Goal: Task Accomplishment & Management: Complete application form

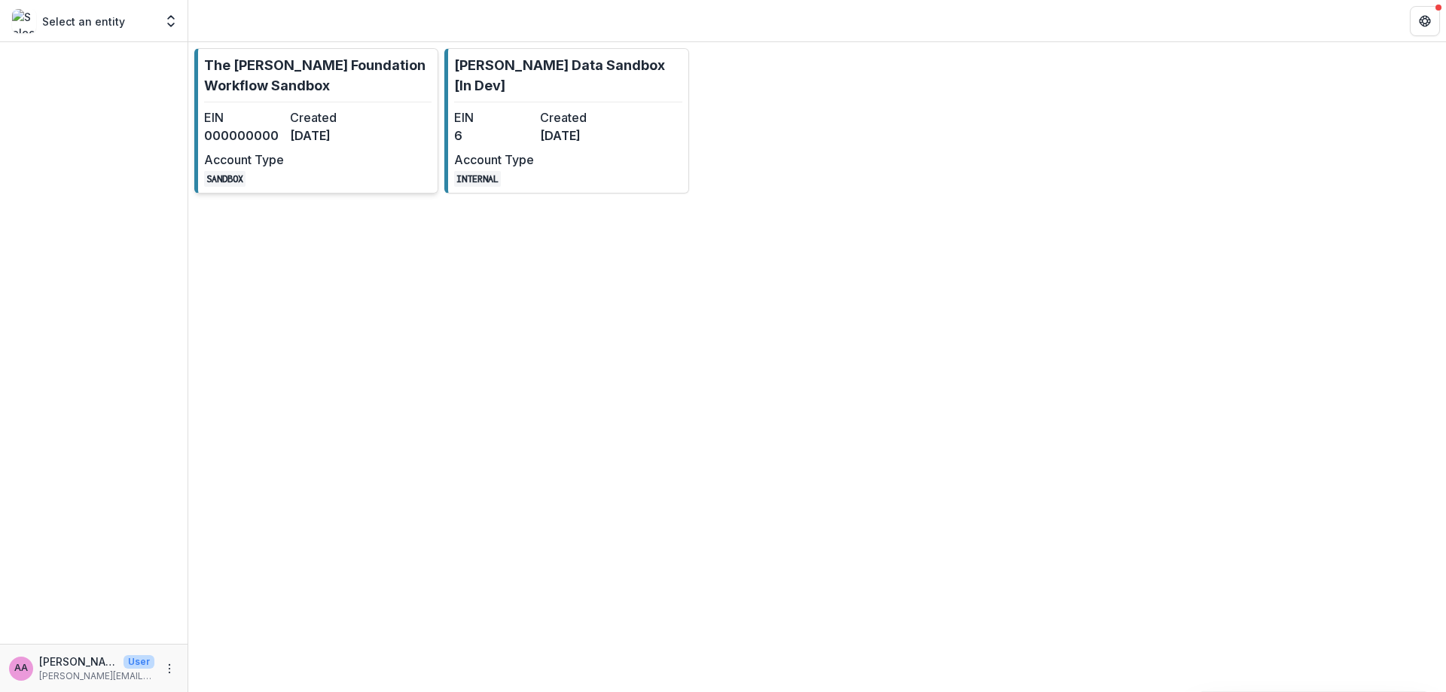
click at [312, 136] on dd "[DATE]" at bounding box center [330, 136] width 80 height 18
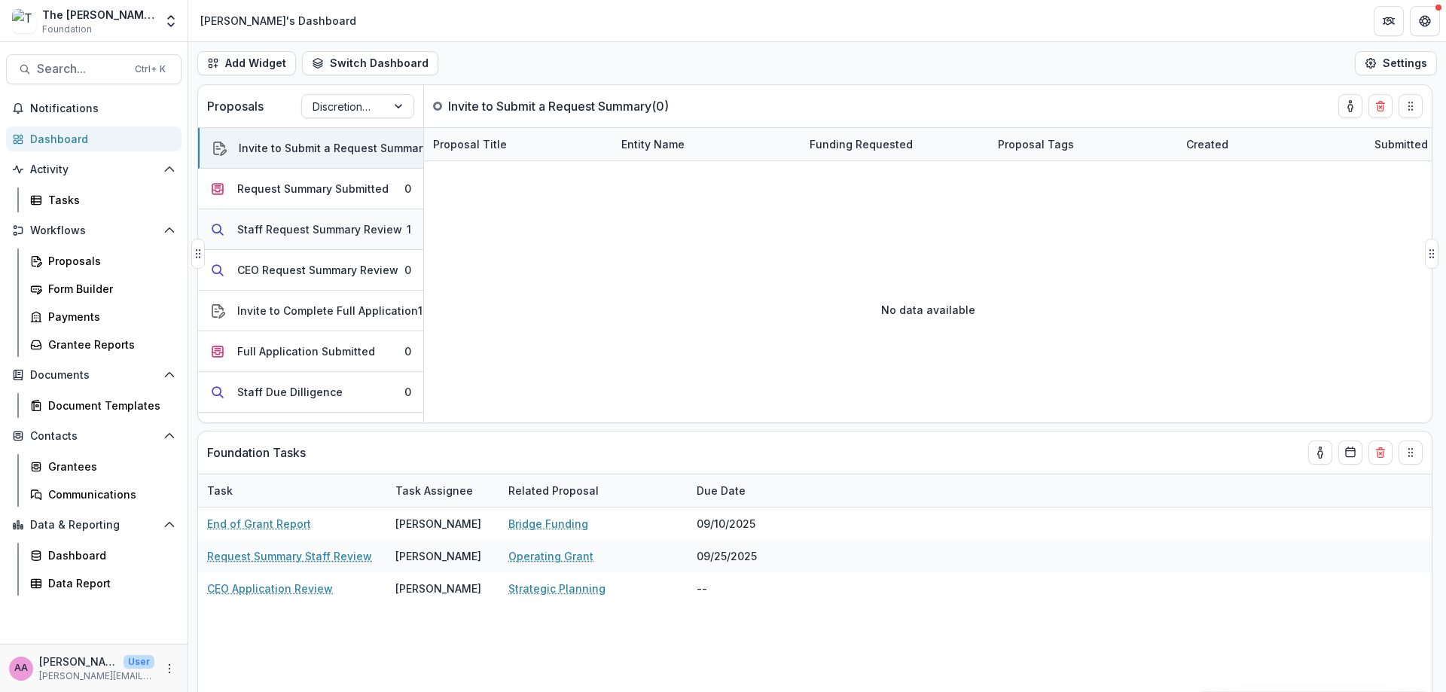
click at [309, 230] on div "Staff Request Summary Review" at bounding box center [319, 229] width 165 height 16
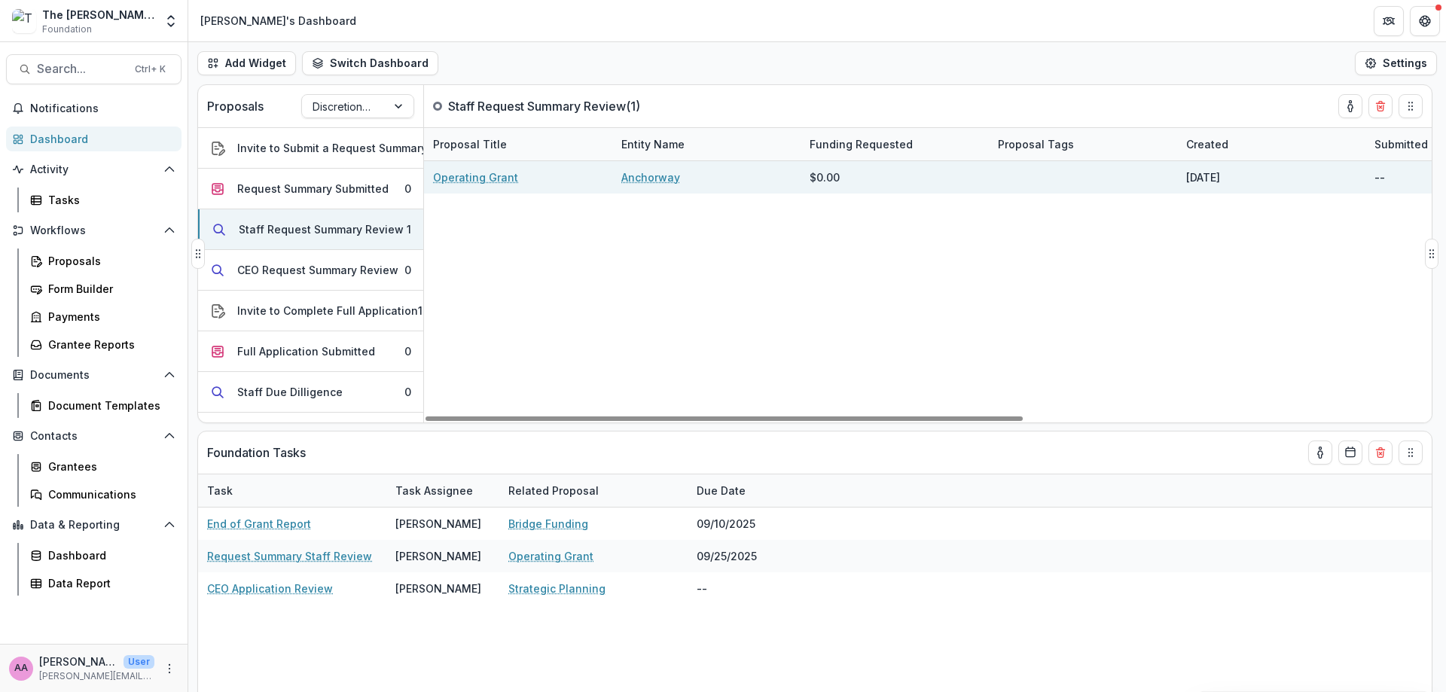
click at [486, 175] on link "Operating Grant" at bounding box center [475, 177] width 85 height 16
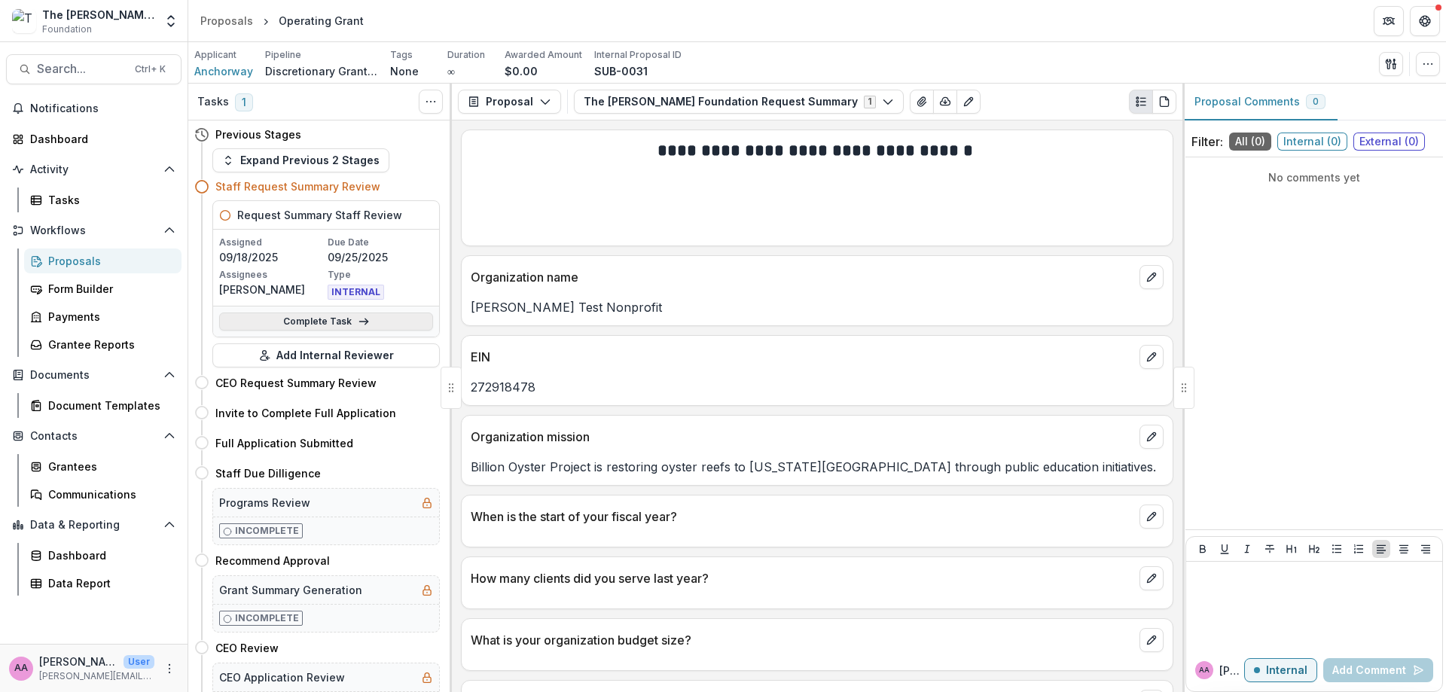
click at [370, 316] on link "Complete Task" at bounding box center [326, 322] width 214 height 18
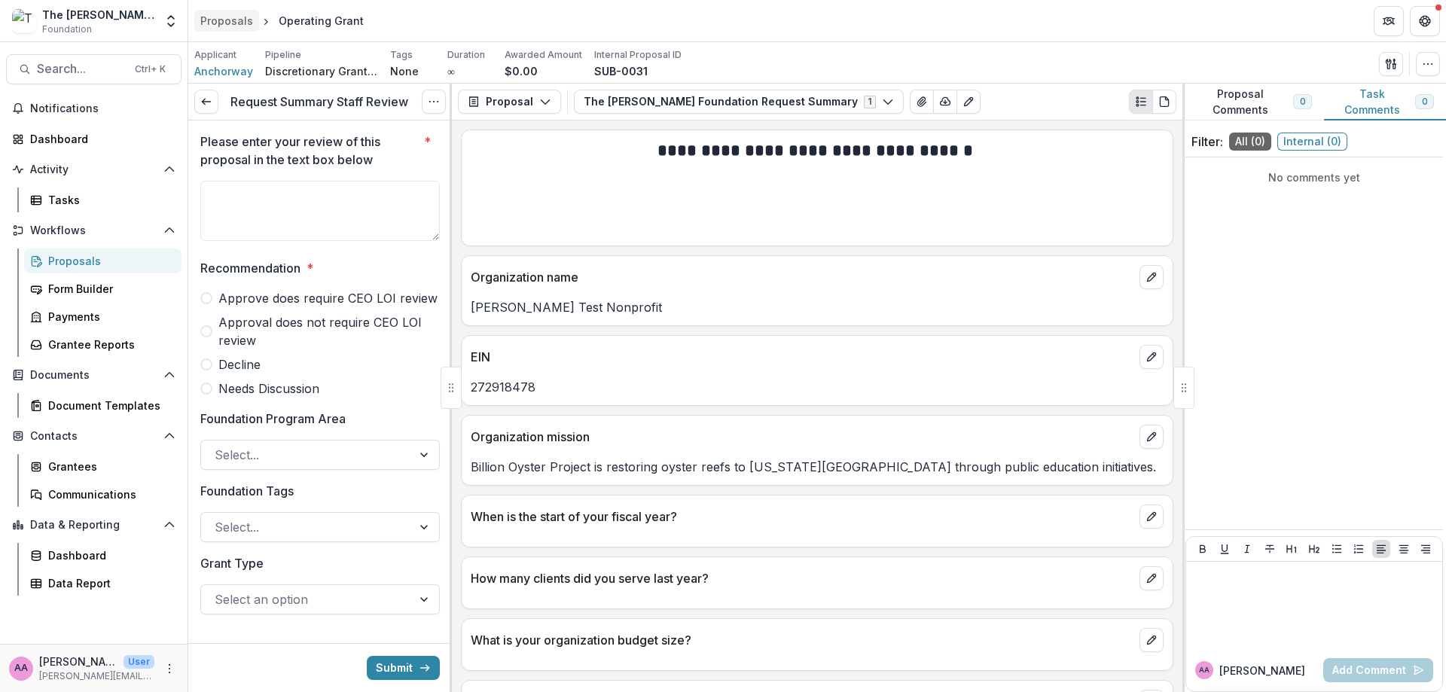
click at [253, 20] on link "Proposals" at bounding box center [226, 21] width 65 height 22
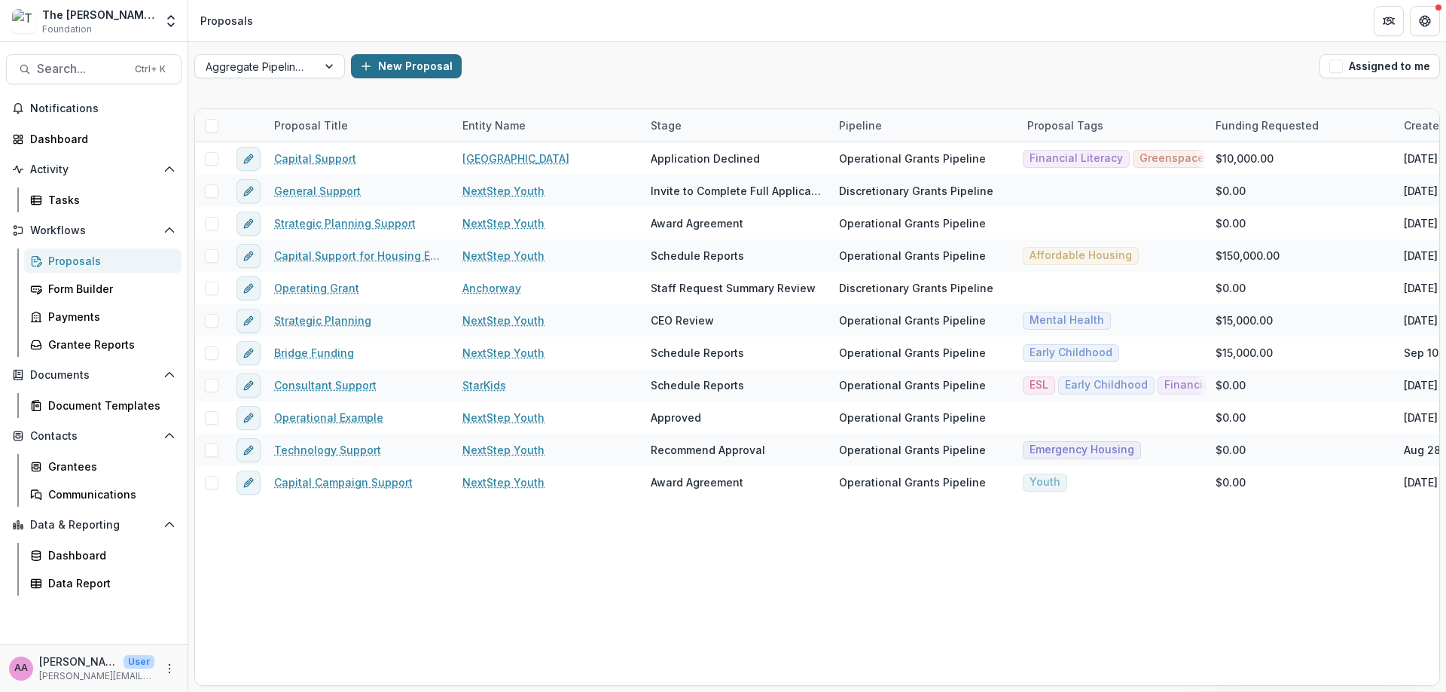
click at [391, 69] on button "New Proposal" at bounding box center [406, 66] width 111 height 24
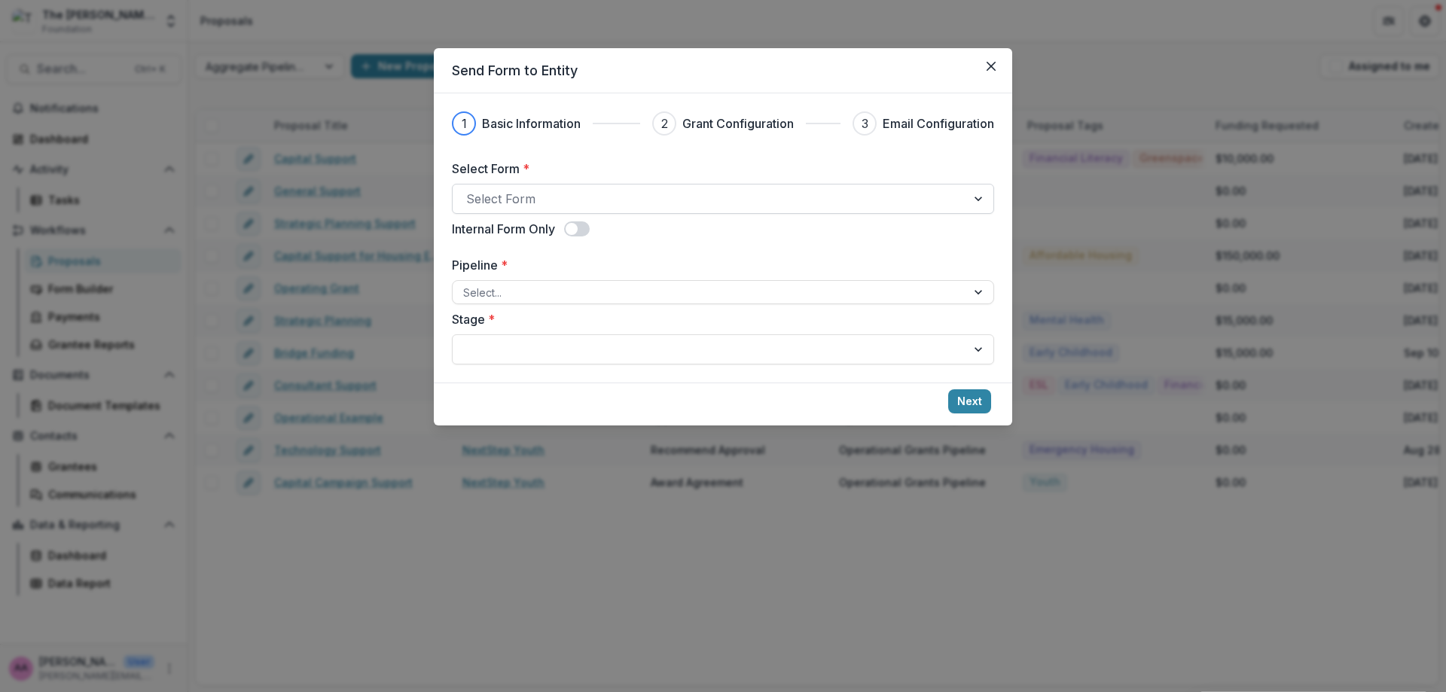
click at [593, 209] on div at bounding box center [709, 198] width 487 height 21
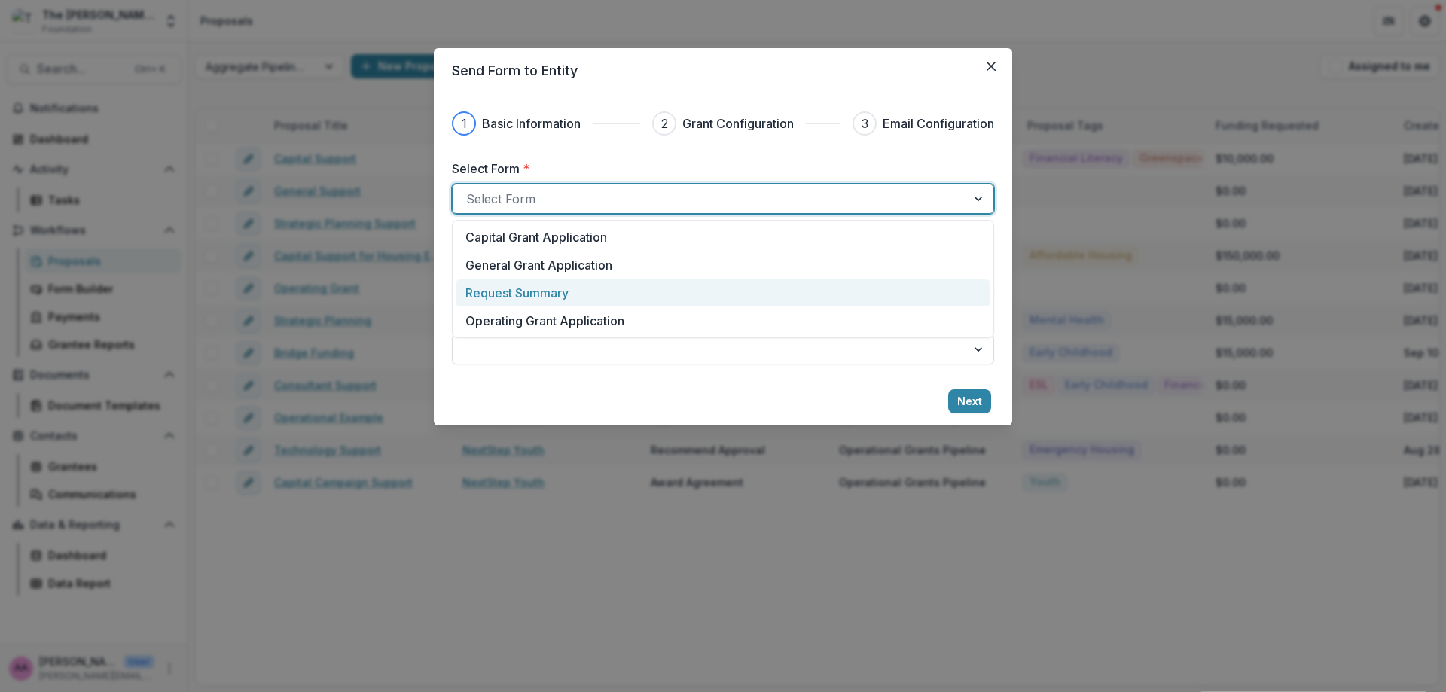
click at [557, 289] on p "Request Summary" at bounding box center [517, 293] width 103 height 18
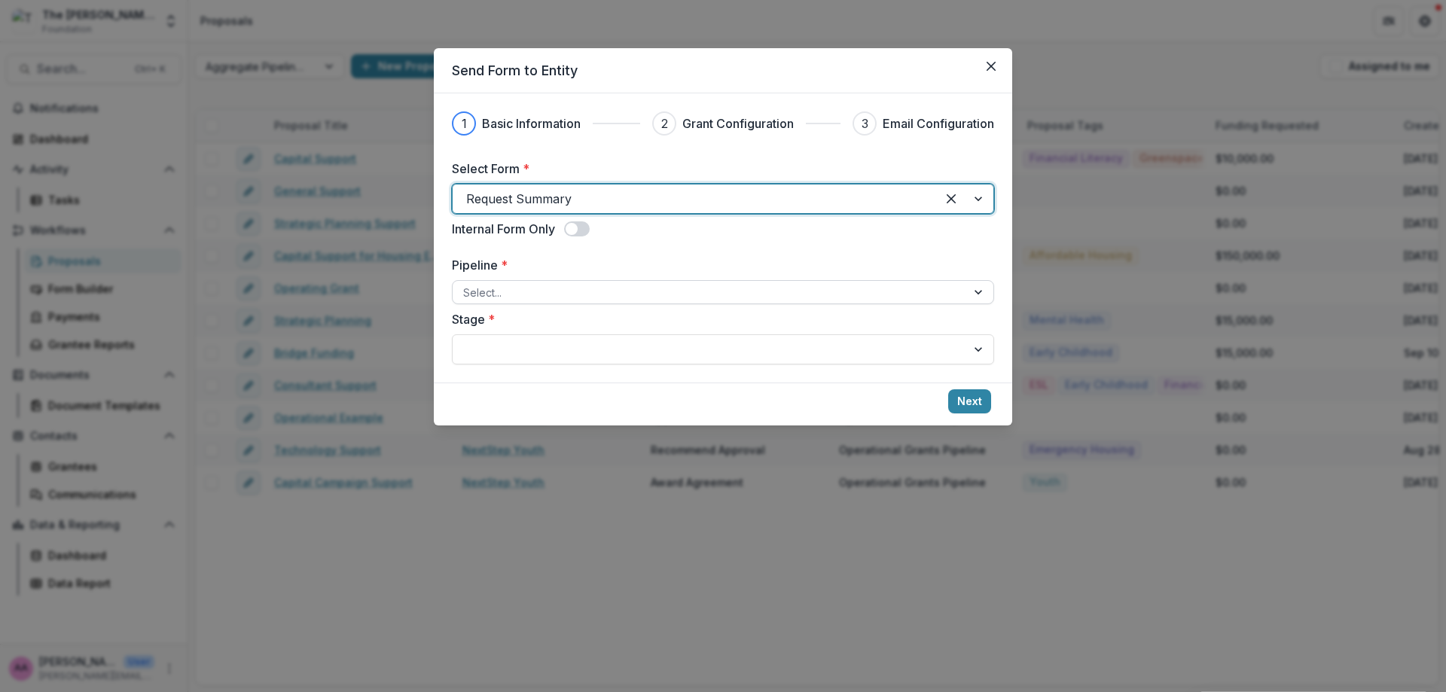
click at [560, 295] on div at bounding box center [709, 292] width 493 height 19
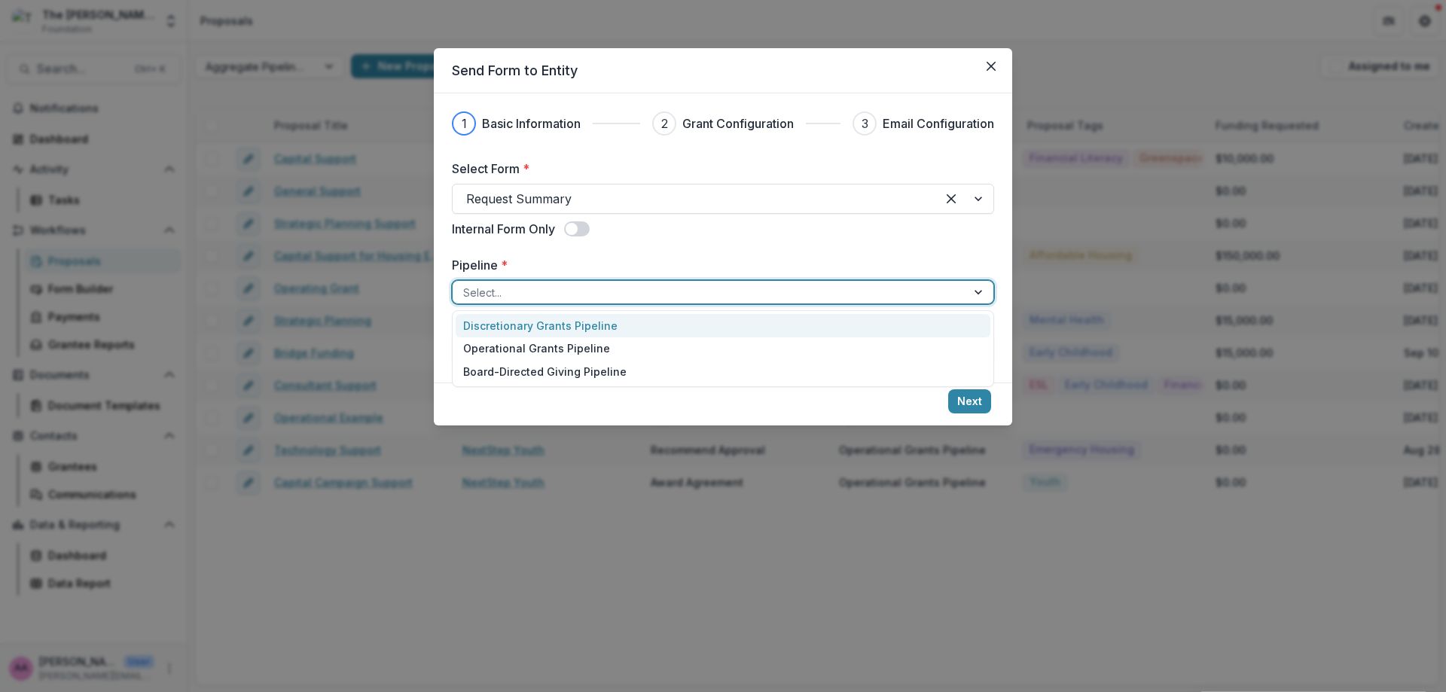
click at [563, 325] on div "Discretionary Grants Pipeline" at bounding box center [723, 325] width 535 height 23
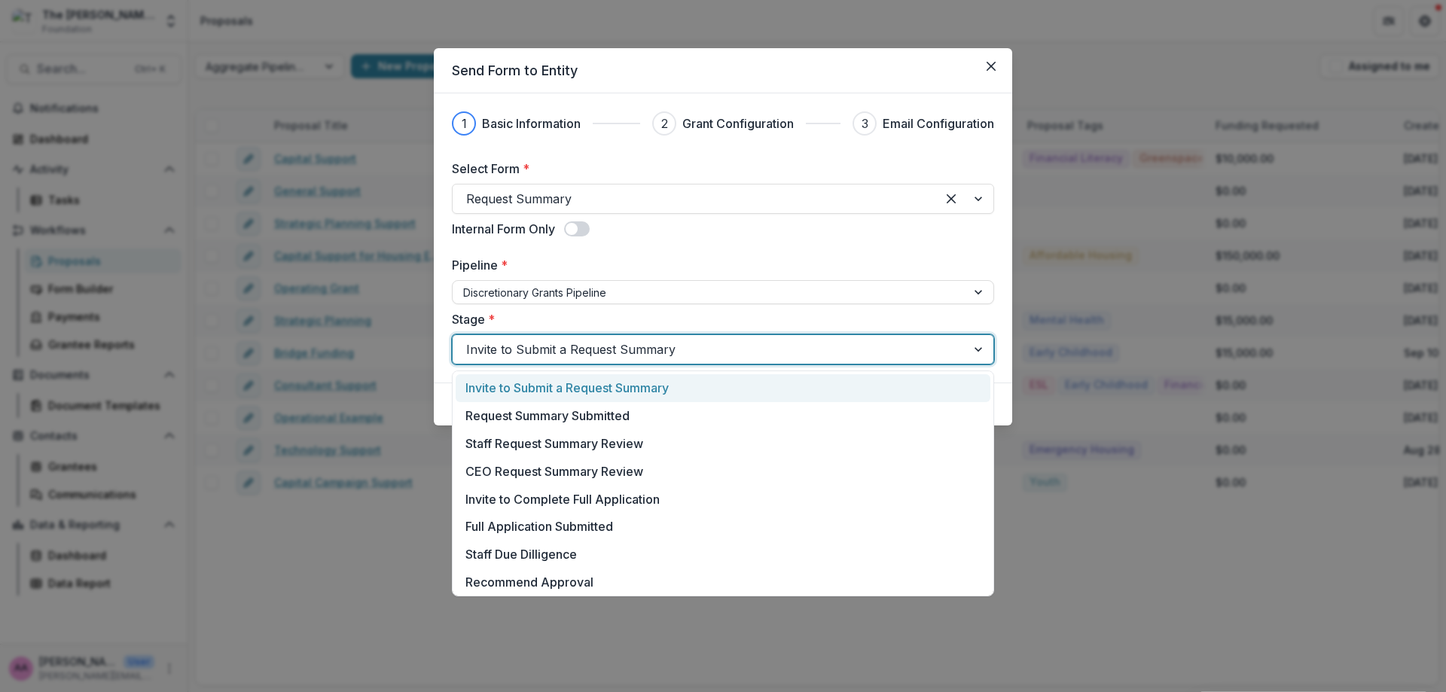
click at [563, 337] on div "Invite to Submit a Request Summary" at bounding box center [710, 349] width 514 height 24
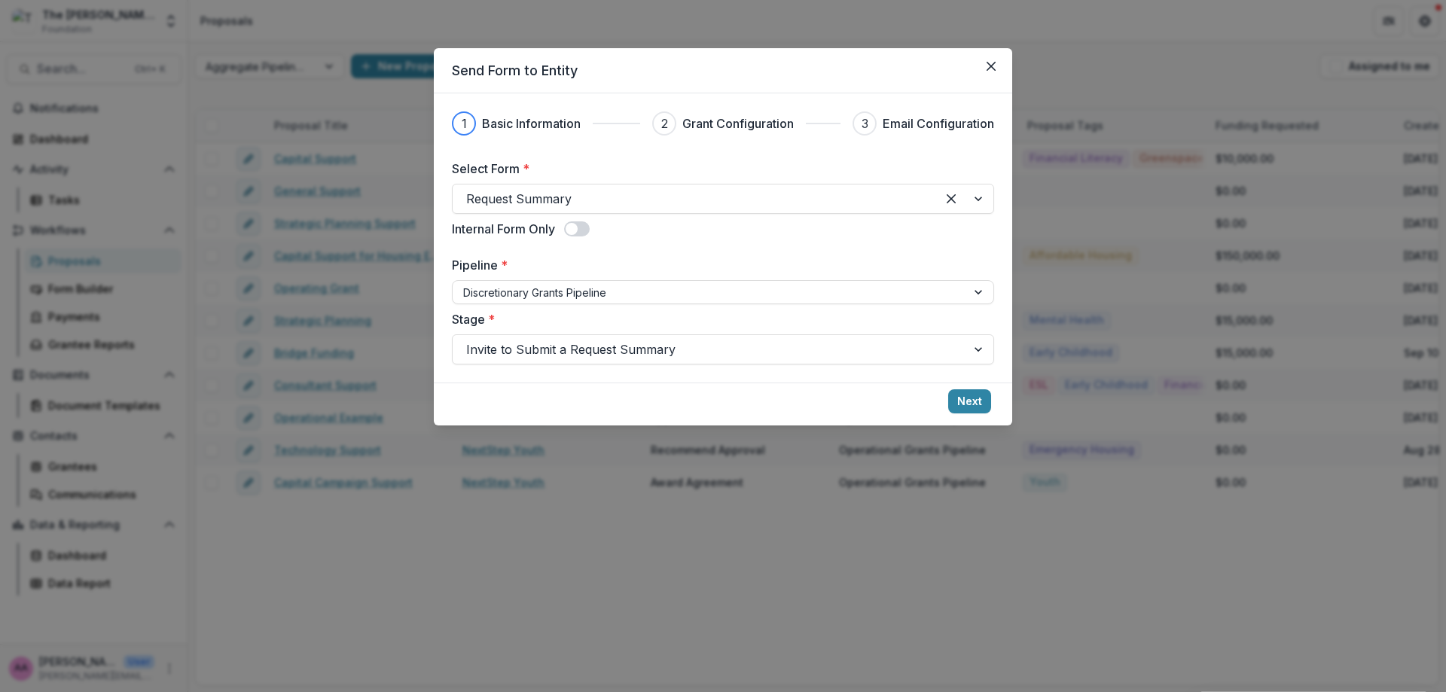
click at [631, 309] on div "Select Form * Request Summary Internal Form Only Pipeline * Discretionary Grant…" at bounding box center [723, 262] width 542 height 205
click at [982, 401] on button "Next" at bounding box center [969, 401] width 43 height 24
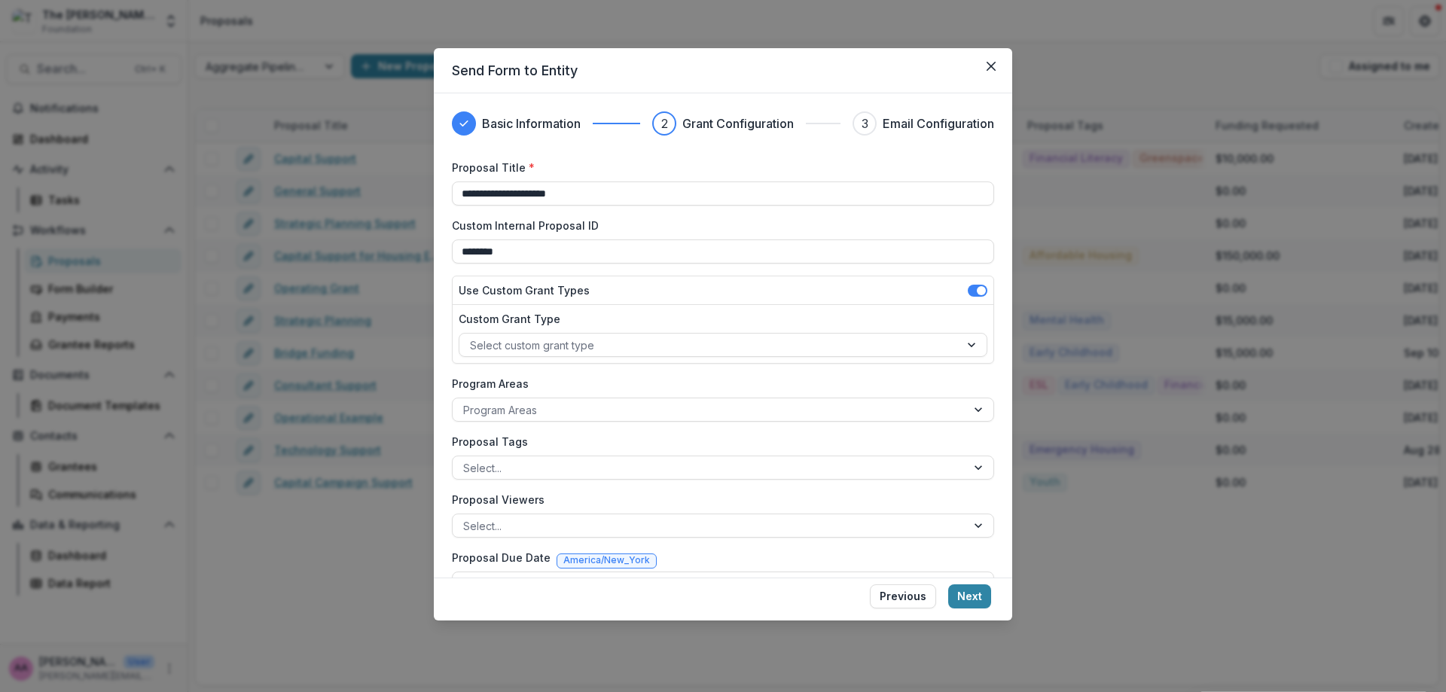
drag, startPoint x: 622, startPoint y: 191, endPoint x: 237, endPoint y: 196, distance: 385.7
click at [237, 196] on div "**********" at bounding box center [723, 346] width 1446 height 692
type input "*"
type input "**********"
click at [549, 346] on div at bounding box center [709, 345] width 479 height 19
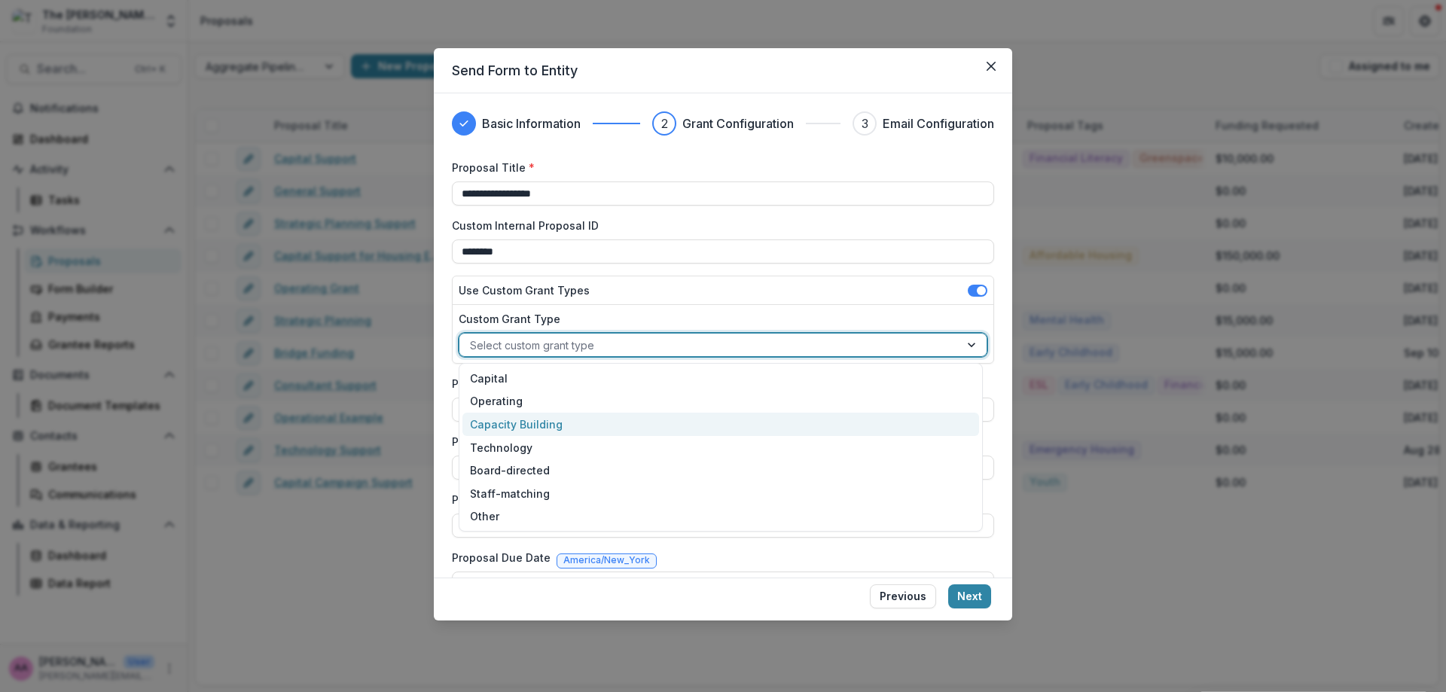
drag, startPoint x: 526, startPoint y: 402, endPoint x: 526, endPoint y: 424, distance: 21.8
click at [526, 424] on div "Capital Operating Capacity Building Technology Board-directed Staff-matching Ot…" at bounding box center [721, 447] width 524 height 169
click at [526, 424] on div "Capacity Building" at bounding box center [721, 424] width 517 height 23
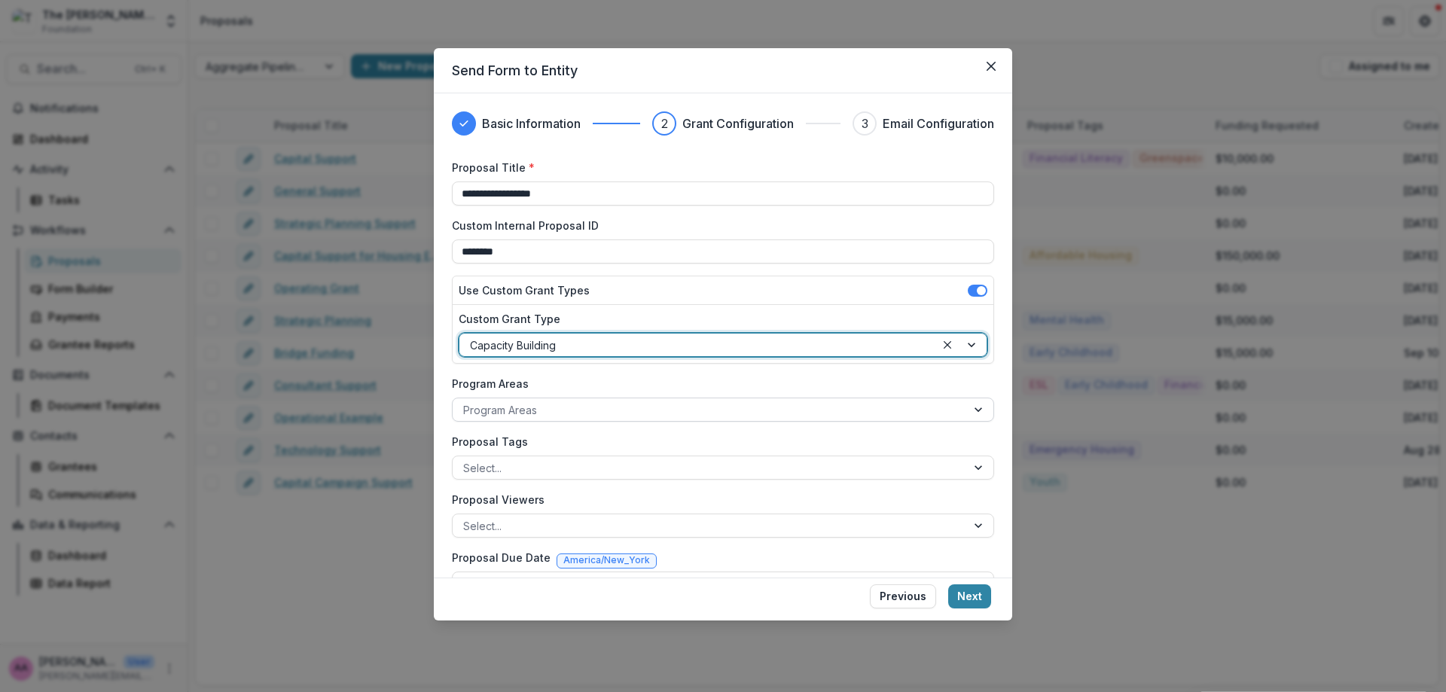
click at [528, 409] on div at bounding box center [709, 410] width 493 height 19
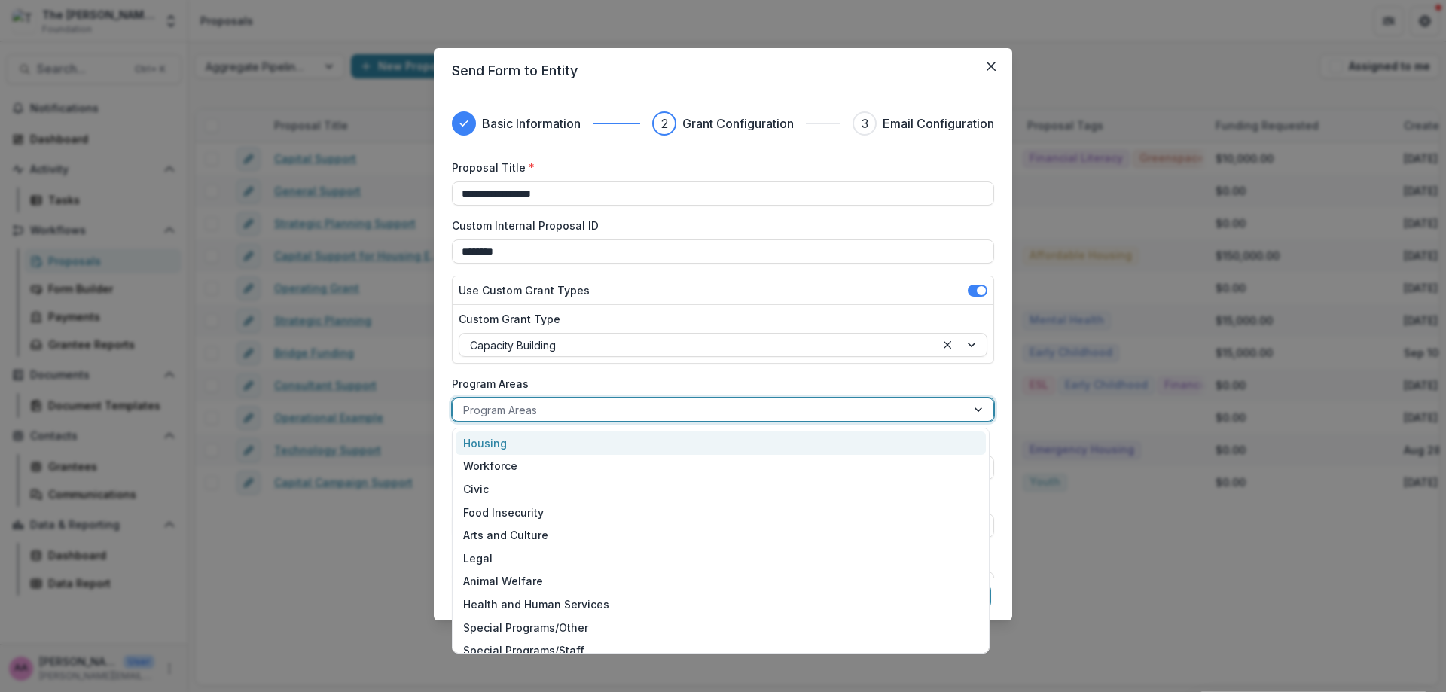
click at [701, 395] on div "Program Areas 13 results available. Use Up and Down to choose options, press En…" at bounding box center [723, 399] width 542 height 46
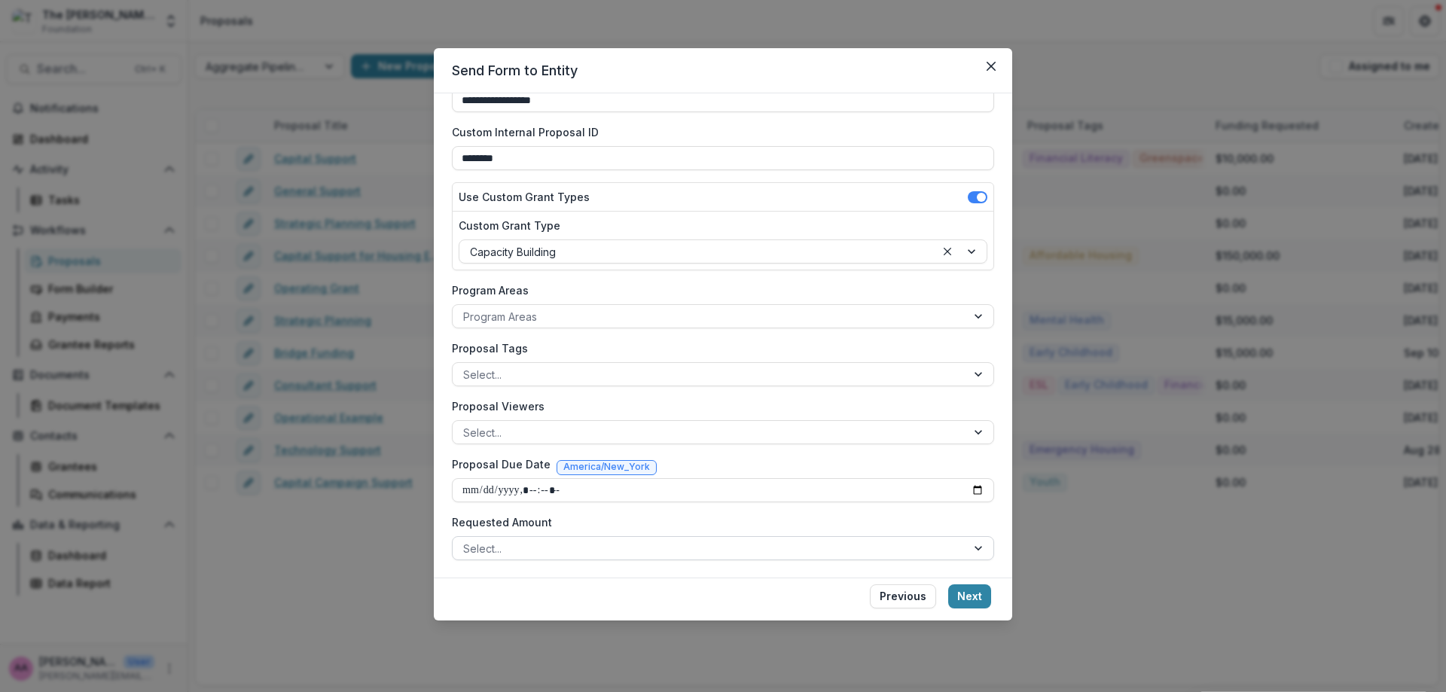
scroll to position [94, 0]
click at [983, 592] on button "Next" at bounding box center [969, 597] width 43 height 24
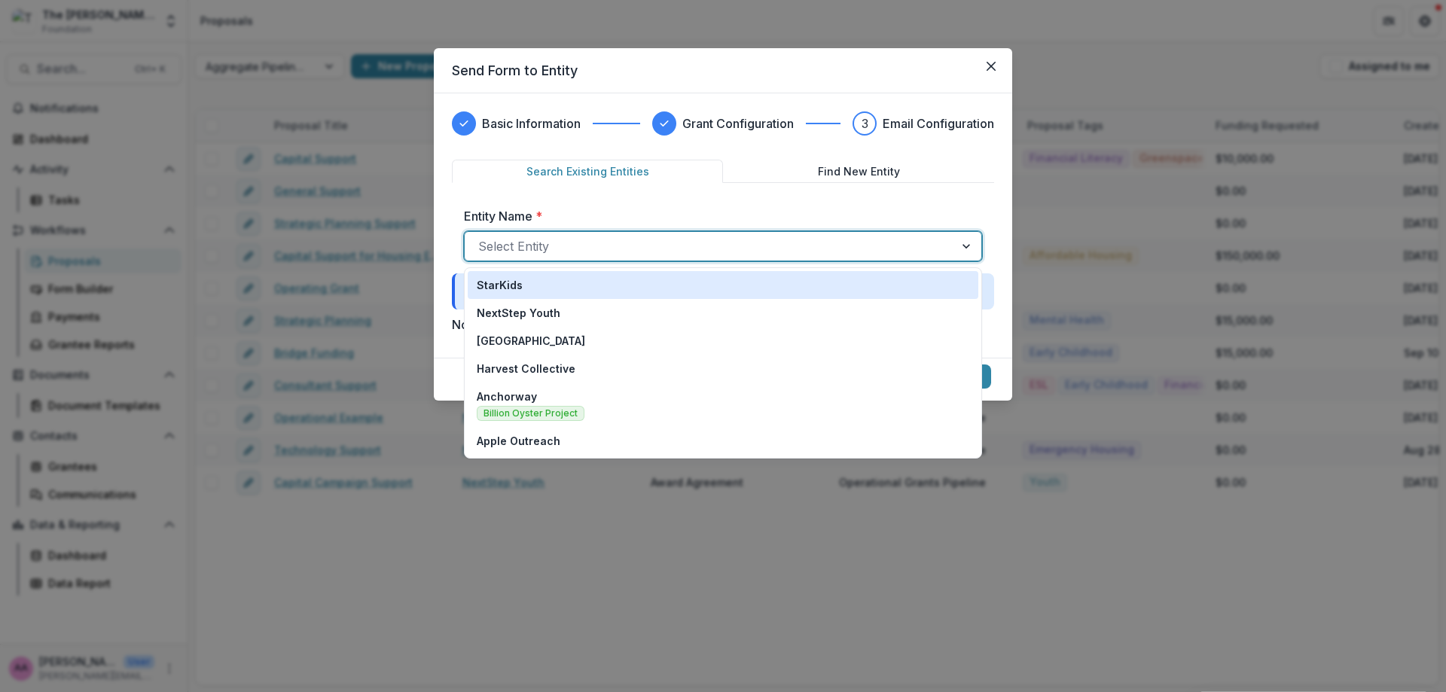
click at [689, 252] on div at bounding box center [709, 246] width 463 height 21
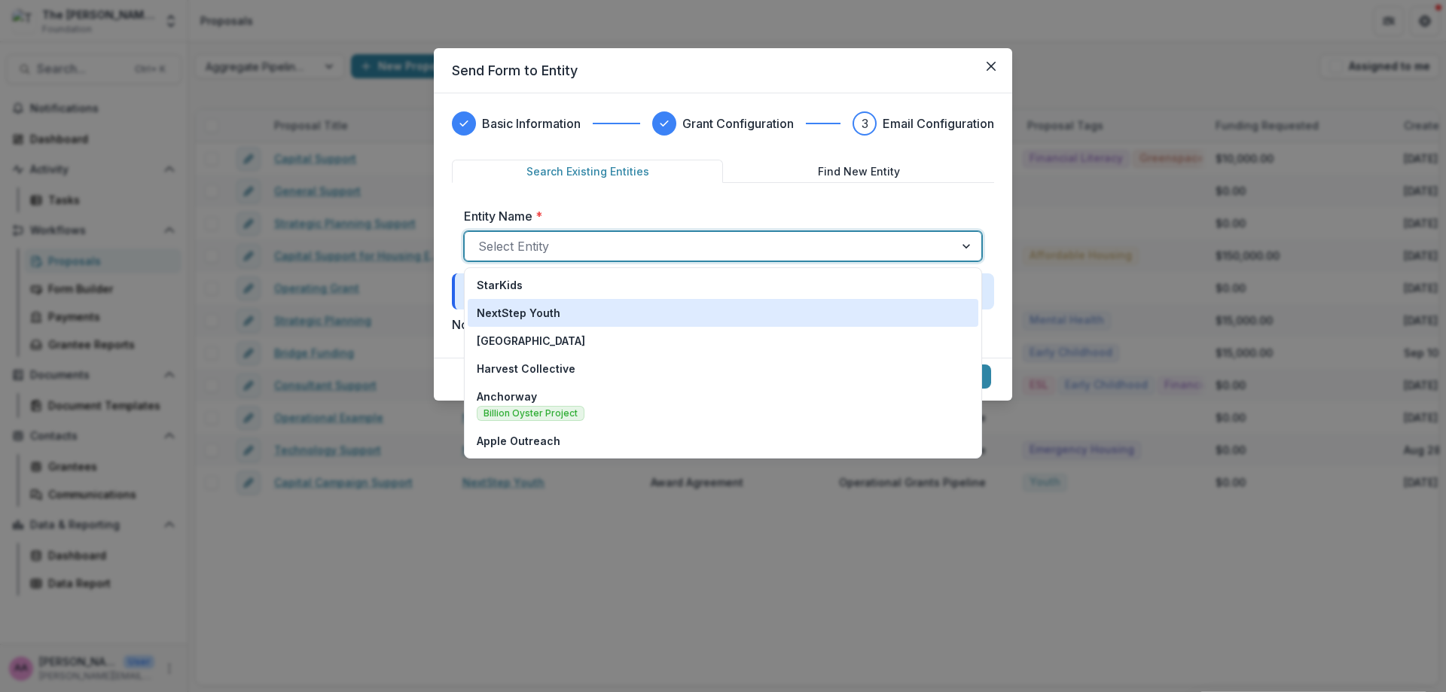
click at [618, 313] on div "NextStep Youth" at bounding box center [723, 313] width 493 height 16
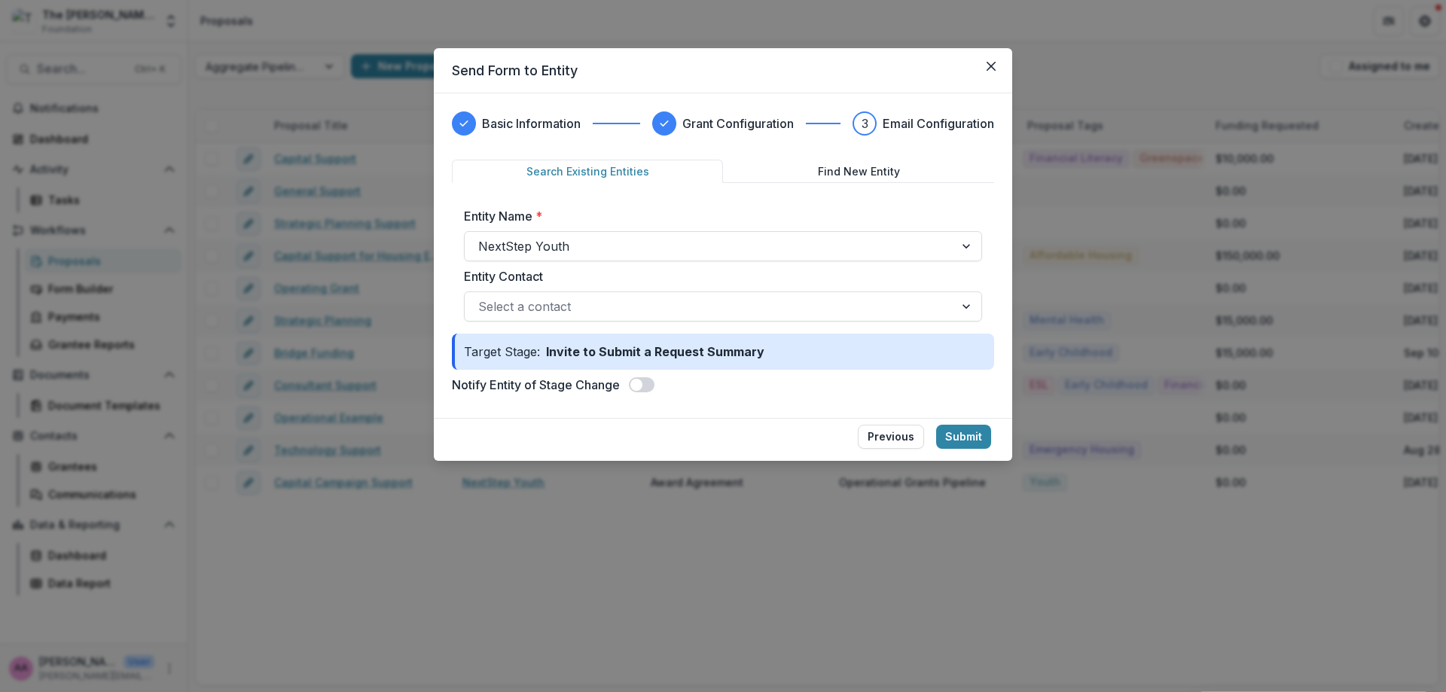
click at [662, 277] on label "Entity Contact" at bounding box center [718, 276] width 509 height 18
click at [482, 298] on input "Entity Contact" at bounding box center [480, 307] width 4 height 18
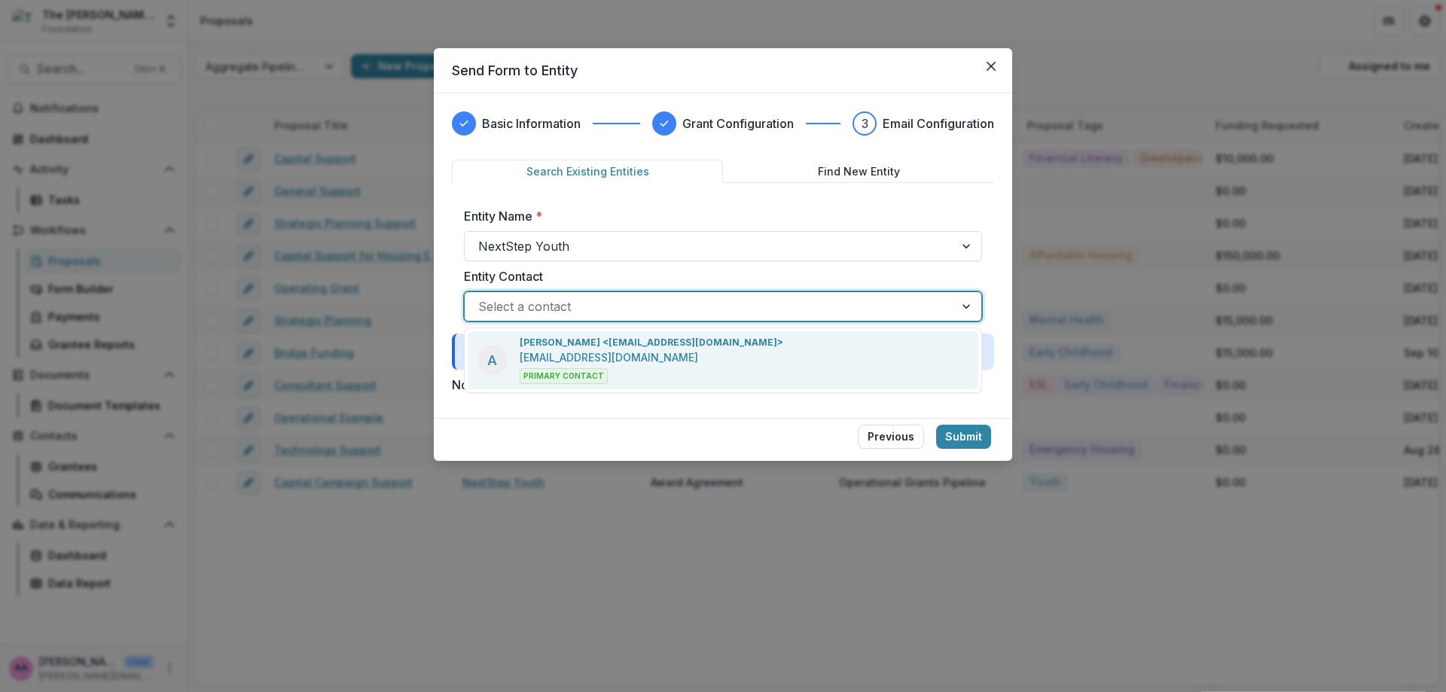
click at [677, 314] on div at bounding box center [709, 306] width 463 height 21
click at [678, 334] on div "A Annie Axe <annieaxe0@gmail.com> annieaxe0@gmail.com Primary Contact" at bounding box center [723, 360] width 511 height 58
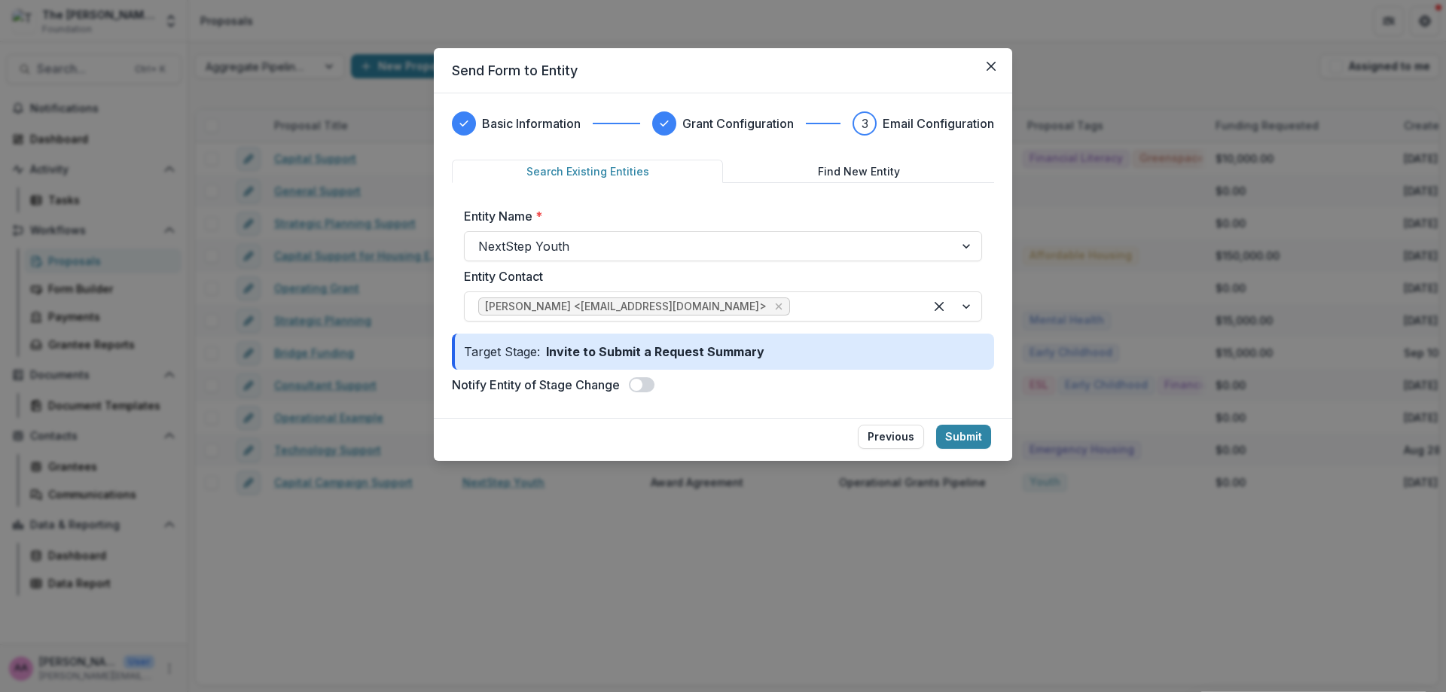
click at [645, 380] on span at bounding box center [642, 384] width 26 height 15
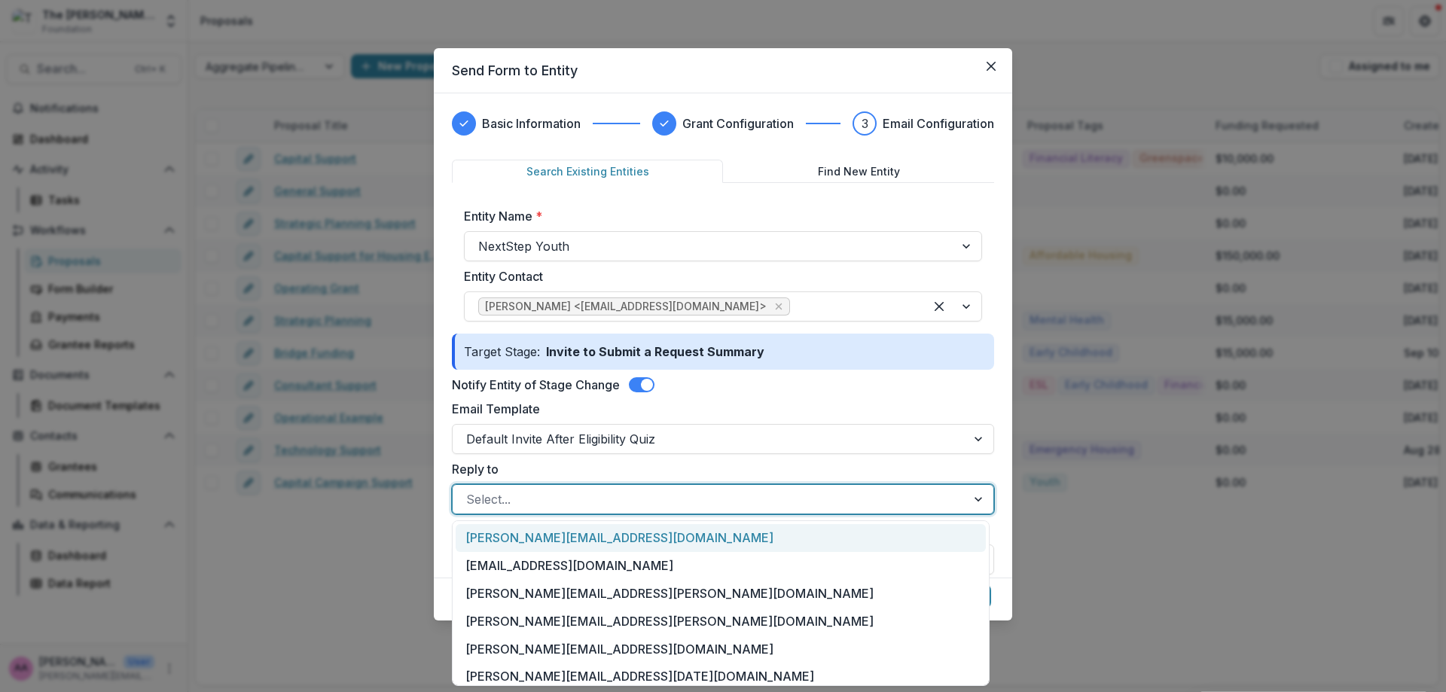
click at [641, 499] on div at bounding box center [709, 499] width 487 height 21
click at [624, 423] on div "Email Template Default Invite After Eligibility Quiz" at bounding box center [723, 427] width 542 height 54
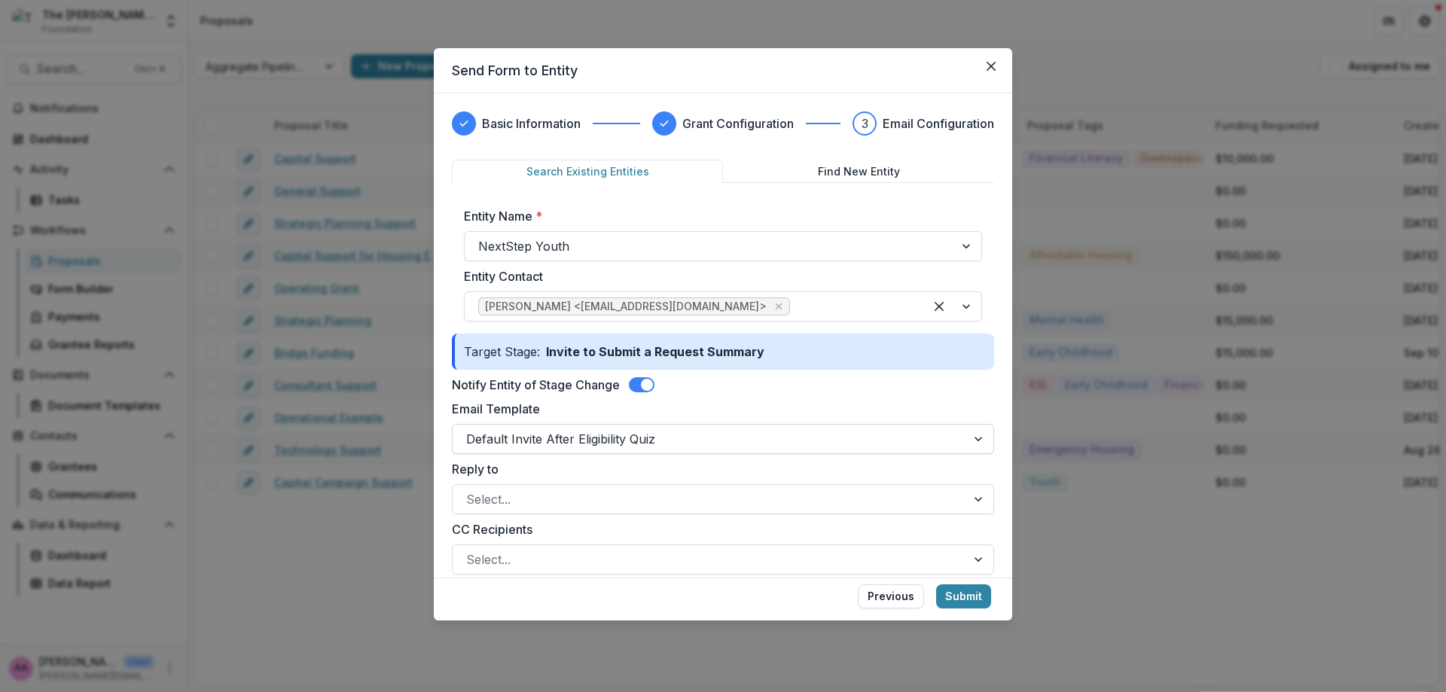
click at [631, 450] on div "Default Invite After Eligibility Quiz" at bounding box center [710, 439] width 514 height 24
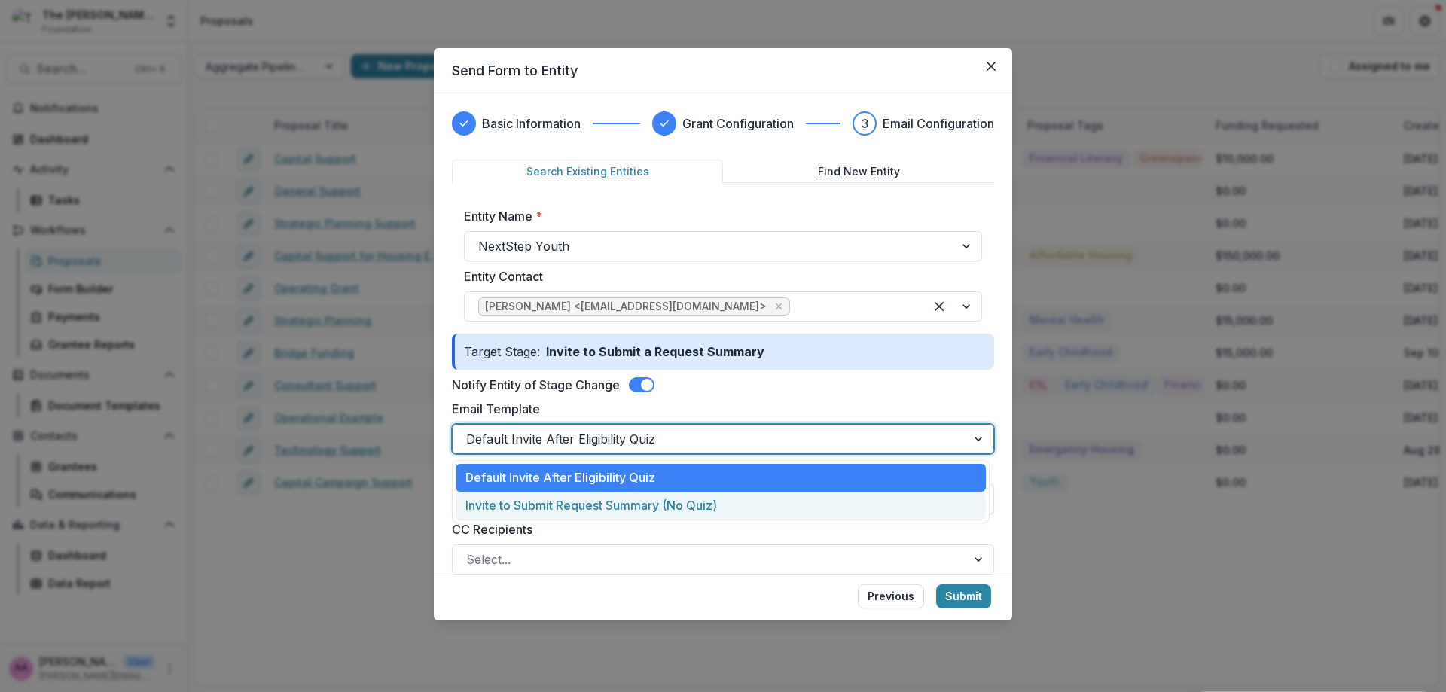
click at [626, 515] on div "Invite to Submit Request Summary (No Quiz)" at bounding box center [721, 506] width 530 height 28
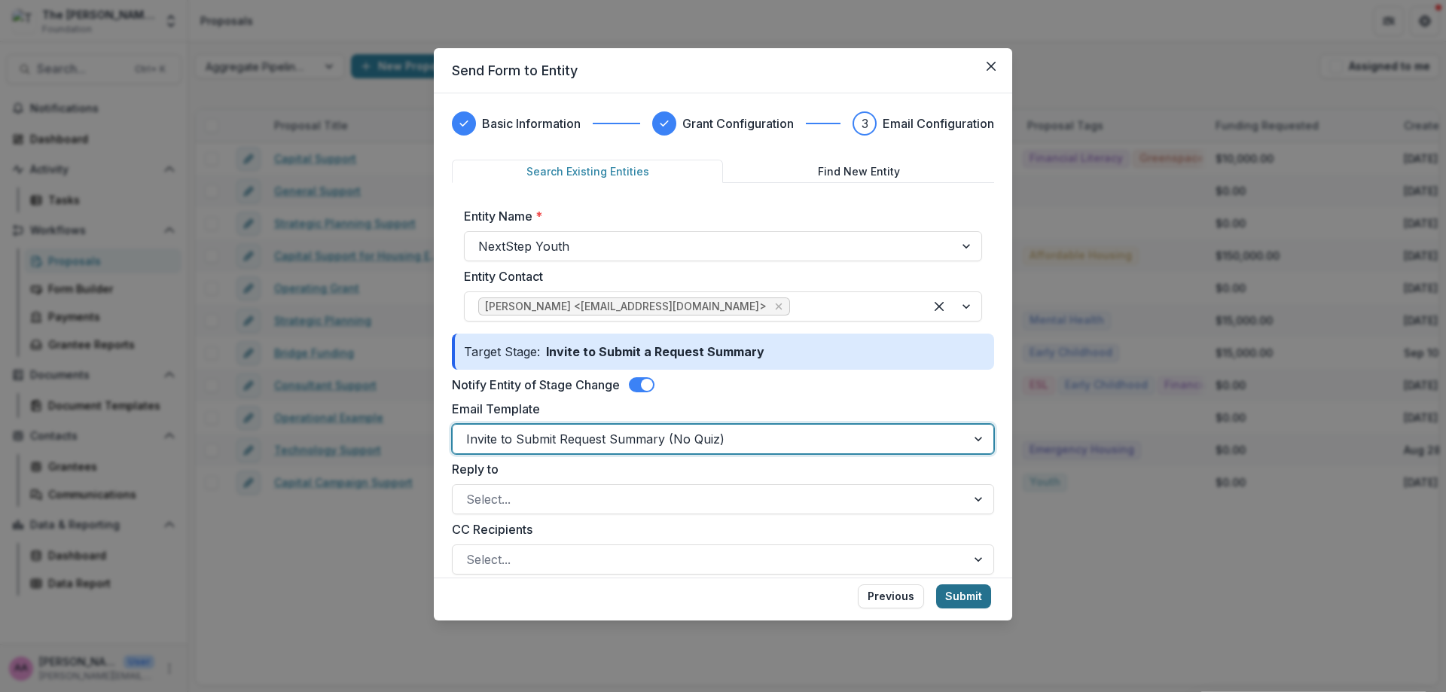
click at [967, 600] on button "Submit" at bounding box center [963, 597] width 55 height 24
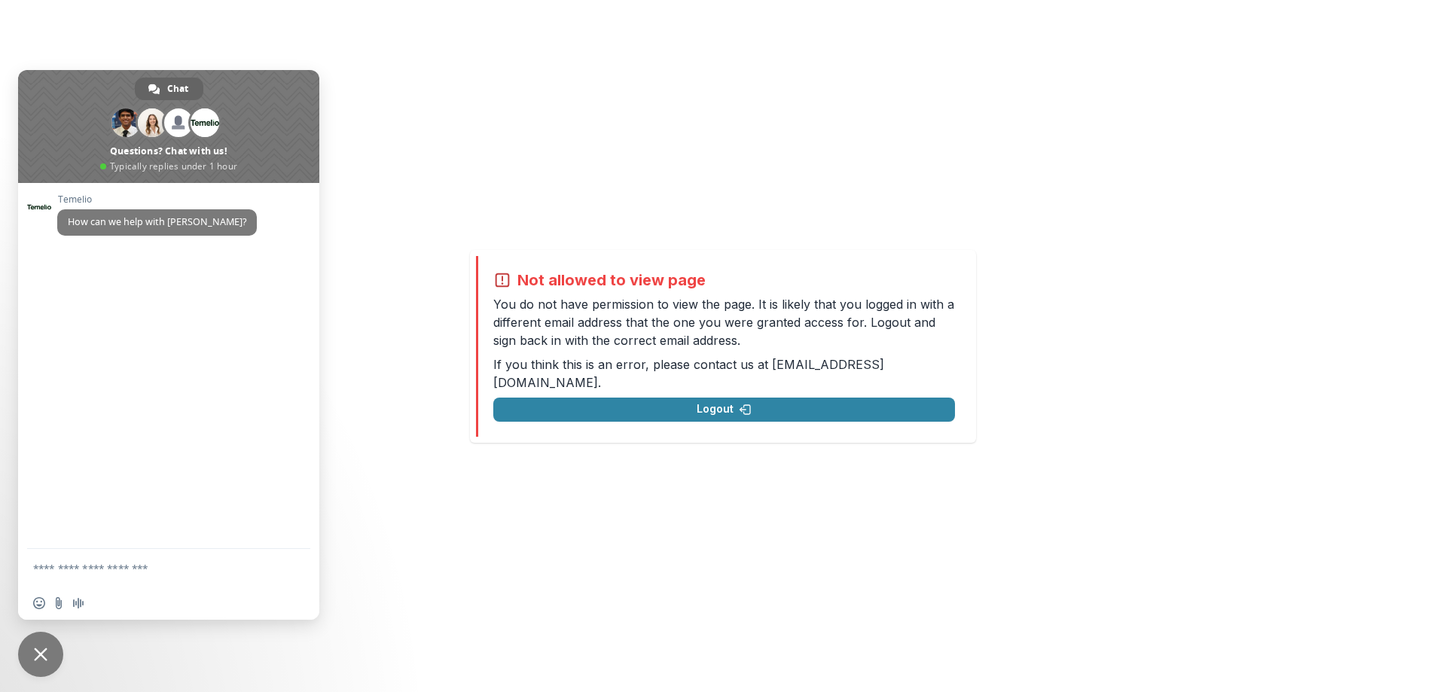
click at [30, 654] on span "Close chat" at bounding box center [40, 654] width 45 height 45
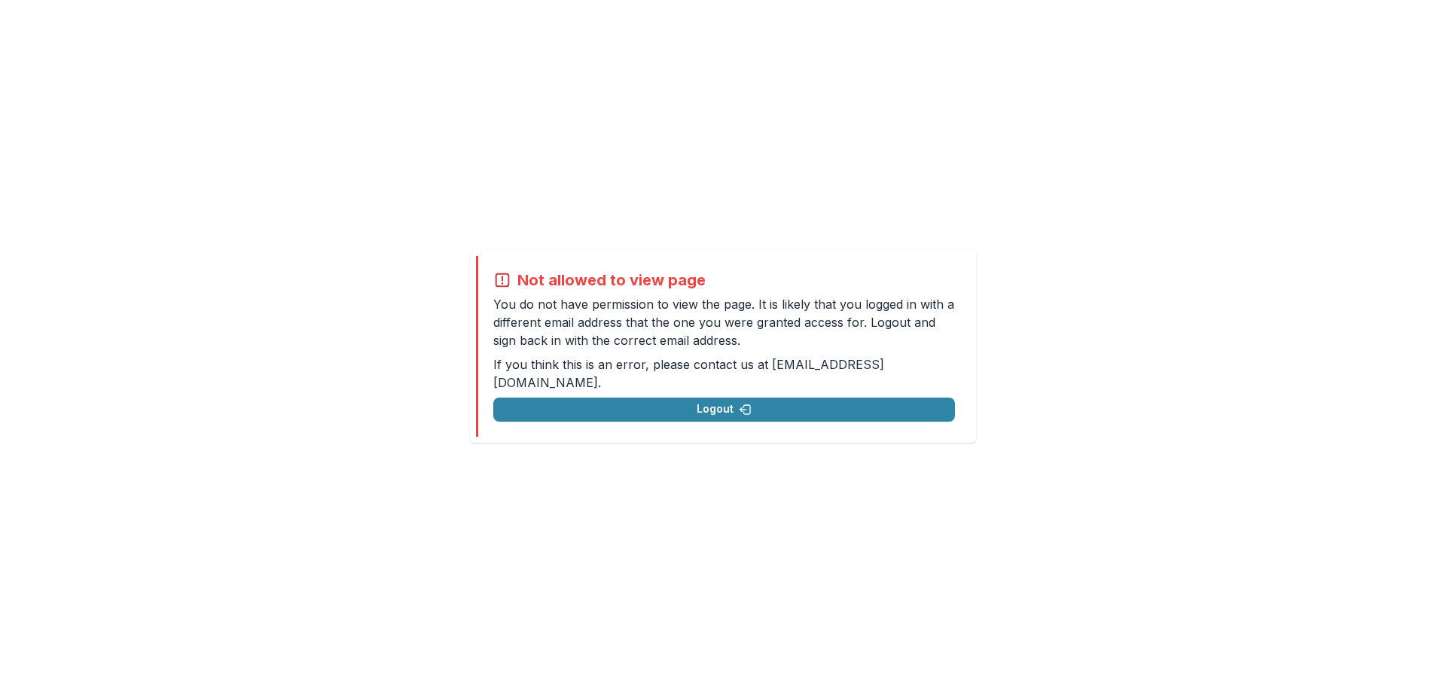
click at [747, 417] on div "Not allowed to view page You do not have permission to view the page. It is lik…" at bounding box center [723, 346] width 494 height 181
drag, startPoint x: 744, startPoint y: 410, endPoint x: 723, endPoint y: 399, distance: 22.9
click at [723, 400] on button "Logout" at bounding box center [724, 410] width 462 height 24
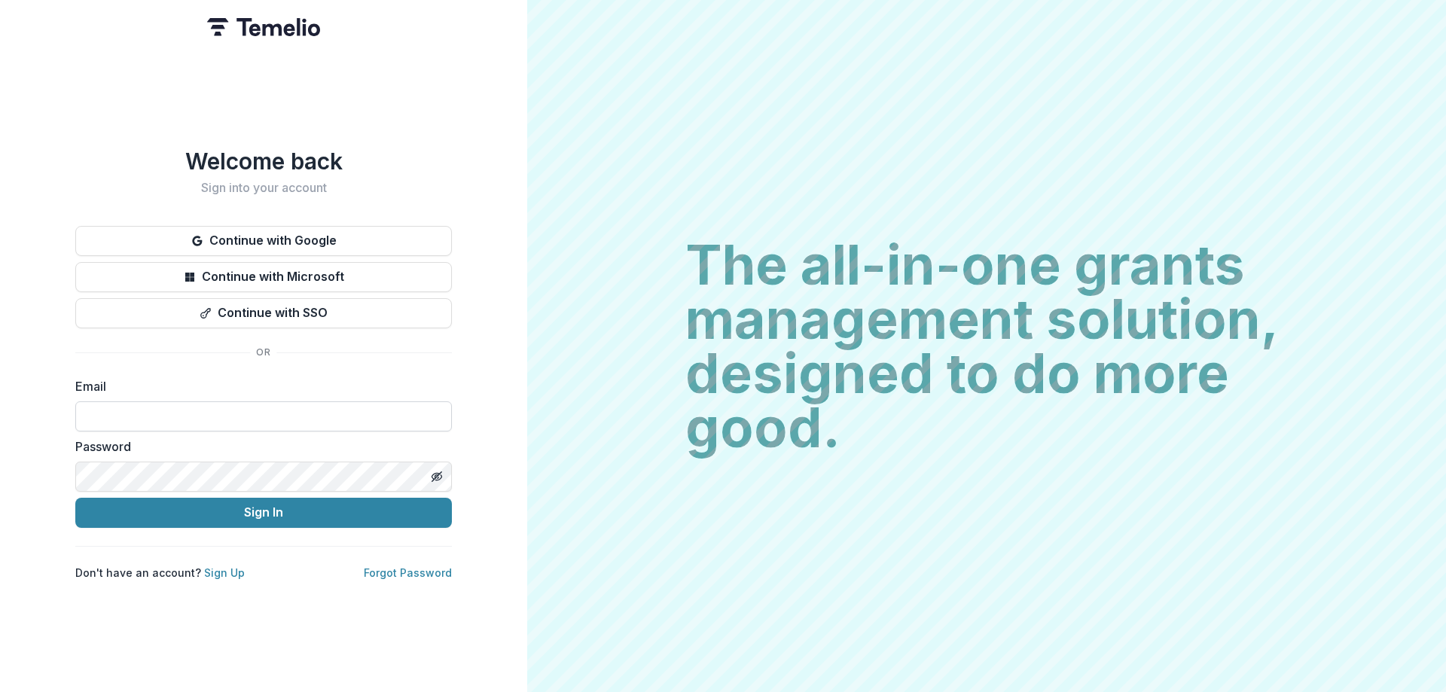
click at [120, 431] on input at bounding box center [263, 417] width 377 height 30
type input "**********"
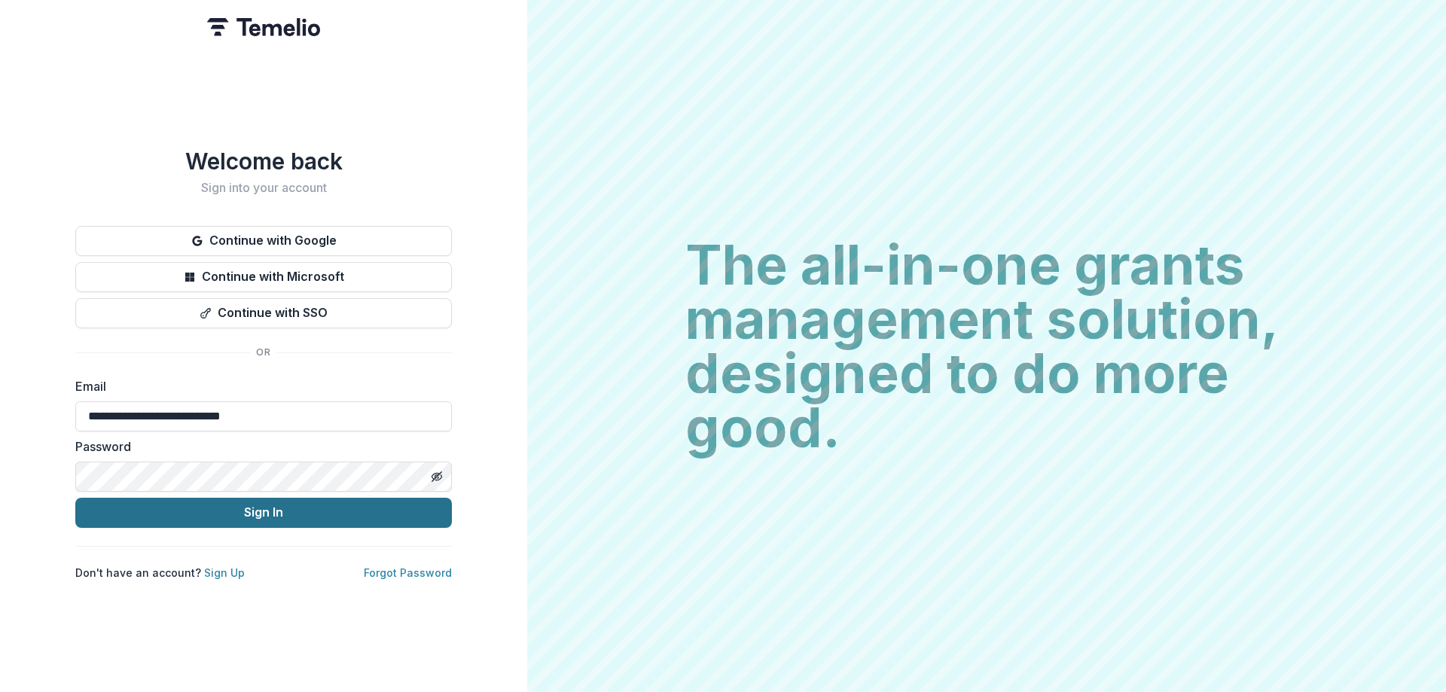
click at [191, 511] on button "Sign In" at bounding box center [263, 513] width 377 height 30
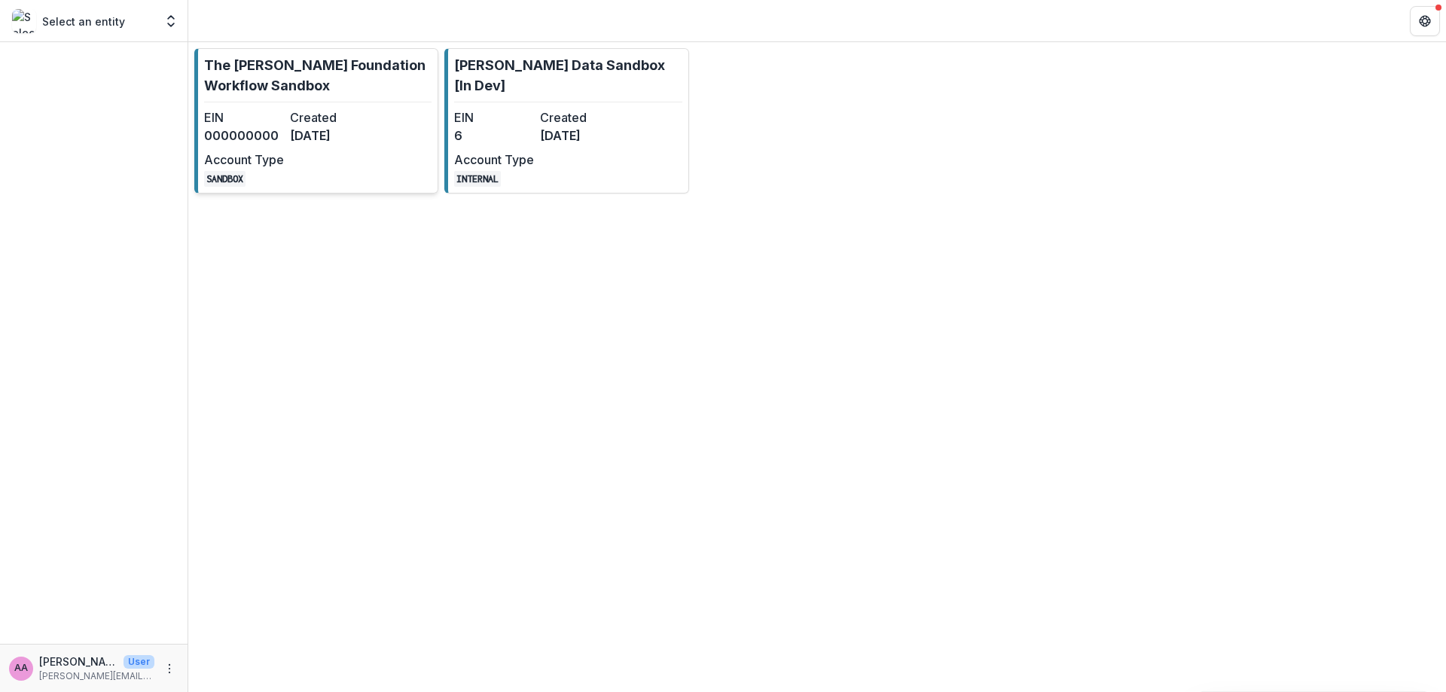
click at [299, 95] on p "The [PERSON_NAME] Foundation Workflow Sandbox" at bounding box center [318, 75] width 228 height 41
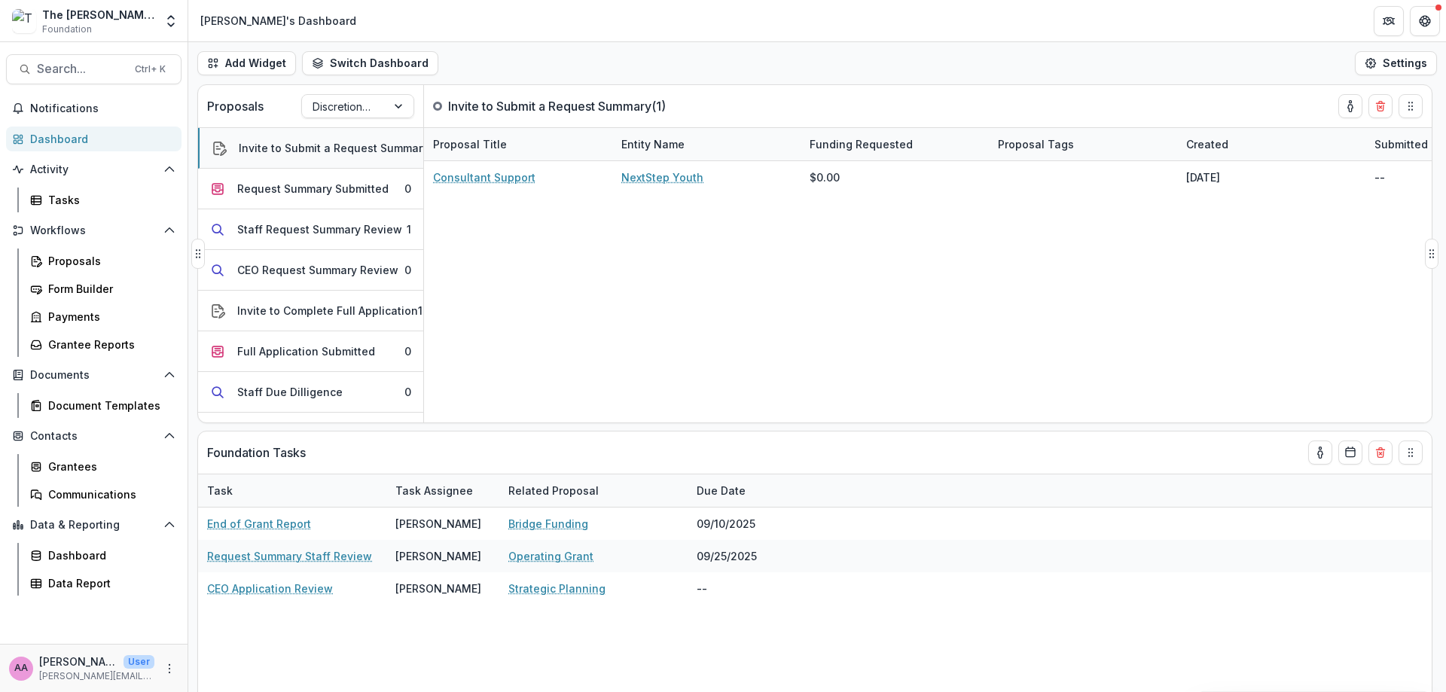
click at [317, 166] on button "Invite to Submit a Request Summary 1" at bounding box center [310, 148] width 225 height 41
click at [395, 171] on button "Request Summary Submitted 0" at bounding box center [310, 189] width 225 height 41
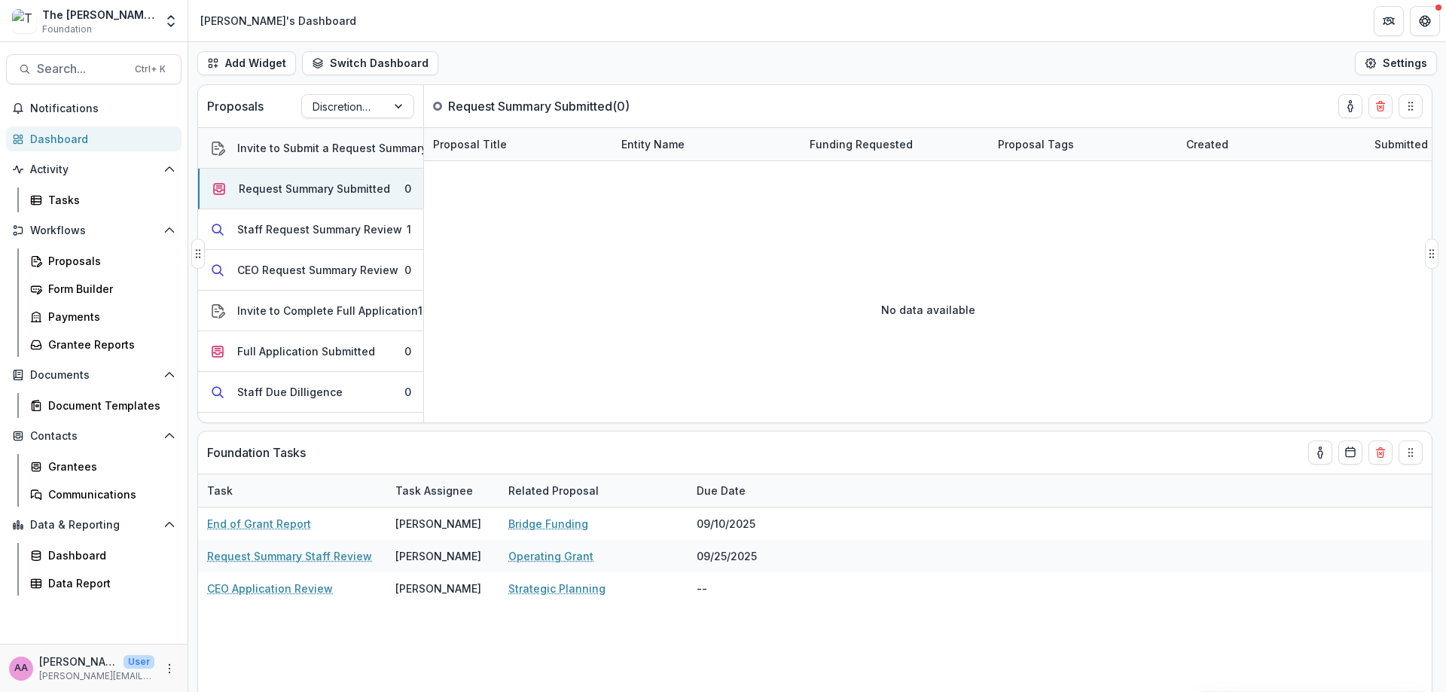
click at [344, 139] on button "Invite to Submit a Request Summary 1" at bounding box center [310, 148] width 225 height 41
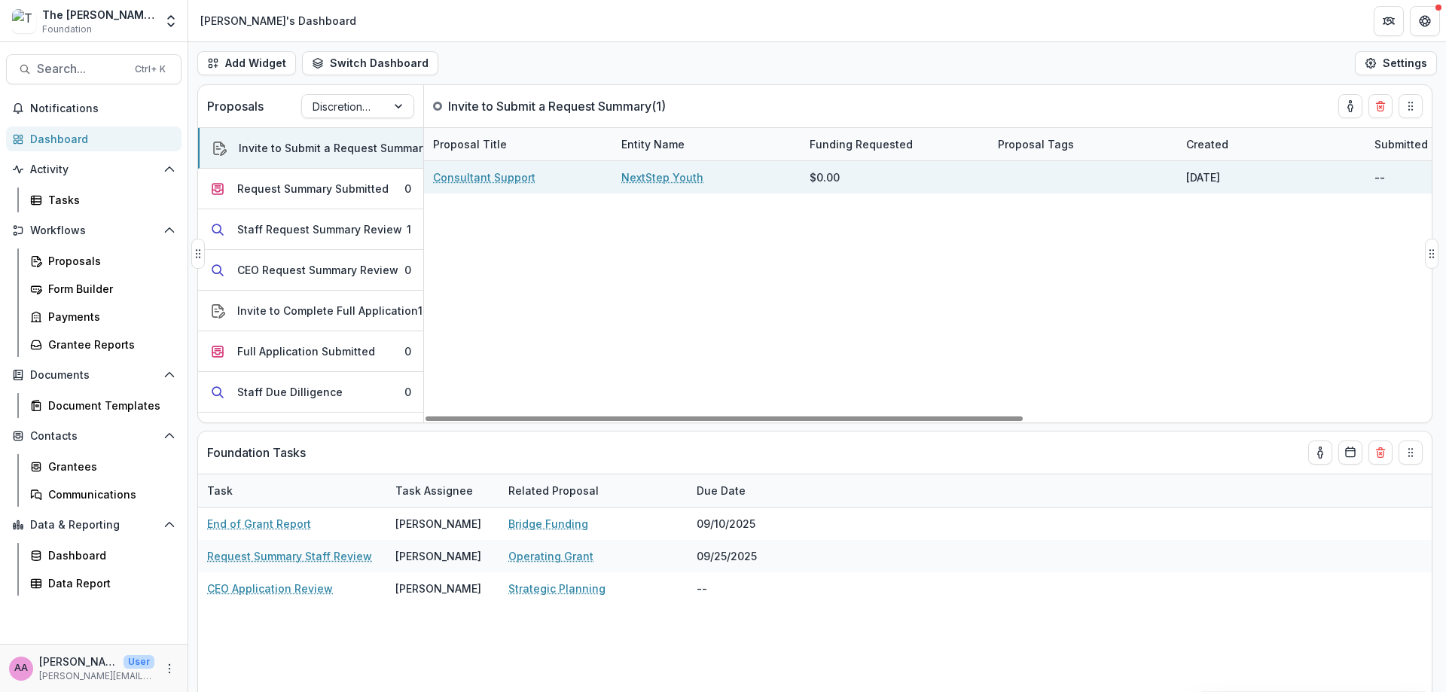
click at [527, 181] on link "Consultant Support" at bounding box center [484, 177] width 102 height 16
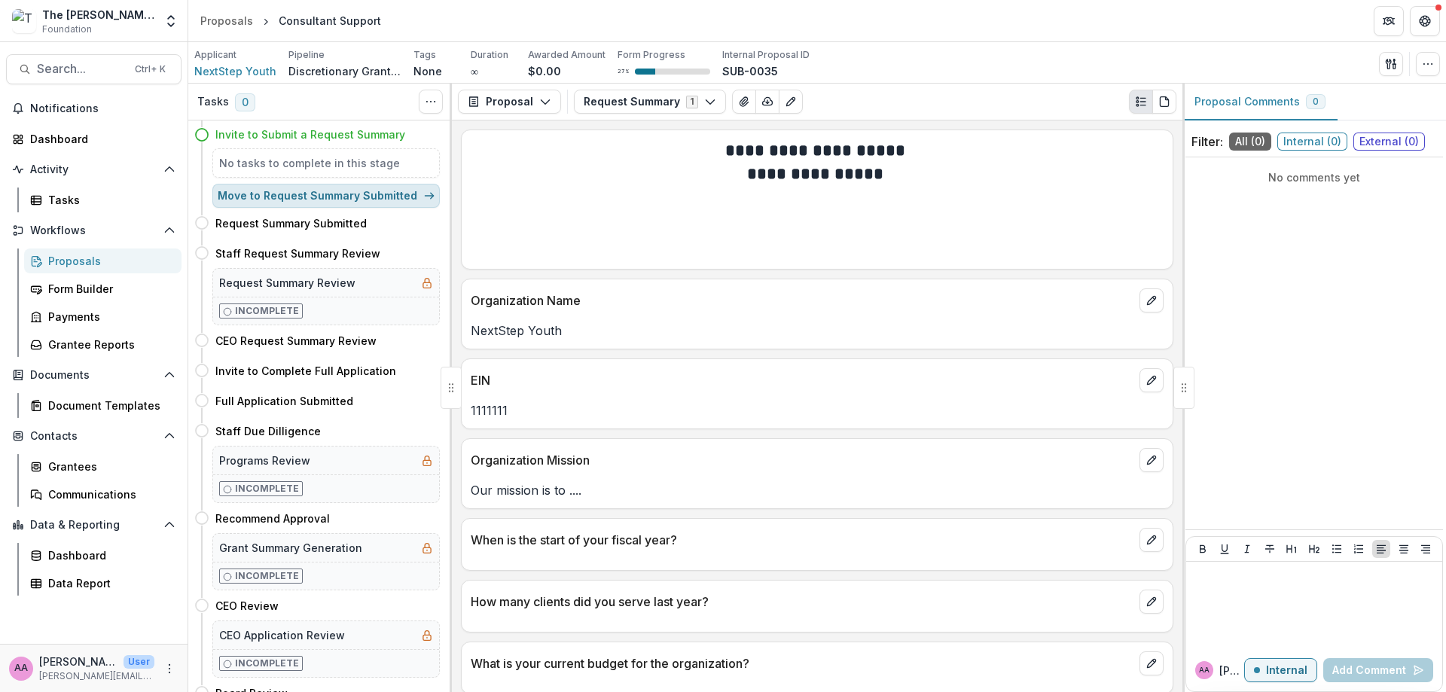
click at [360, 193] on button "Move to Request Summary Submitted" at bounding box center [326, 196] width 228 height 24
select select "**********"
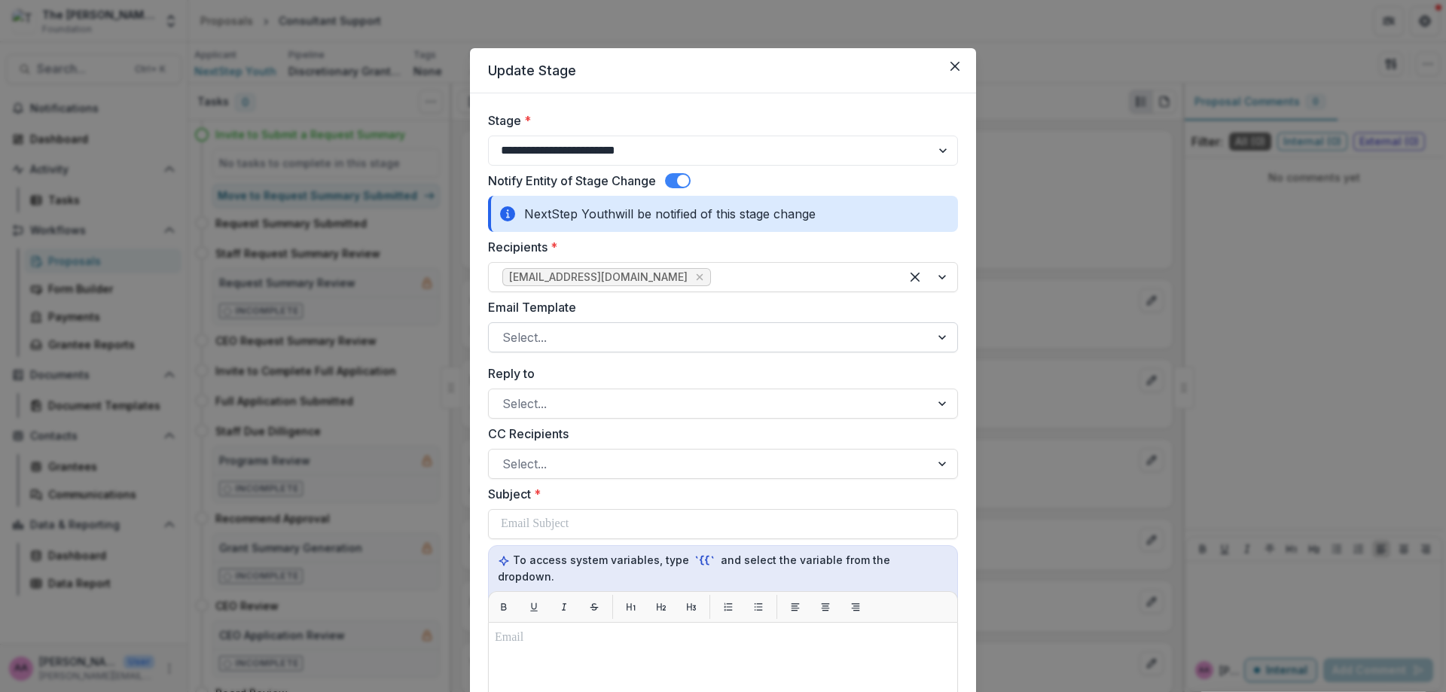
click at [618, 334] on div at bounding box center [709, 337] width 414 height 21
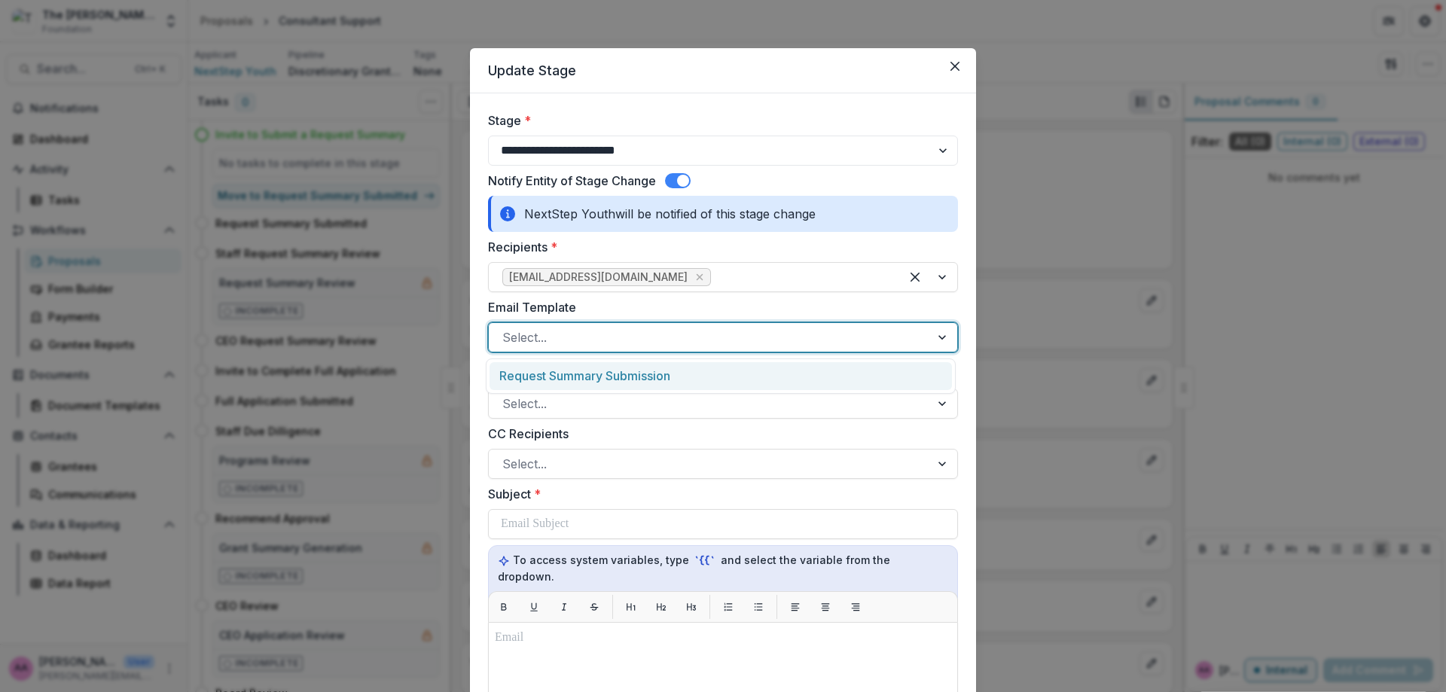
click at [612, 372] on div "Request Summary Submission" at bounding box center [721, 376] width 463 height 28
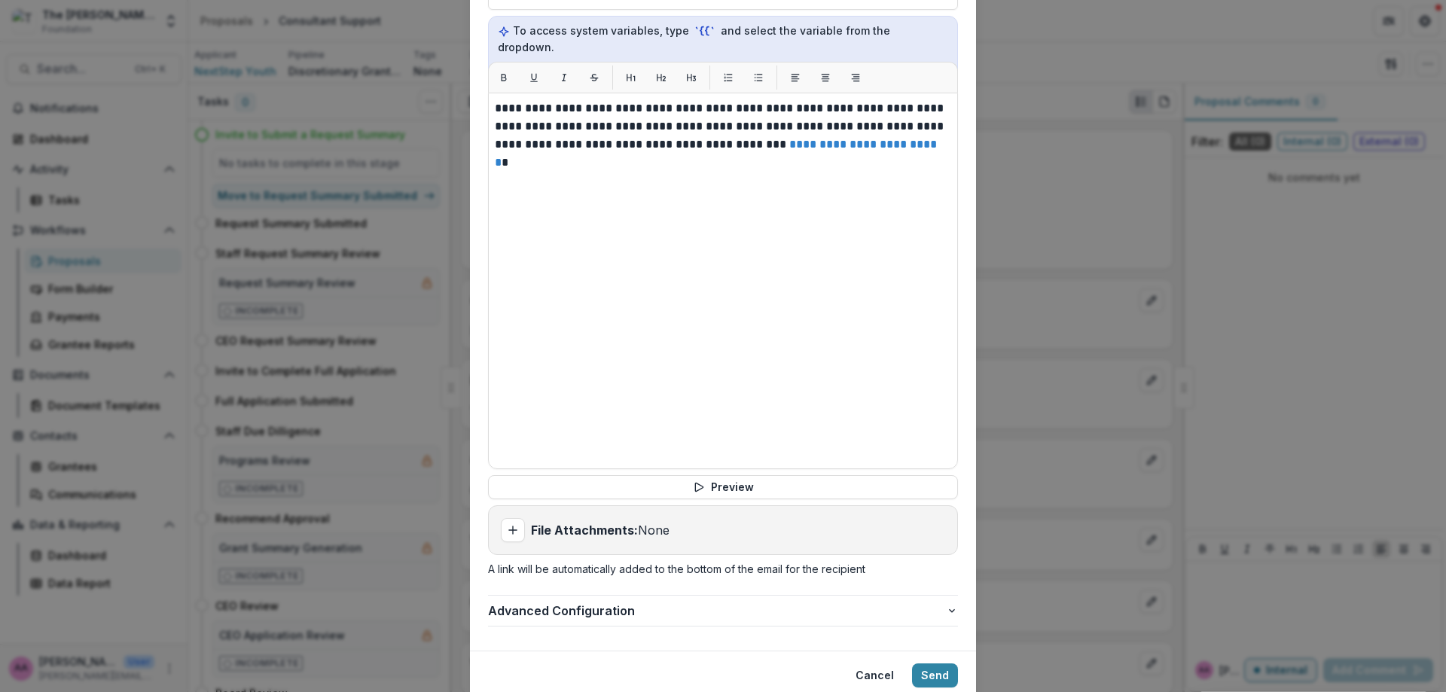
scroll to position [570, 0]
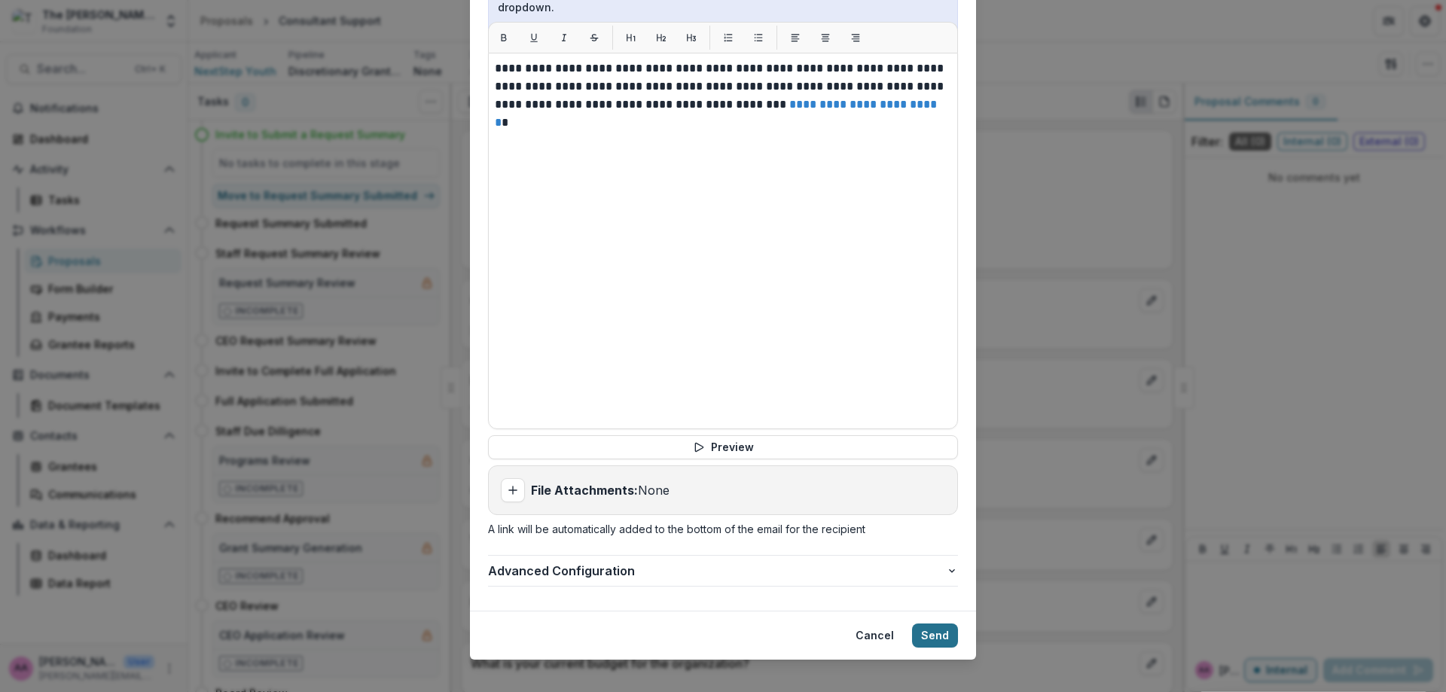
click at [941, 624] on button "Send" at bounding box center [935, 636] width 46 height 24
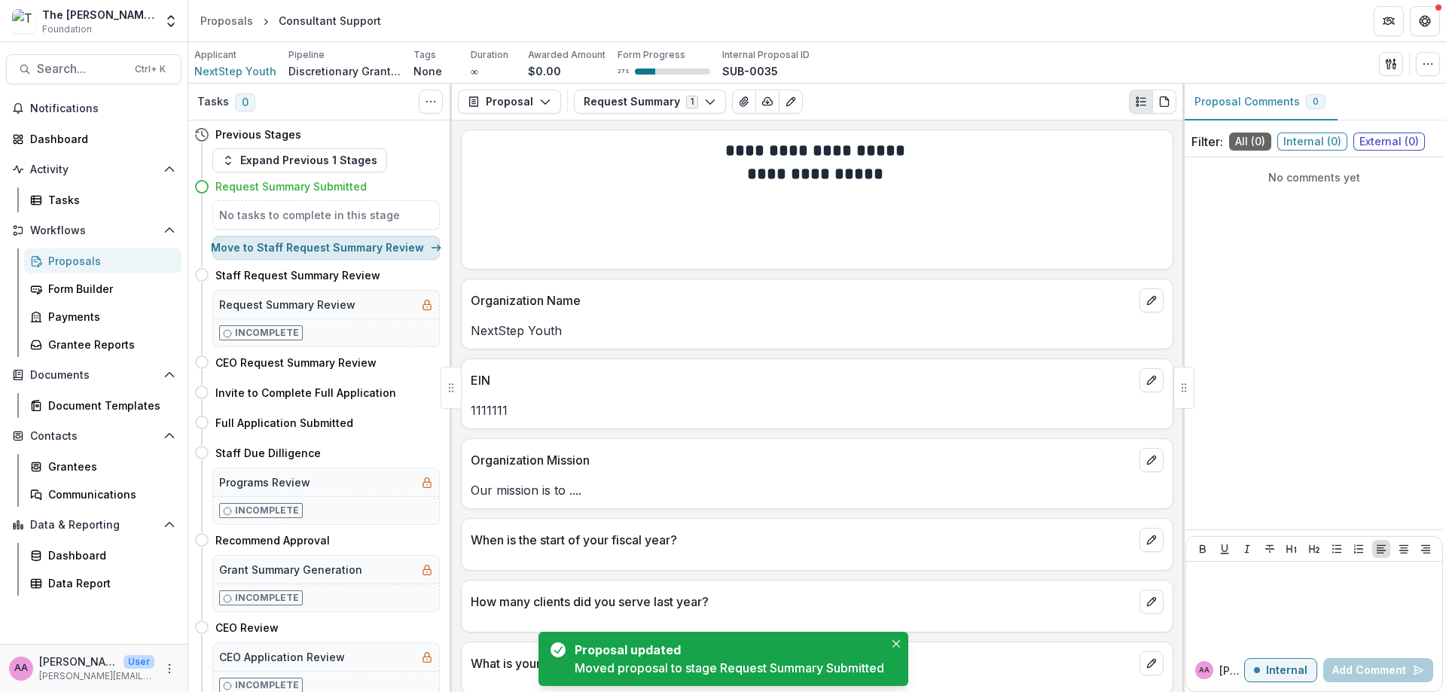
click at [329, 255] on button "Move to Staff Request Summary Review" at bounding box center [326, 248] width 228 height 24
select select "**********"
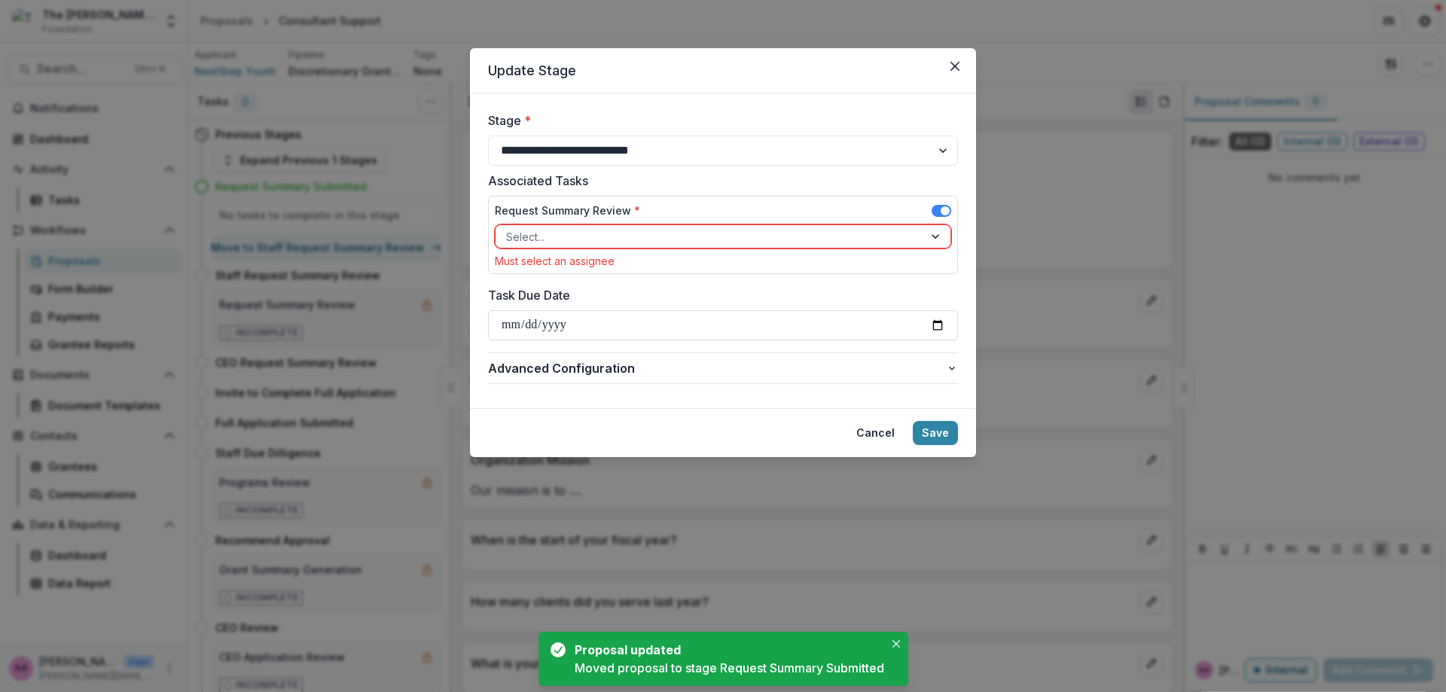
click at [627, 224] on div "Select..." at bounding box center [723, 236] width 457 height 24
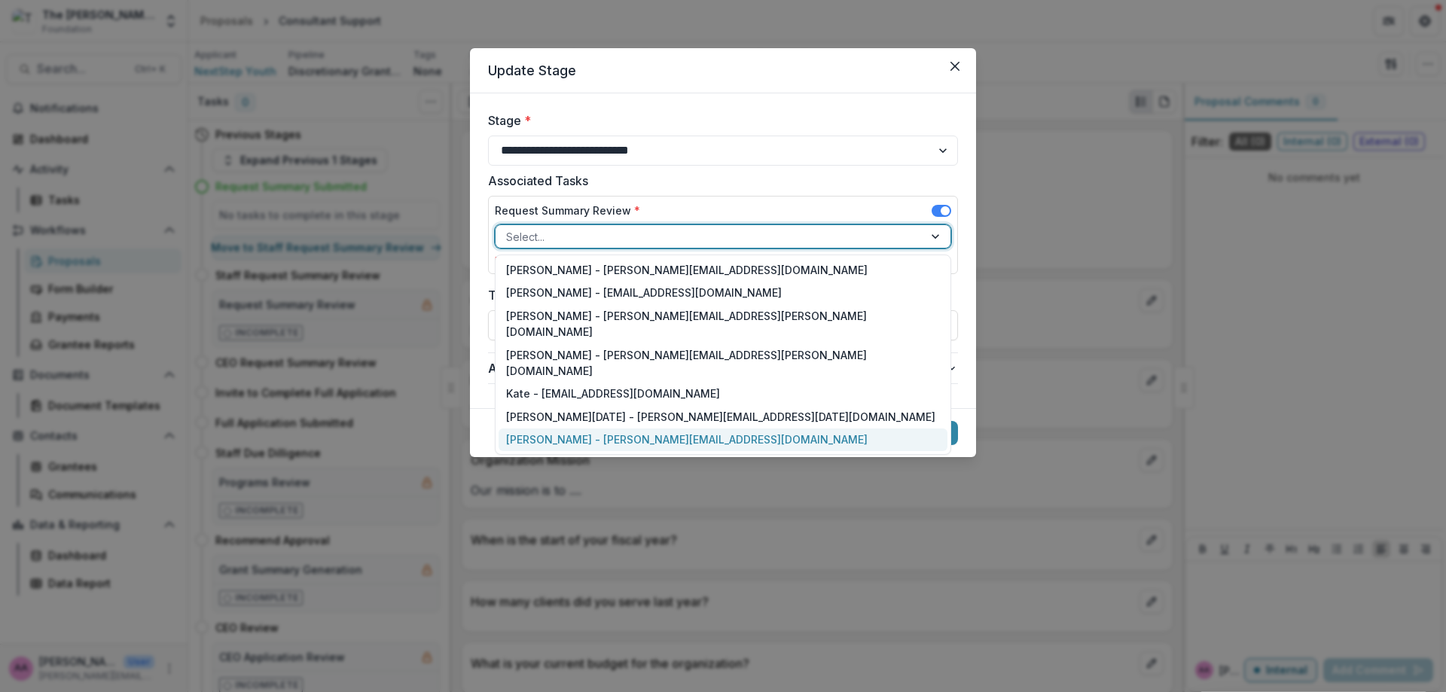
click at [618, 429] on div "Annie Axe - annie.axe@fristfoundation.org" at bounding box center [723, 440] width 449 height 23
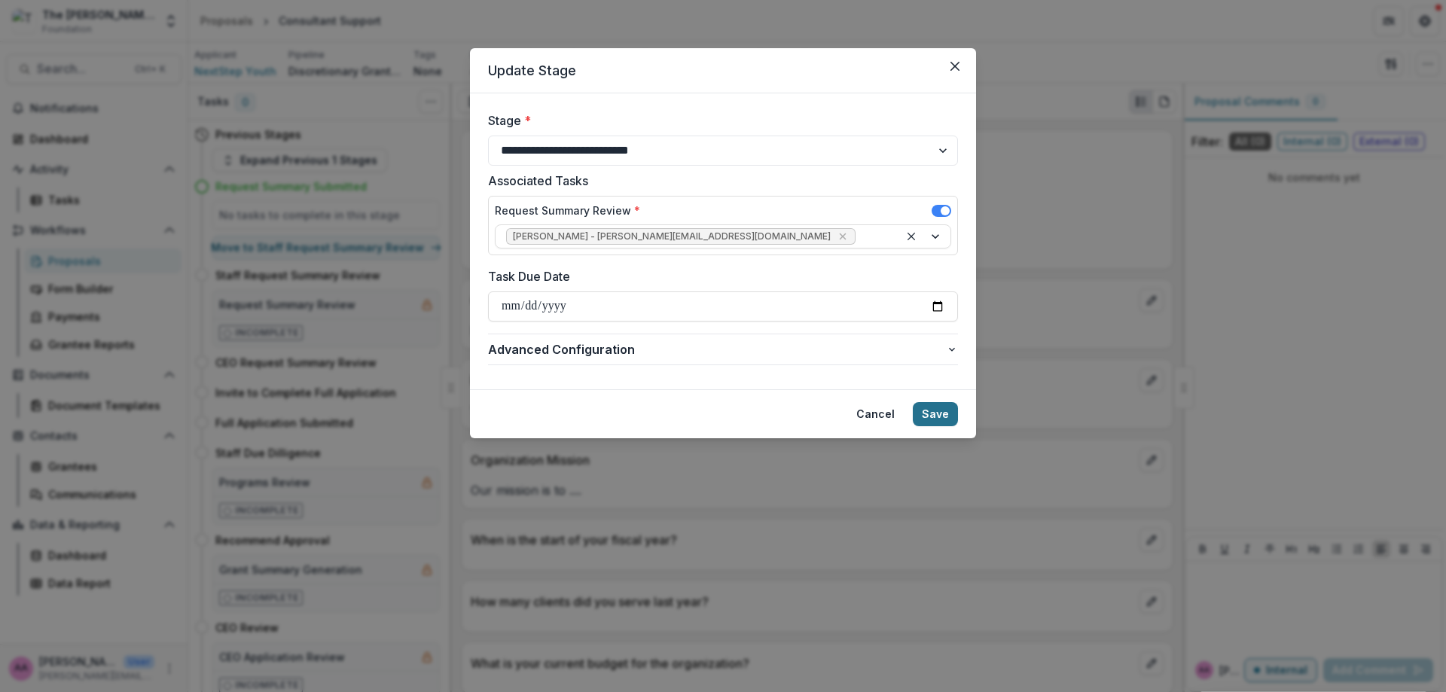
click at [921, 406] on button "Save" at bounding box center [935, 414] width 45 height 24
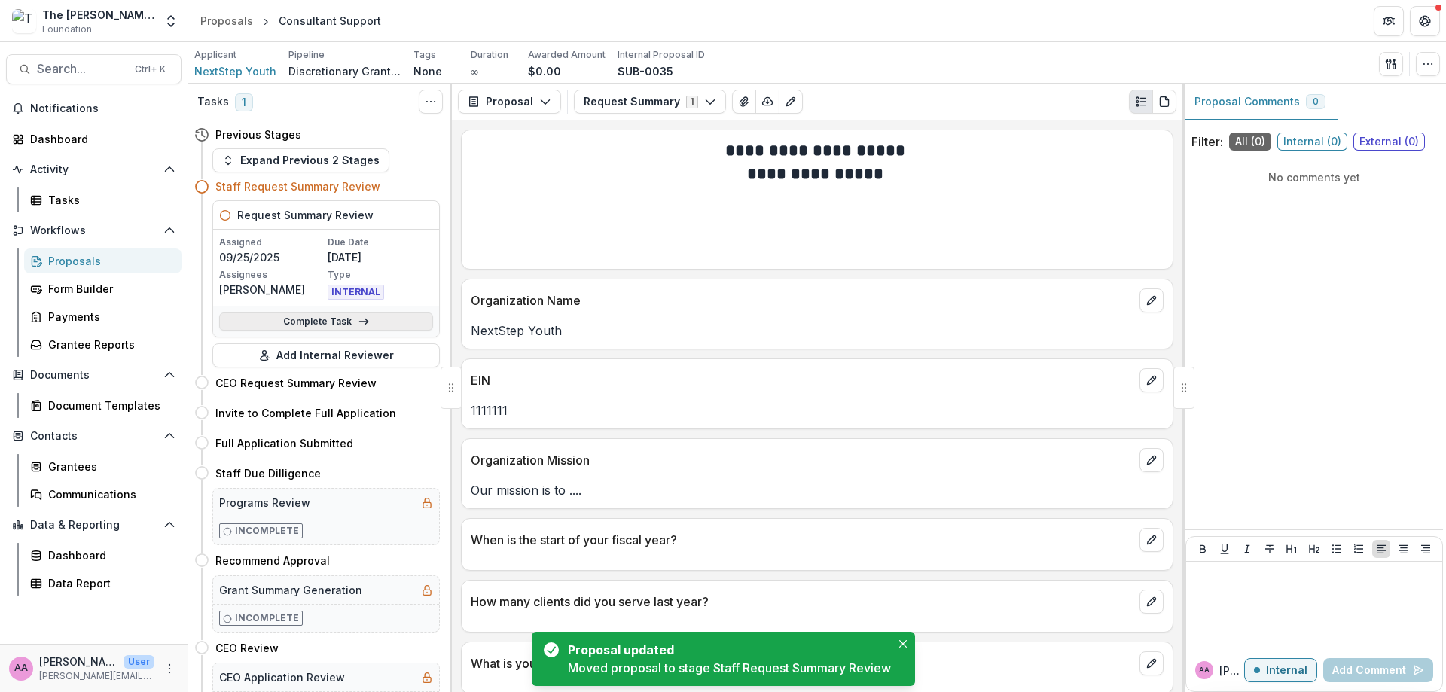
click at [380, 315] on link "Complete Task" at bounding box center [326, 322] width 214 height 18
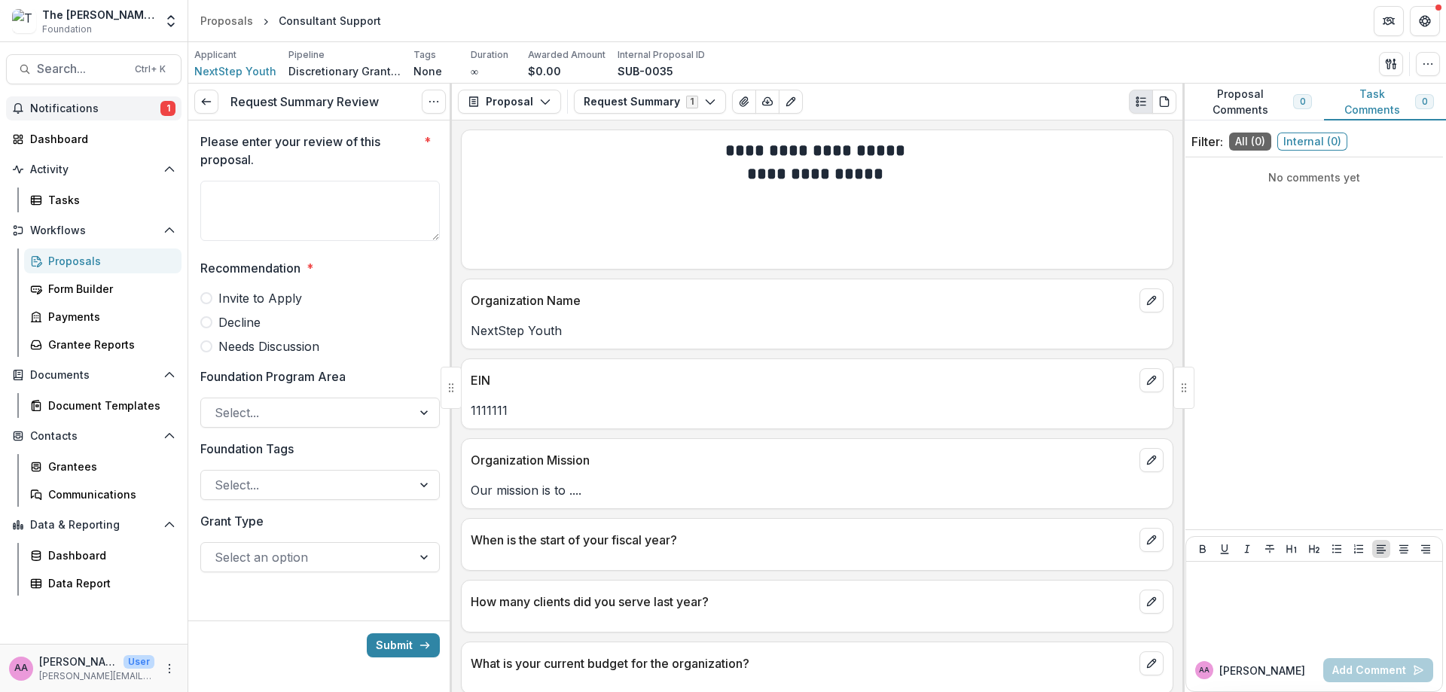
click at [96, 100] on button "Notifications 1" at bounding box center [94, 108] width 176 height 24
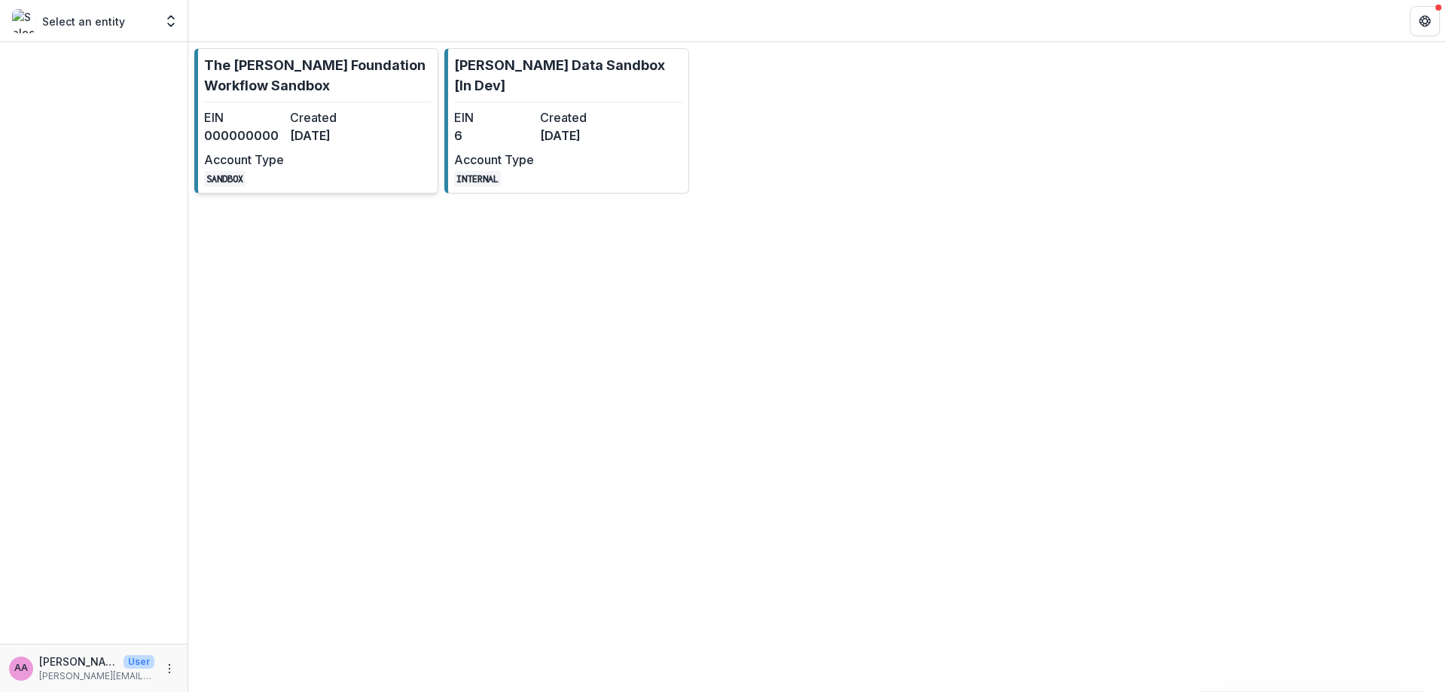
click at [240, 105] on link "The [PERSON_NAME] Foundation Workflow Sandbox EIN 000000000 Created [DATE] Acco…" at bounding box center [316, 120] width 244 height 145
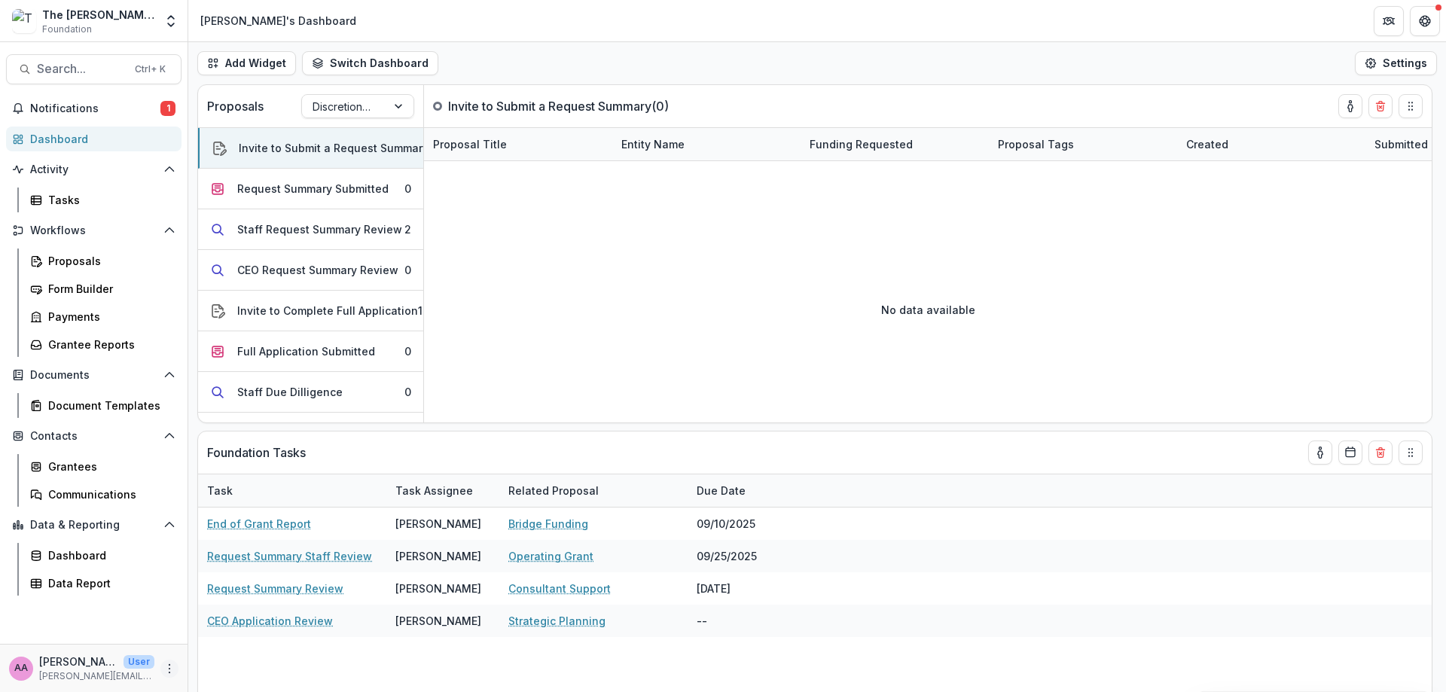
click at [167, 667] on icon "More" at bounding box center [169, 669] width 12 height 12
click at [238, 642] on link "User Settings" at bounding box center [268, 636] width 161 height 25
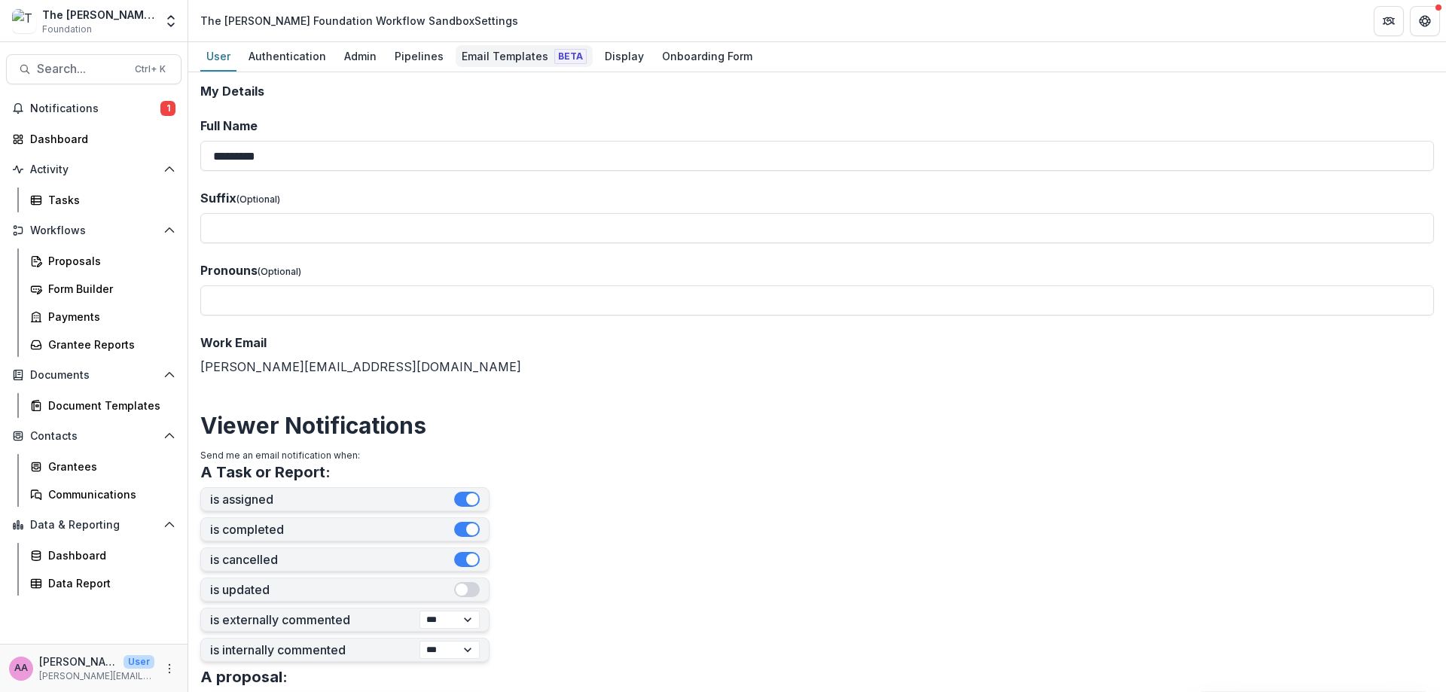
click at [553, 65] on div "Email Templates Beta" at bounding box center [524, 56] width 137 height 22
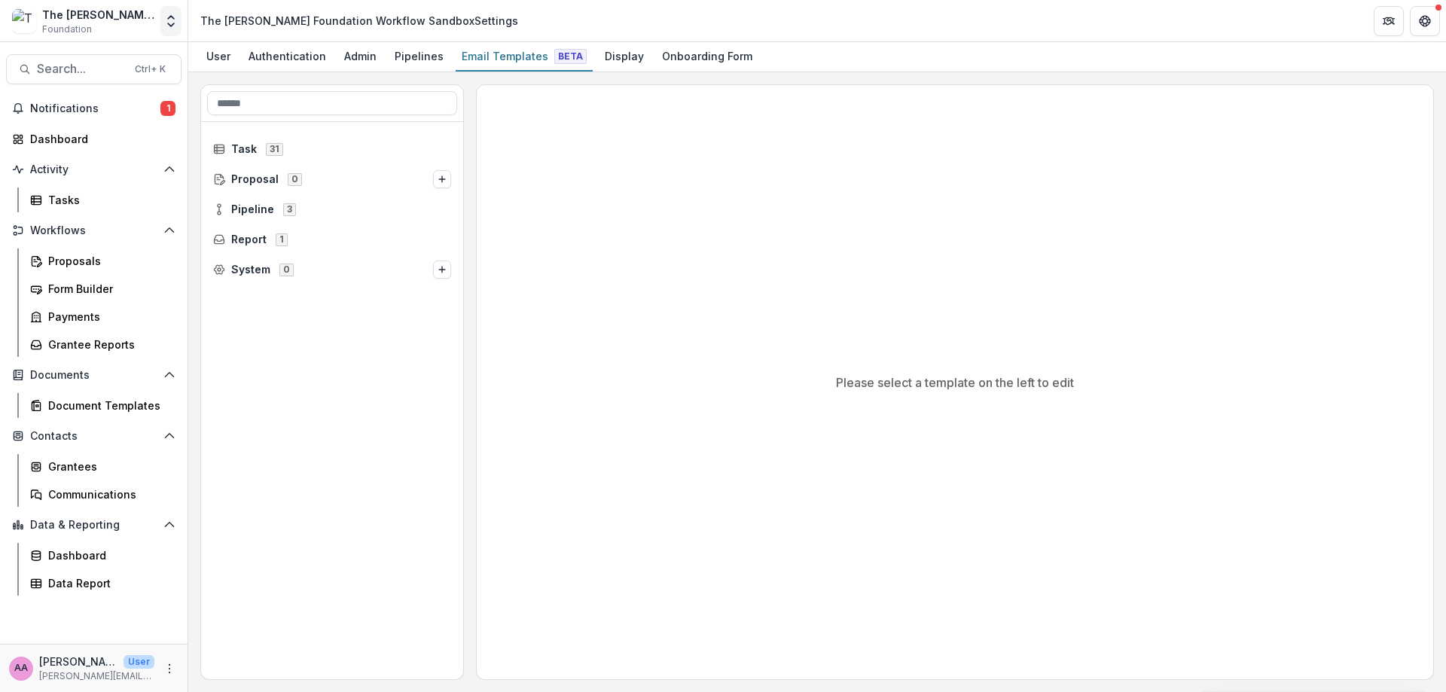
click at [160, 19] on button "Open entity switcher" at bounding box center [170, 21] width 21 height 30
click at [283, 209] on span "3" at bounding box center [289, 209] width 13 height 12
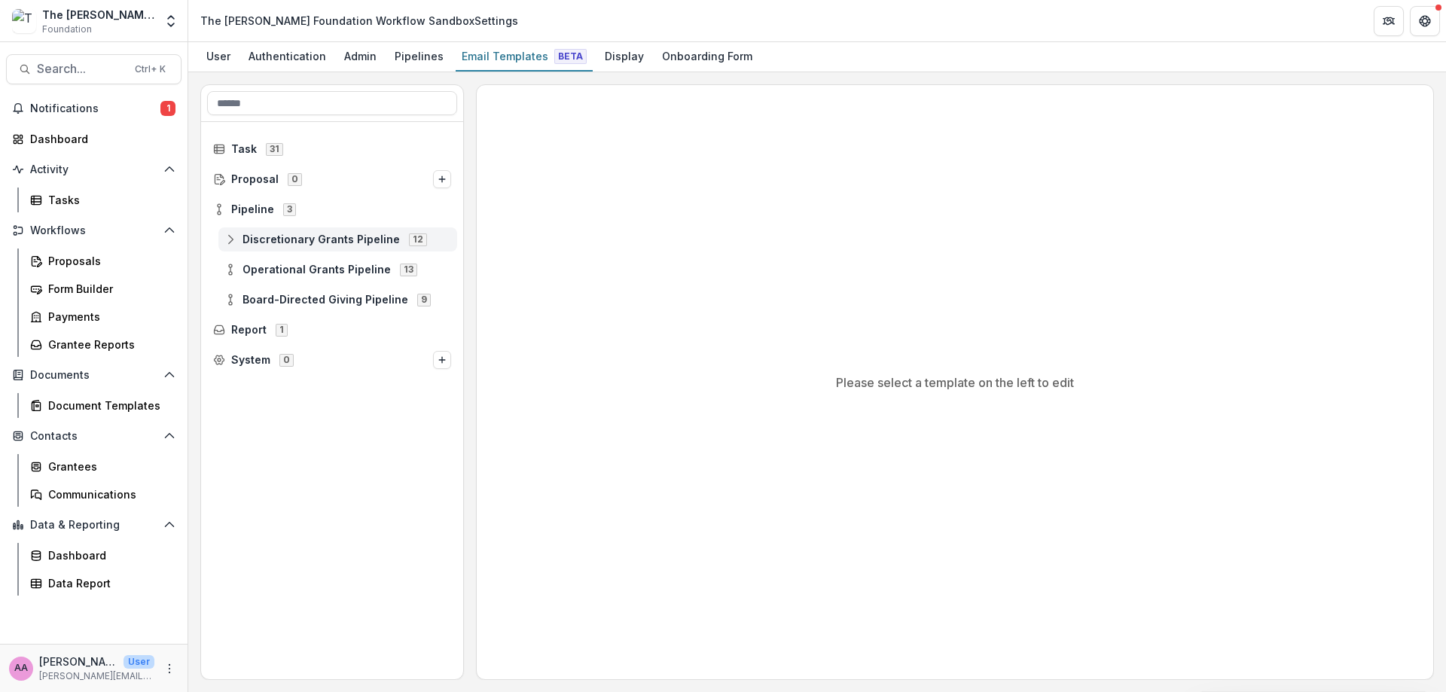
click at [331, 238] on span "Discretionary Grants Pipeline" at bounding box center [321, 240] width 157 height 13
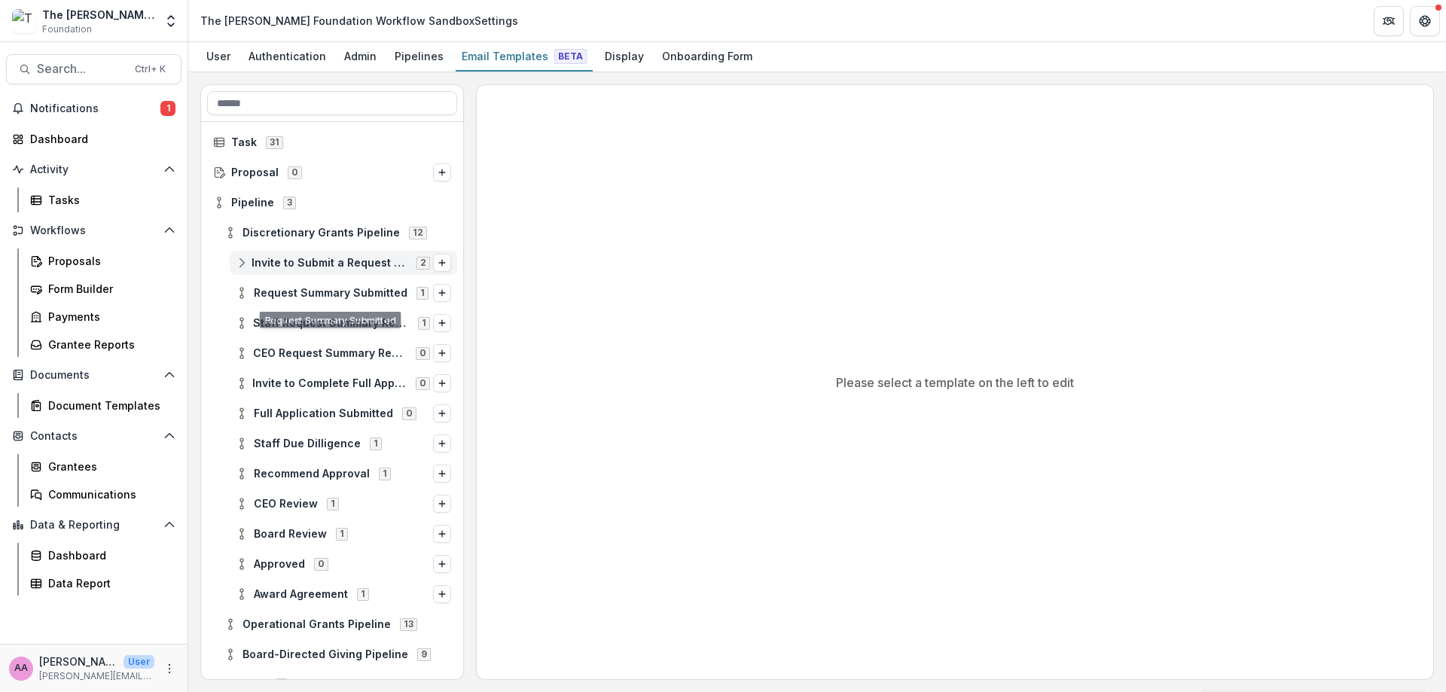
click at [342, 268] on div at bounding box center [332, 416] width 262 height 603
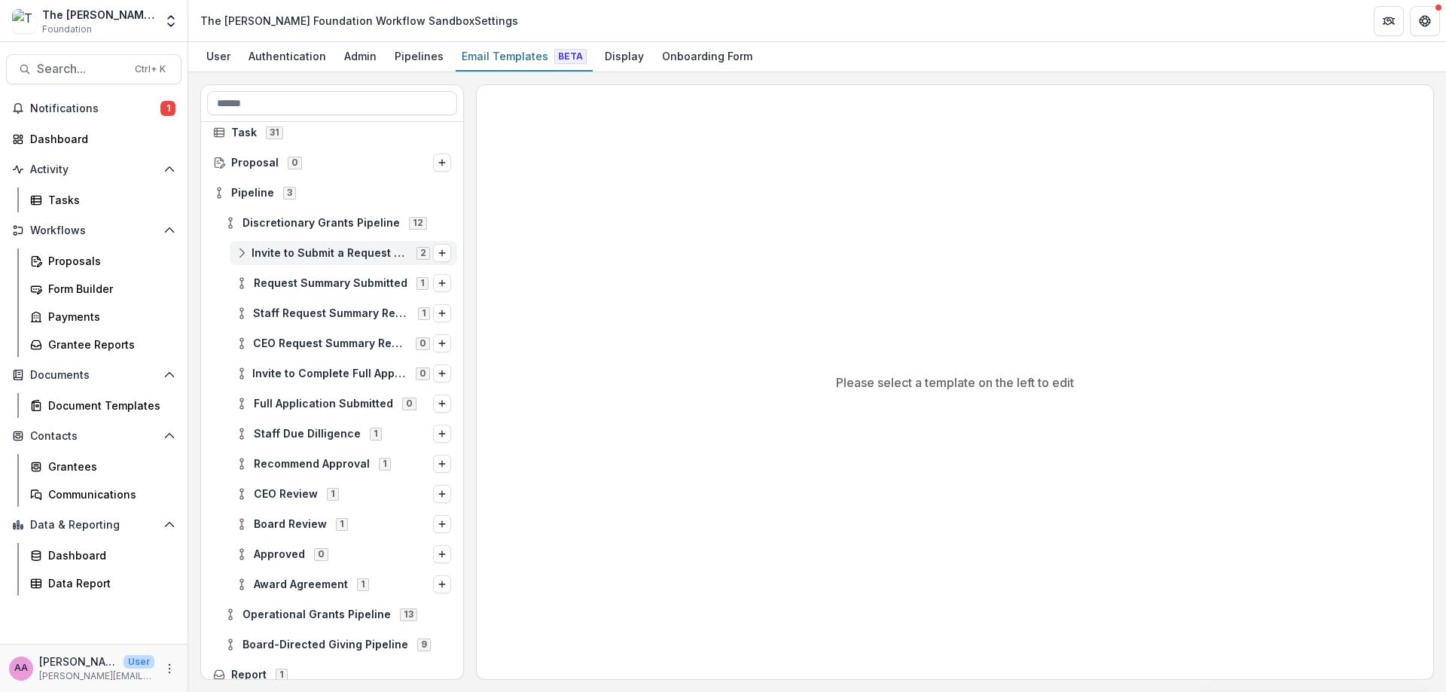
scroll to position [17, 0]
click at [347, 243] on div "Invite to Submit a Request Summary 2" at bounding box center [344, 252] width 228 height 24
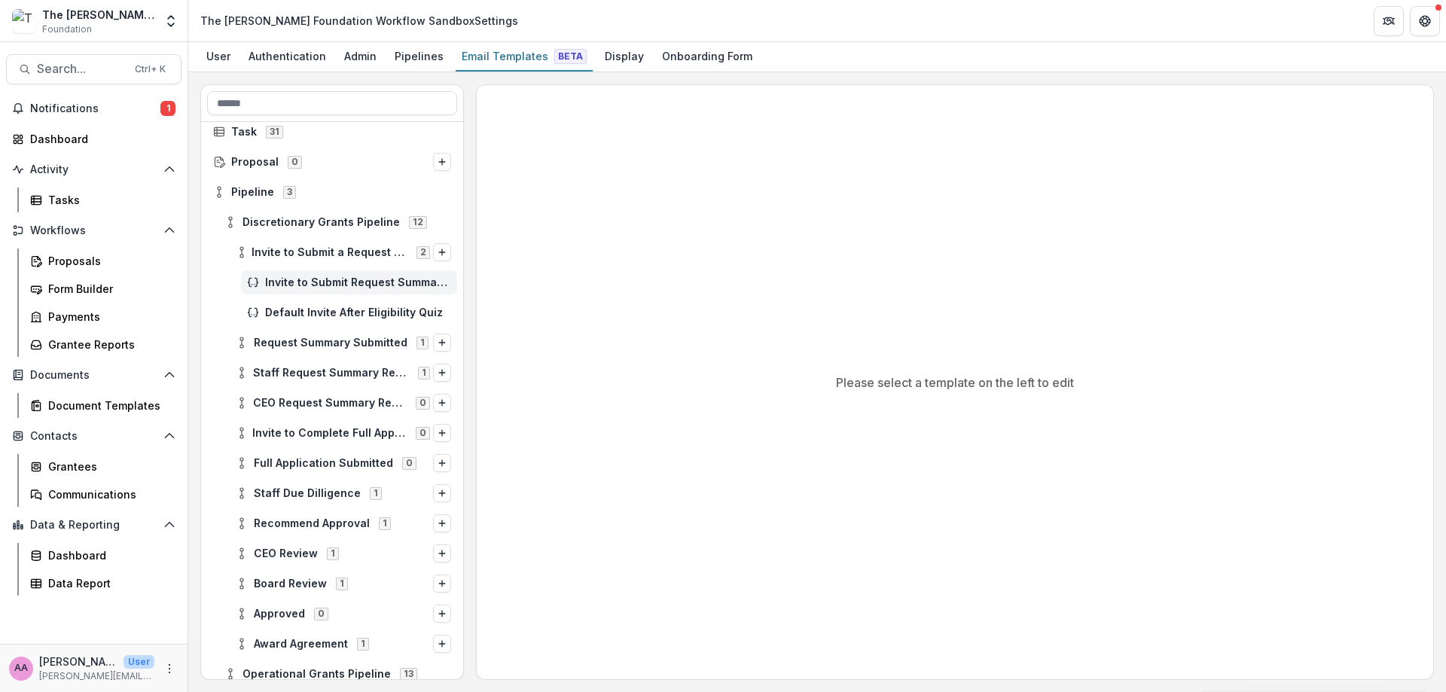
click at [356, 281] on span "Invite to Submit Request Summary (No Quiz)" at bounding box center [358, 282] width 186 height 13
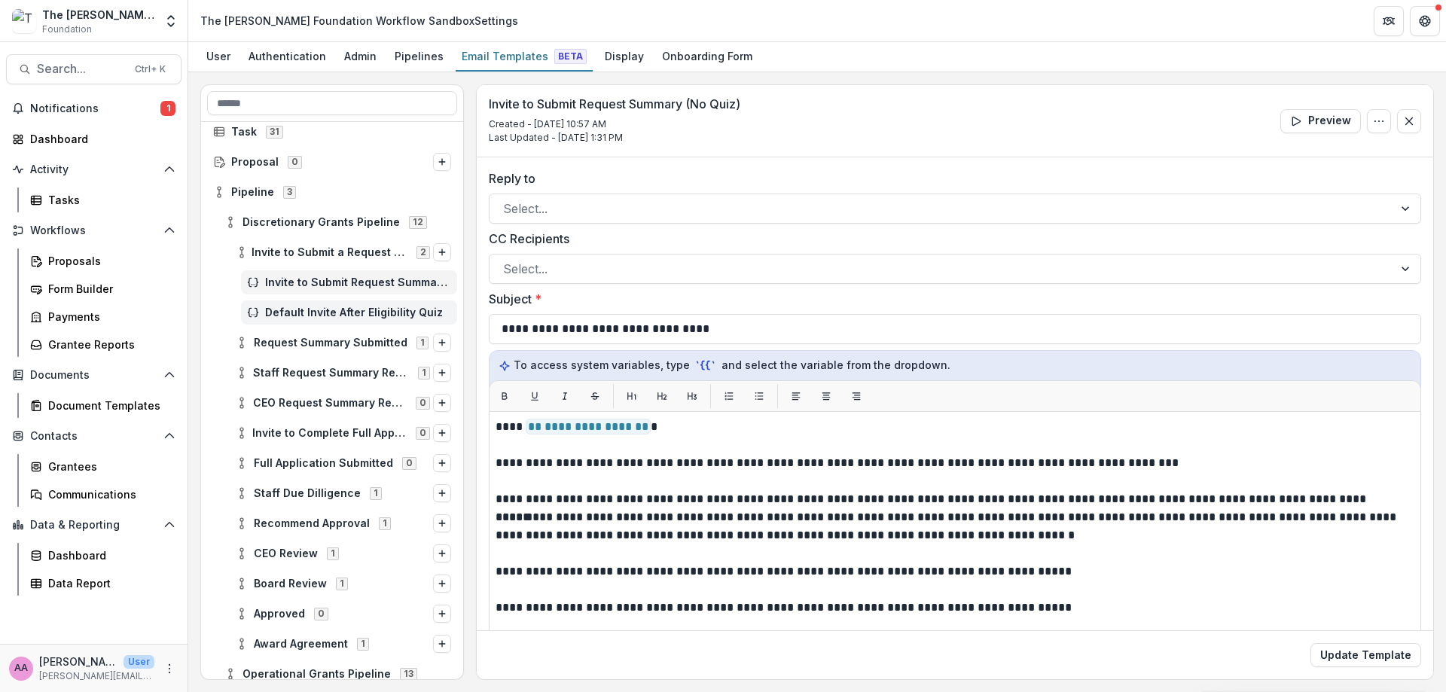
click at [356, 305] on div "Default Invite After Eligibility Quiz" at bounding box center [349, 313] width 216 height 24
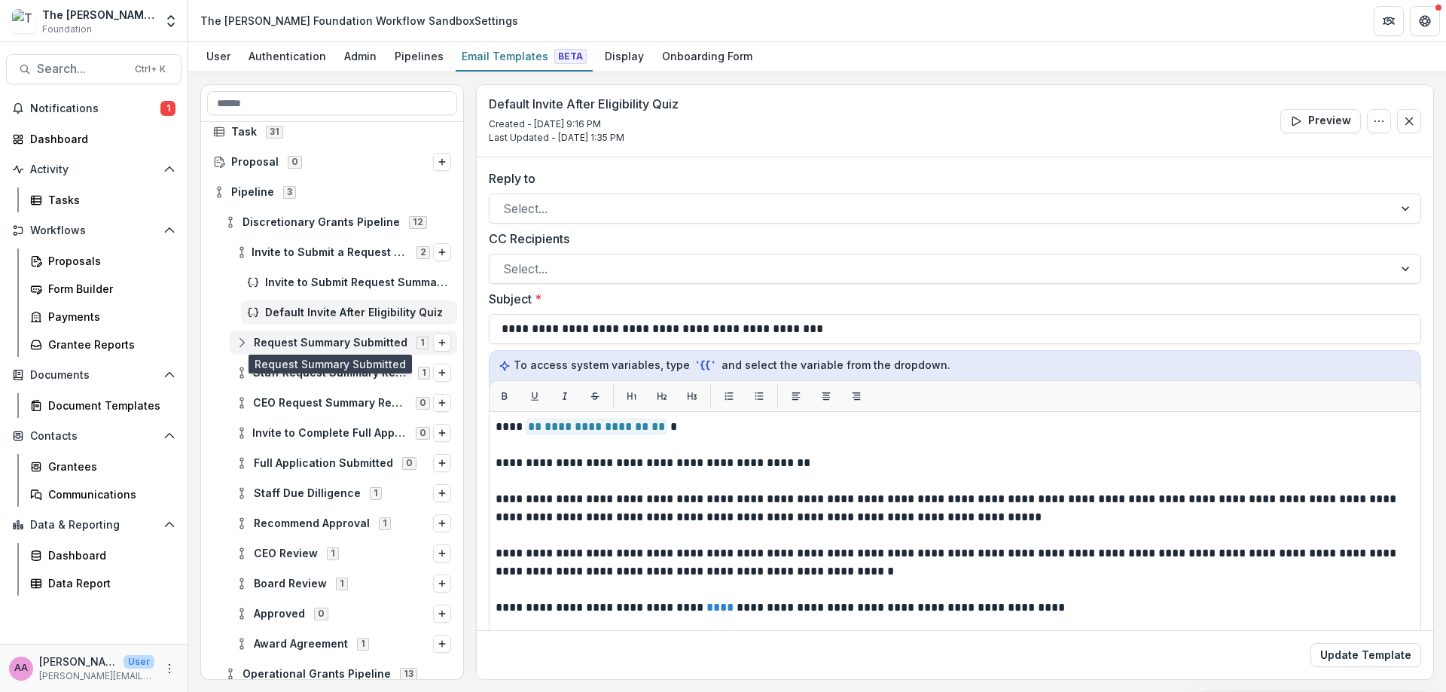
click at [351, 342] on span "Request Summary Submitted" at bounding box center [331, 343] width 154 height 13
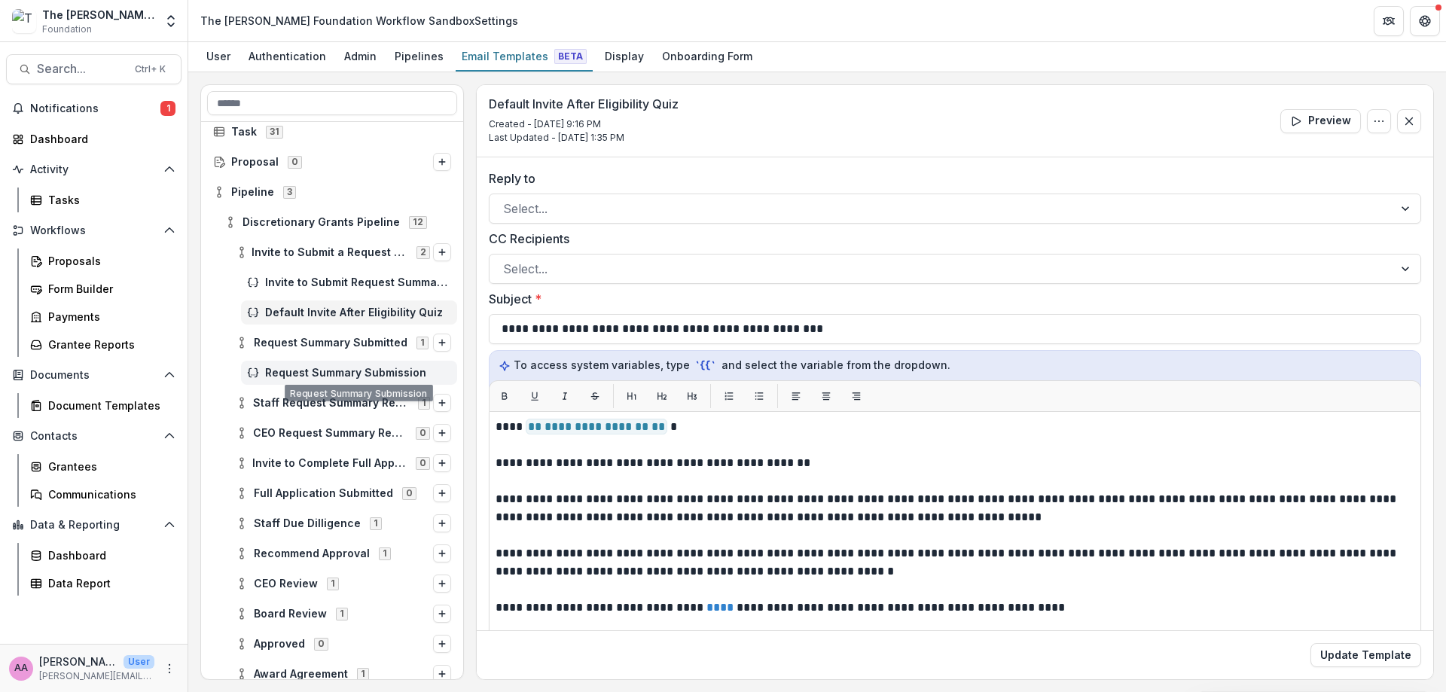
click at [350, 381] on div "Request Summary Submission" at bounding box center [349, 373] width 216 height 24
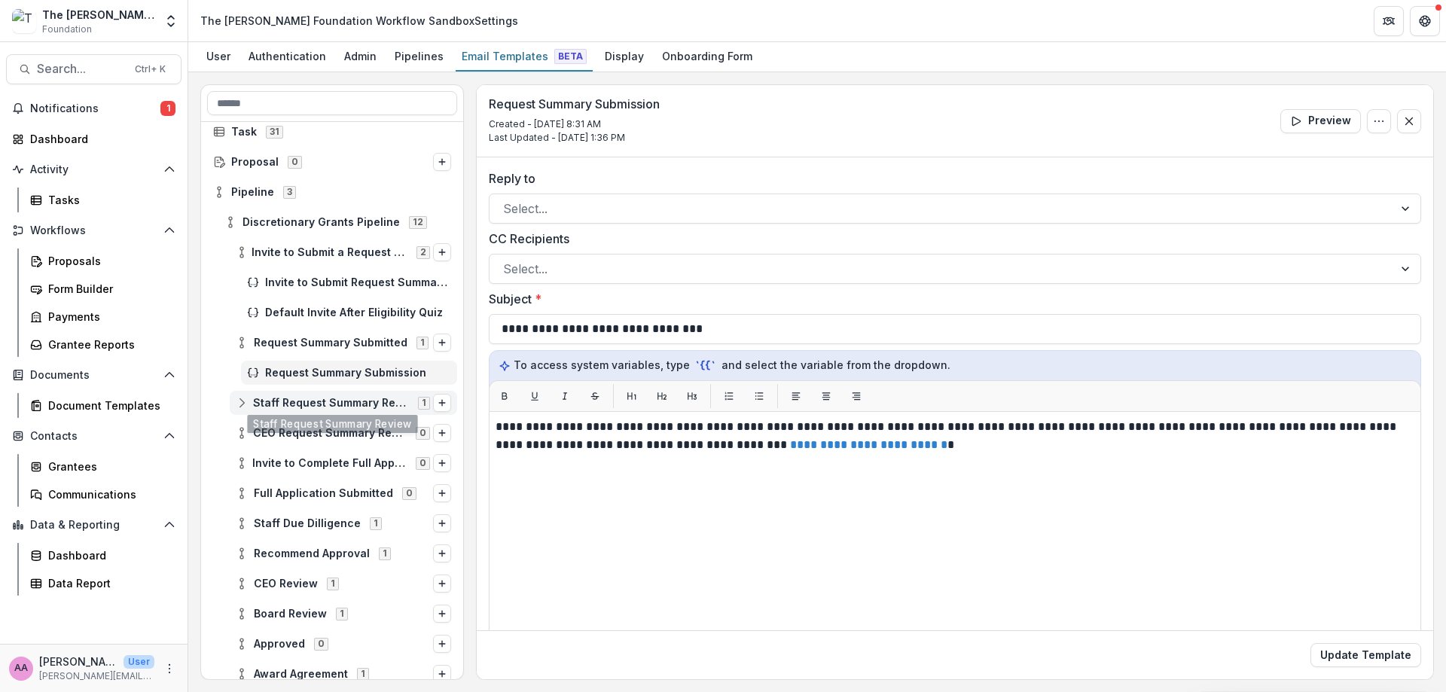
click at [345, 410] on div "Staff Request Summary Review 1" at bounding box center [344, 403] width 228 height 24
click at [349, 429] on span "Staff Request Summary Review Request Summary Review" at bounding box center [333, 433] width 148 height 13
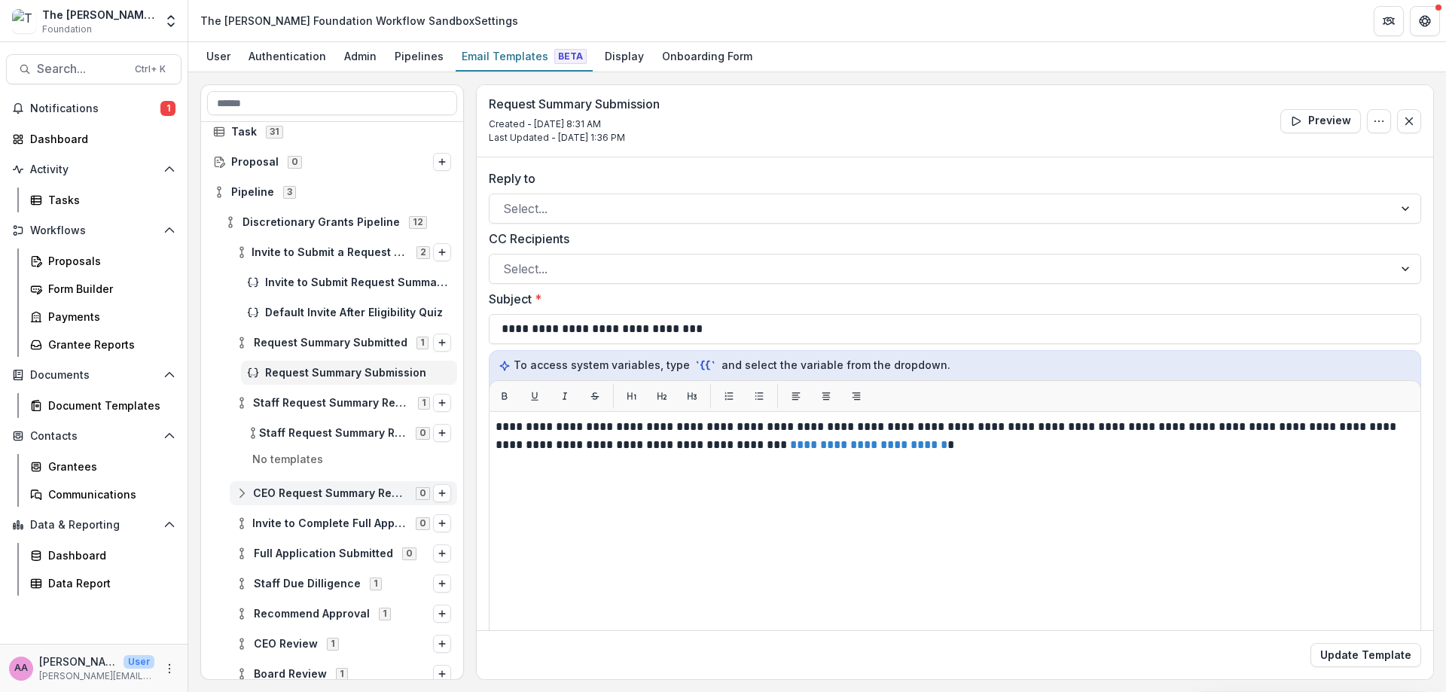
click at [352, 500] on div "CEO Request Summary Review 0" at bounding box center [344, 493] width 228 height 24
click at [359, 568] on div "Invite to Complete Full Application 0" at bounding box center [332, 554] width 262 height 30
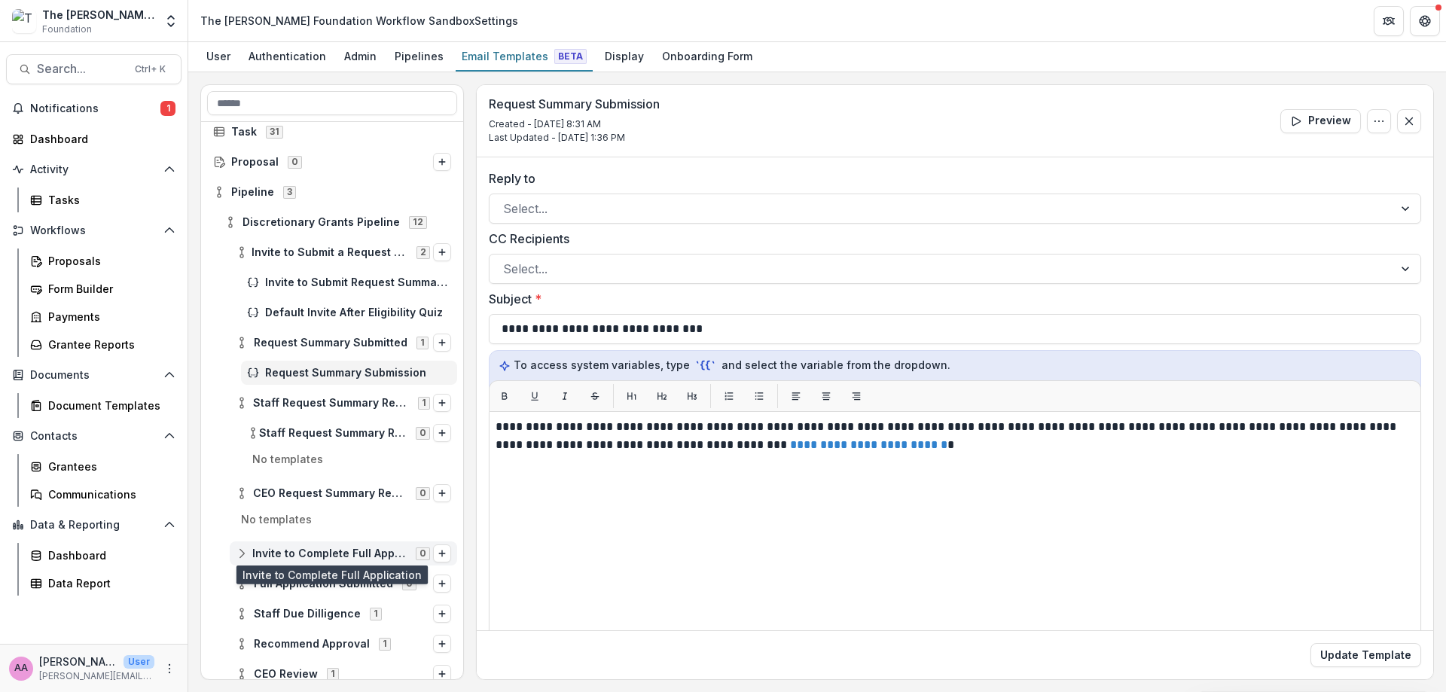
click at [361, 551] on span "Invite to Complete Full Application" at bounding box center [329, 554] width 154 height 13
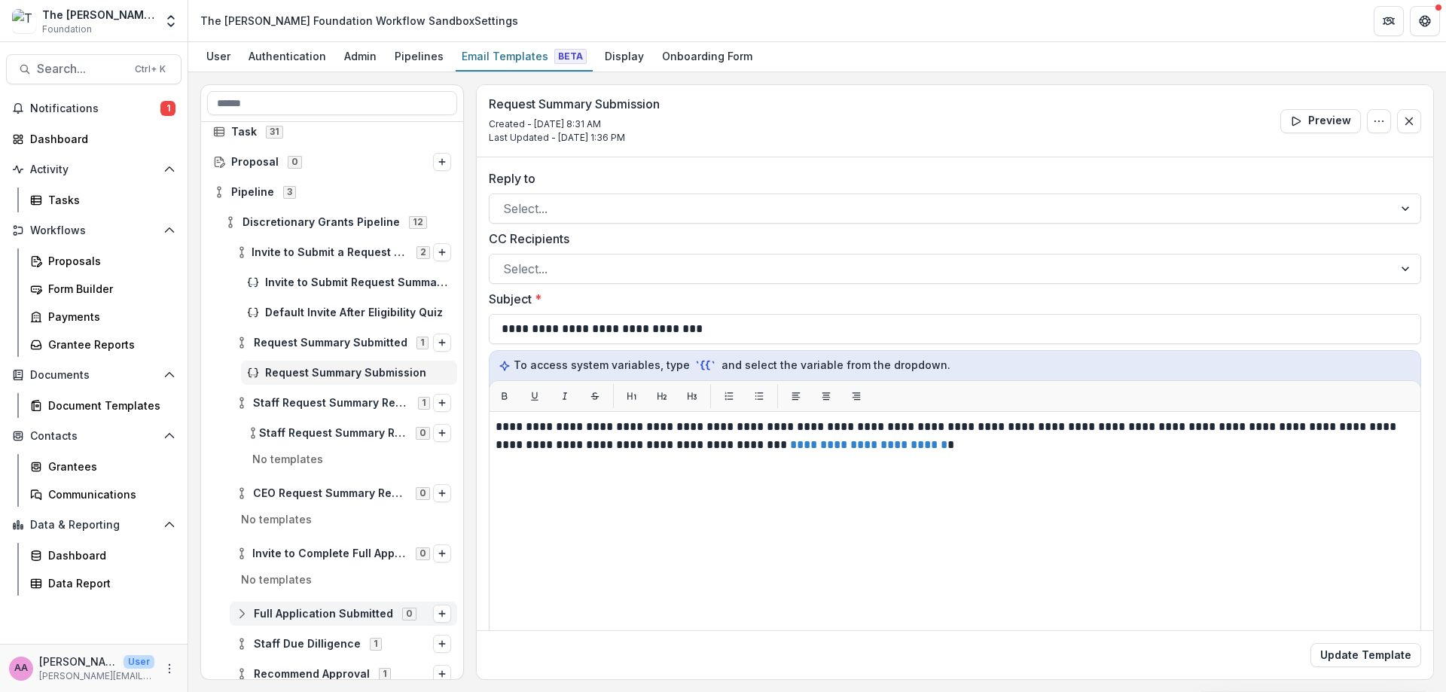
click at [345, 620] on span "Full Application Submitted" at bounding box center [323, 614] width 139 height 13
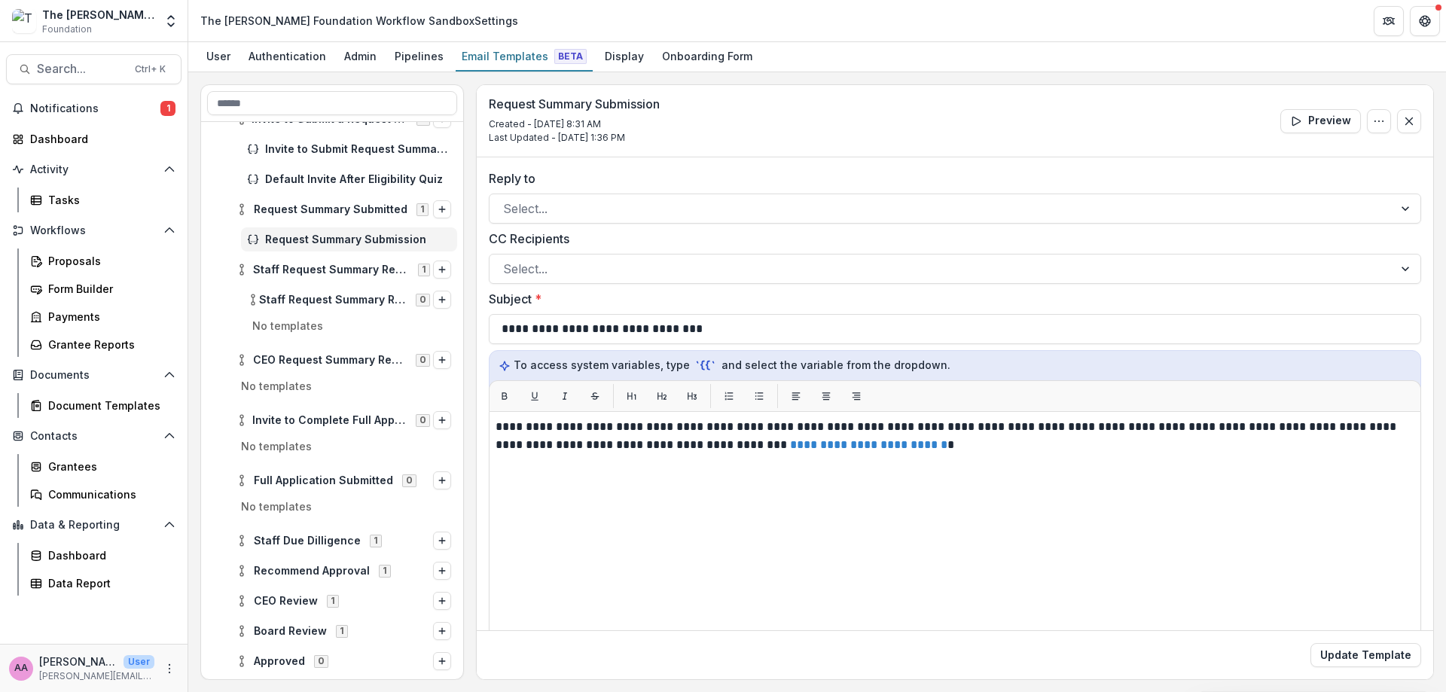
scroll to position [200, 0]
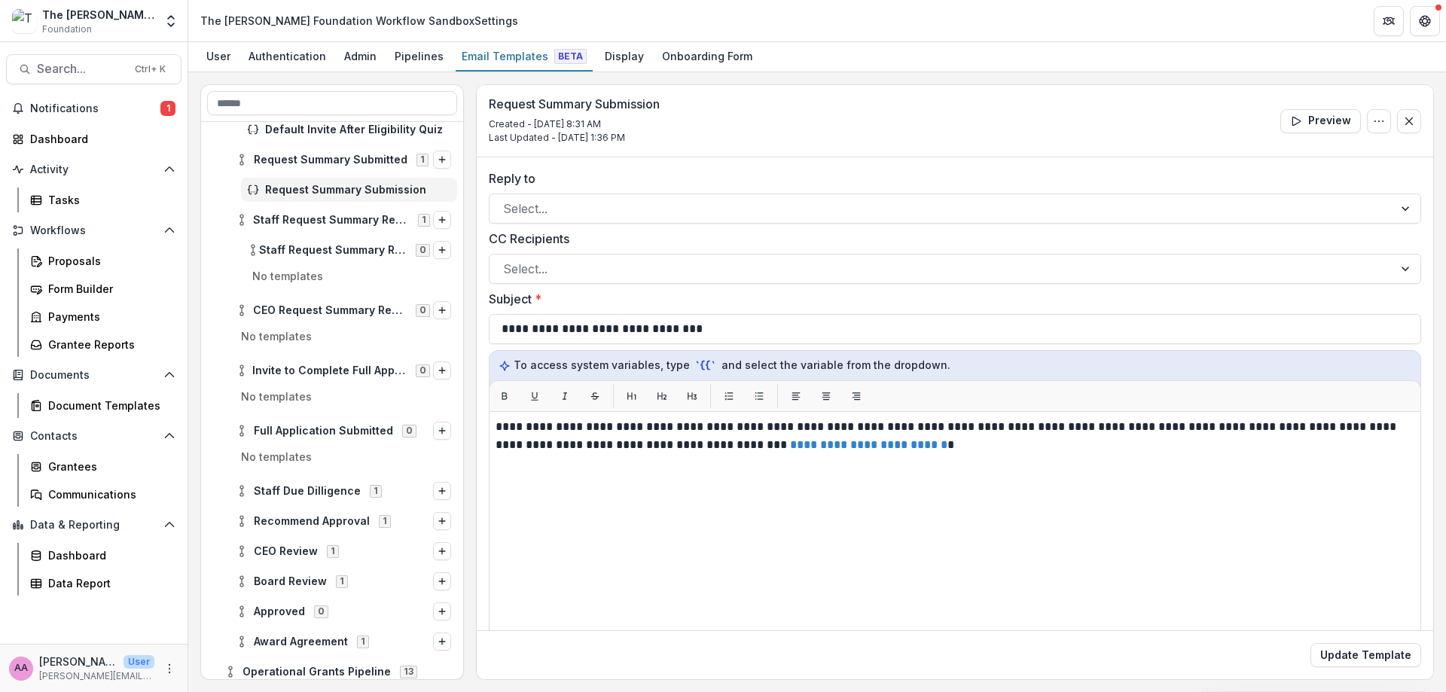
click at [328, 471] on p "No templates" at bounding box center [332, 461] width 250 height 24
click at [330, 495] on span "Staff Due Dilligence" at bounding box center [307, 491] width 107 height 13
click at [330, 512] on div "Staff Due Dilligence Programs Review 0" at bounding box center [349, 521] width 216 height 24
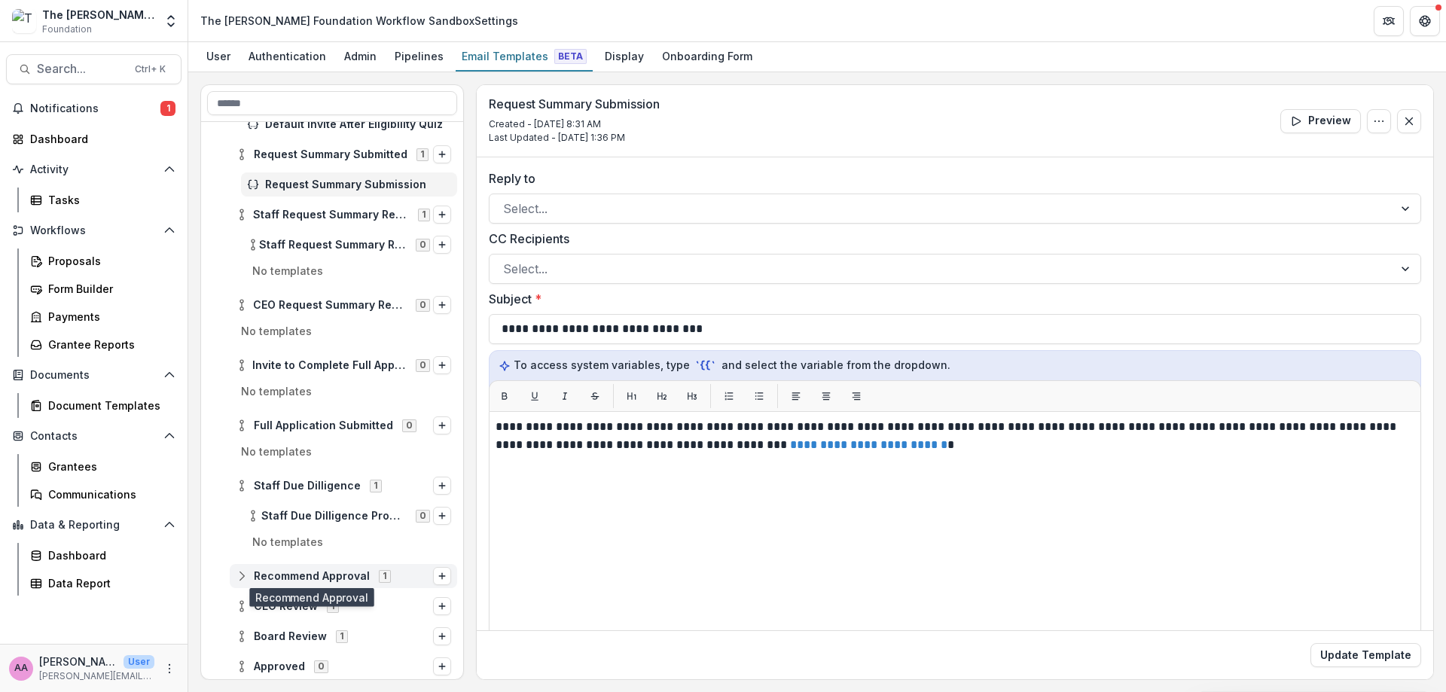
click at [328, 571] on span "Recommend Approval" at bounding box center [312, 576] width 116 height 13
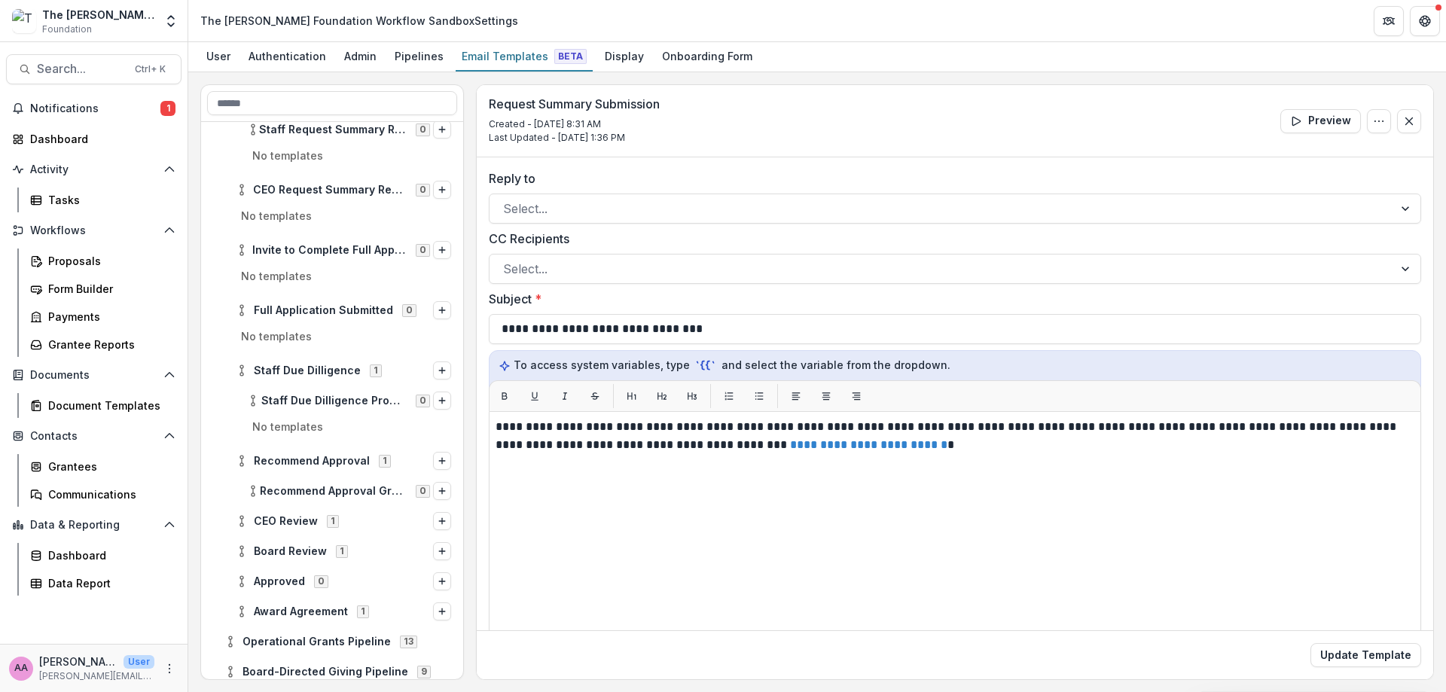
scroll to position [330, 0]
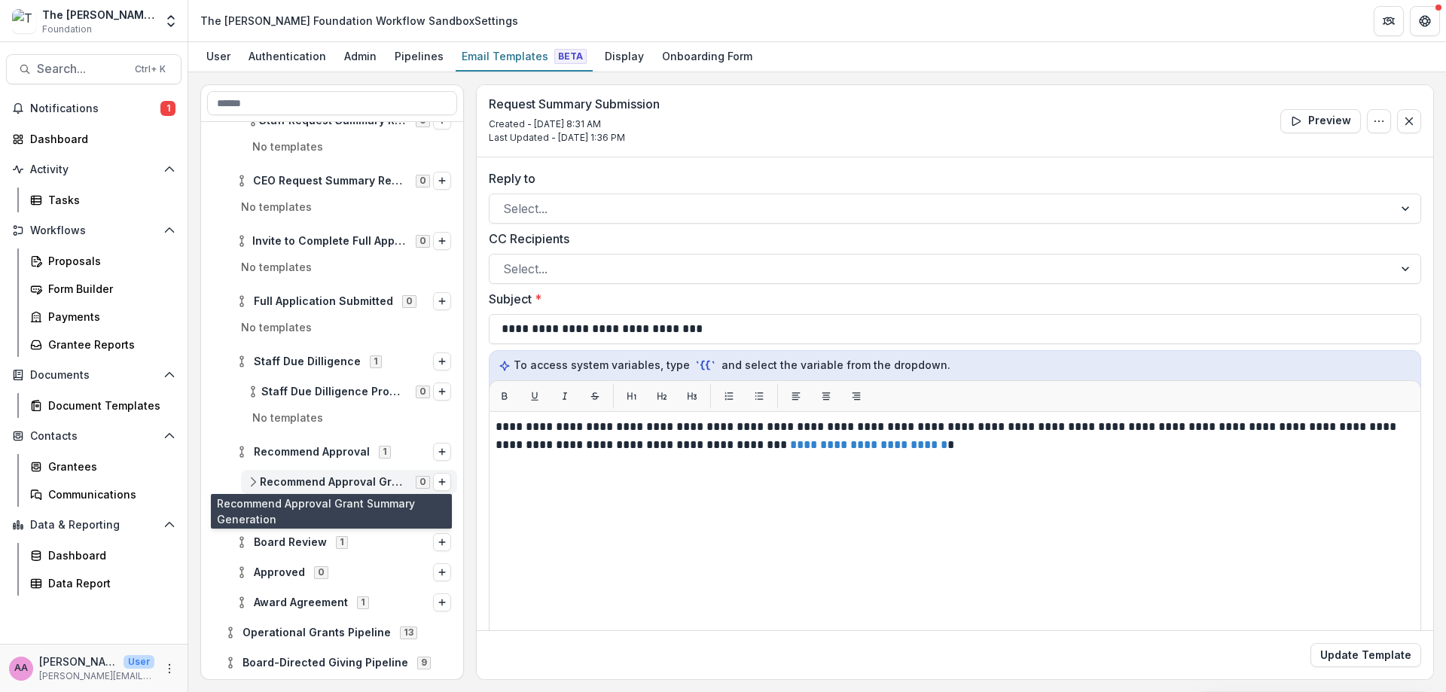
click at [356, 480] on span "Recommend Approval Grant Summary Generation" at bounding box center [333, 482] width 147 height 13
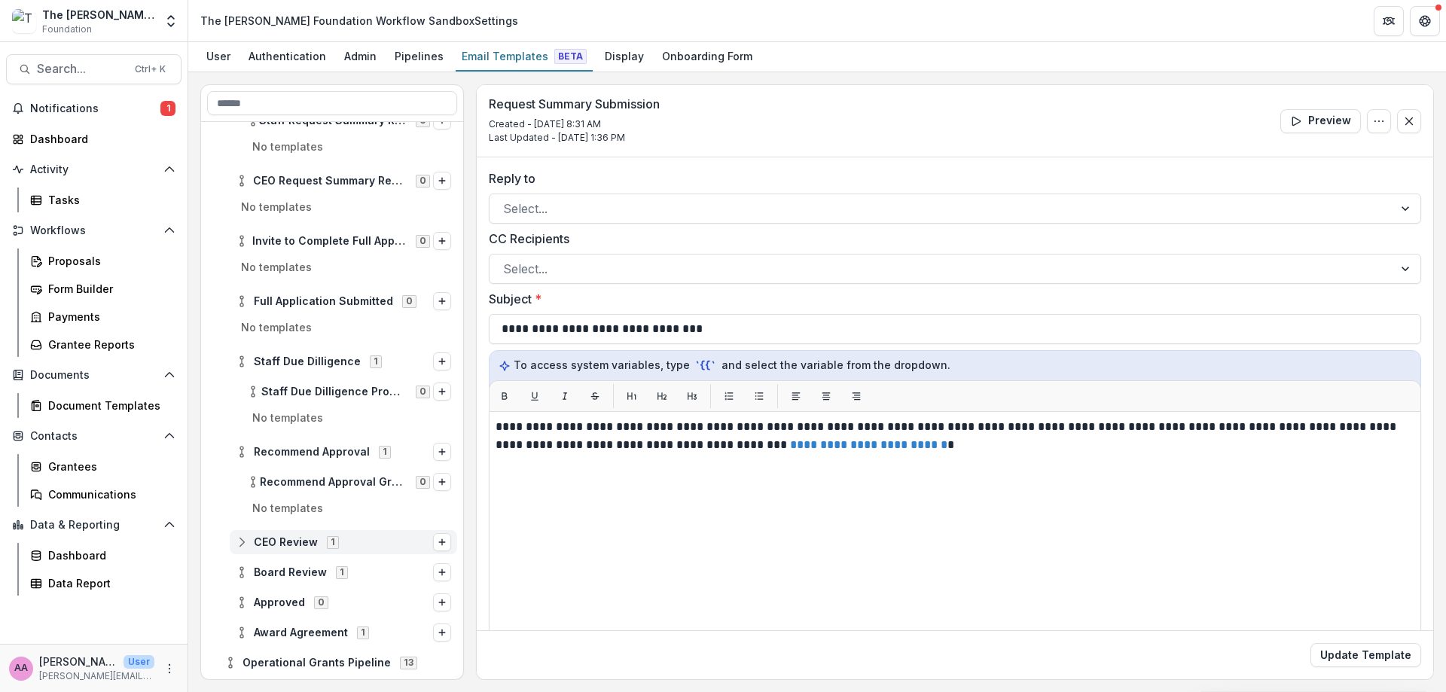
click at [279, 548] on span "CEO Review" at bounding box center [286, 542] width 64 height 13
click at [348, 581] on div "CEO Review CEO Application Review 0" at bounding box center [349, 572] width 216 height 24
click at [309, 640] on div "Board Review 1" at bounding box center [344, 633] width 228 height 24
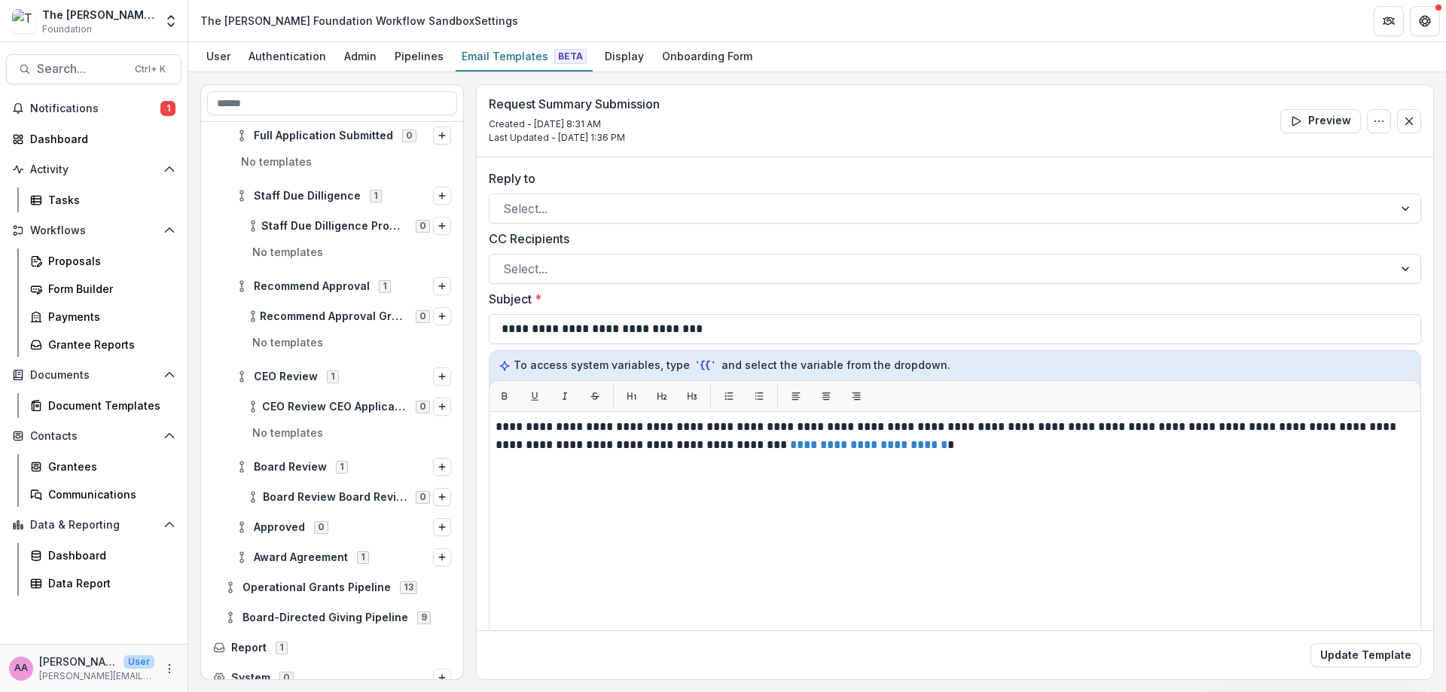
scroll to position [503, 0]
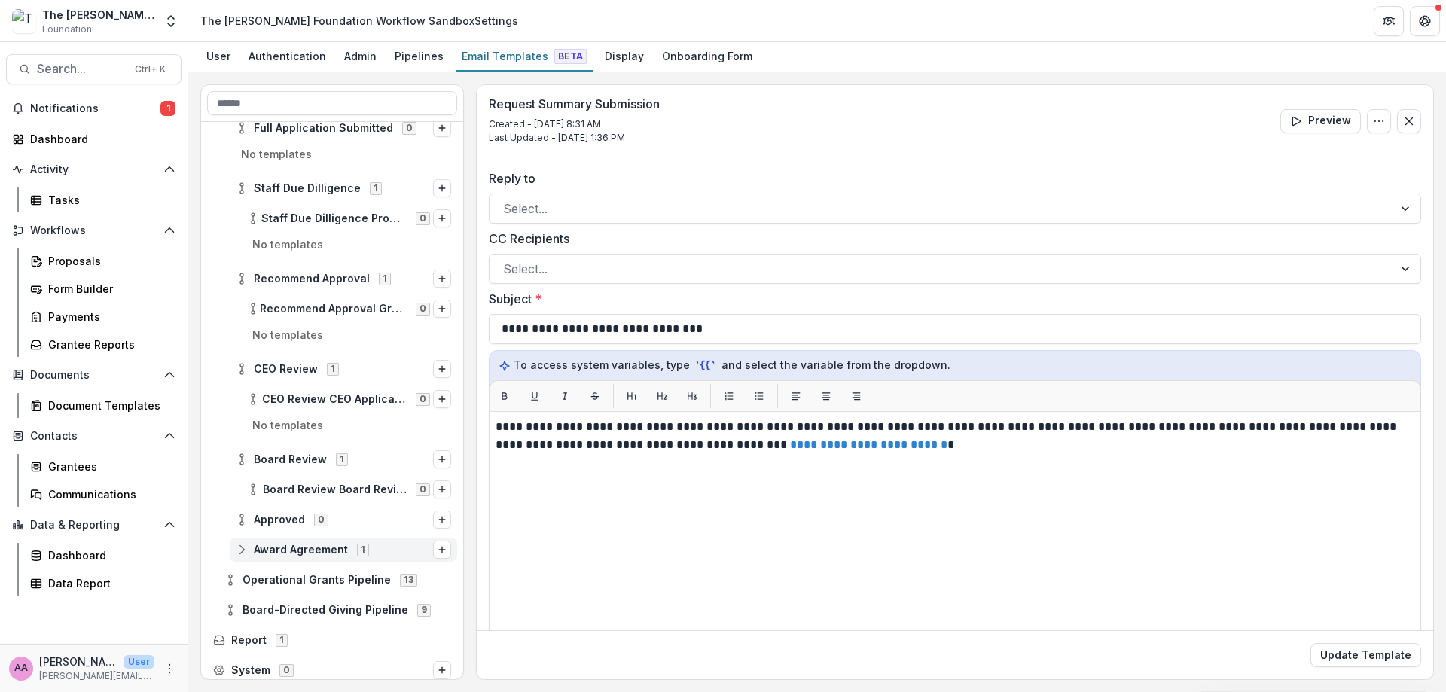
click at [325, 549] on span "Award Agreement" at bounding box center [301, 550] width 94 height 13
click at [324, 590] on div "Award Agreement Generate Agreement 0" at bounding box center [349, 580] width 216 height 24
click at [333, 649] on div "Operational Grants Pipeline 13" at bounding box center [337, 640] width 239 height 24
click at [306, 508] on div "Approved 0" at bounding box center [344, 520] width 228 height 24
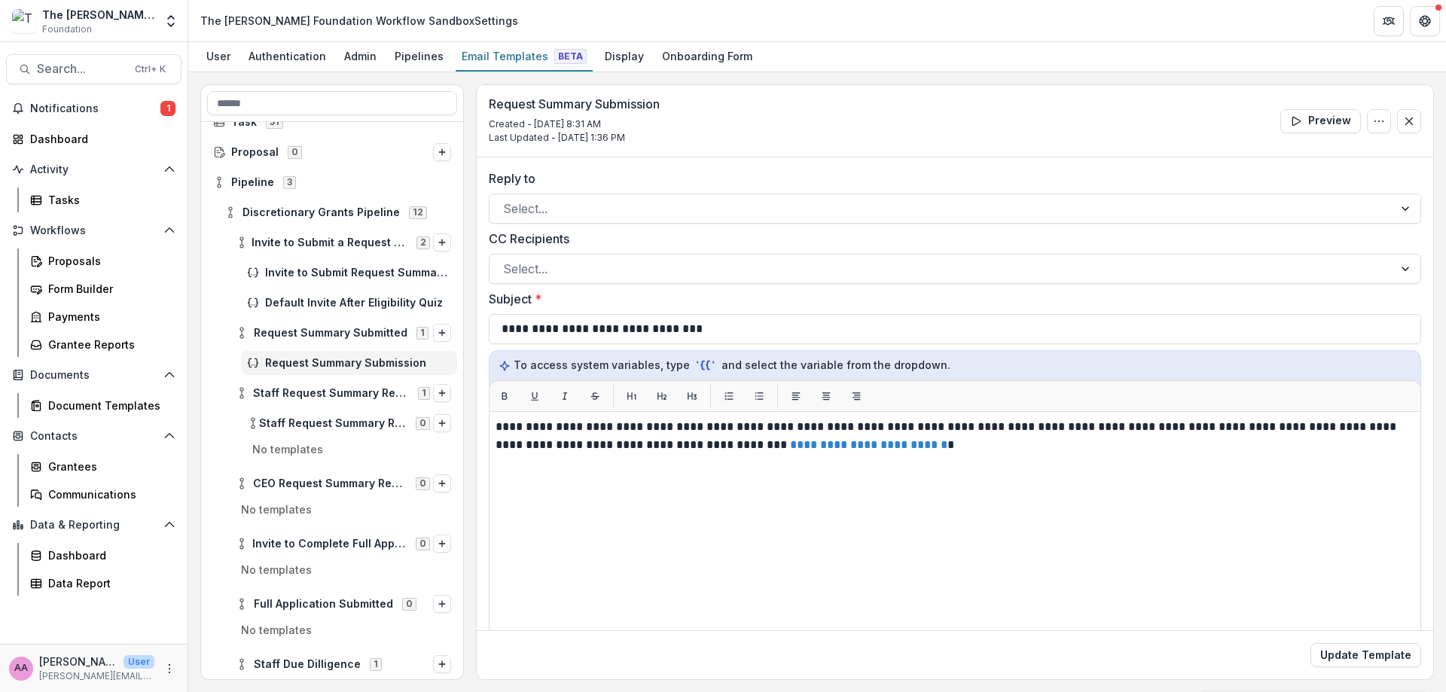
scroll to position [0, 0]
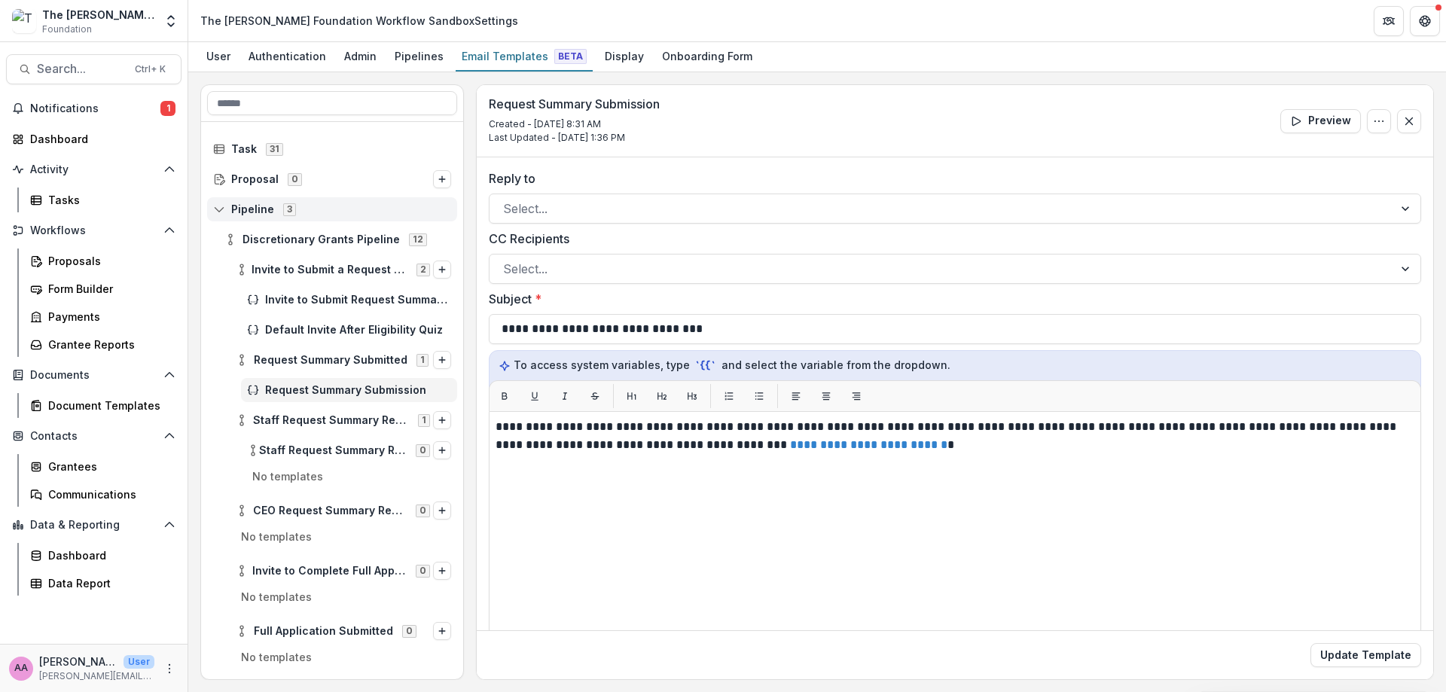
click at [259, 200] on div "Task 31 Proposal 0 Pipeline 3 Discretionary Grants Pipeline 12 Invite to Submit…" at bounding box center [332, 400] width 262 height 557
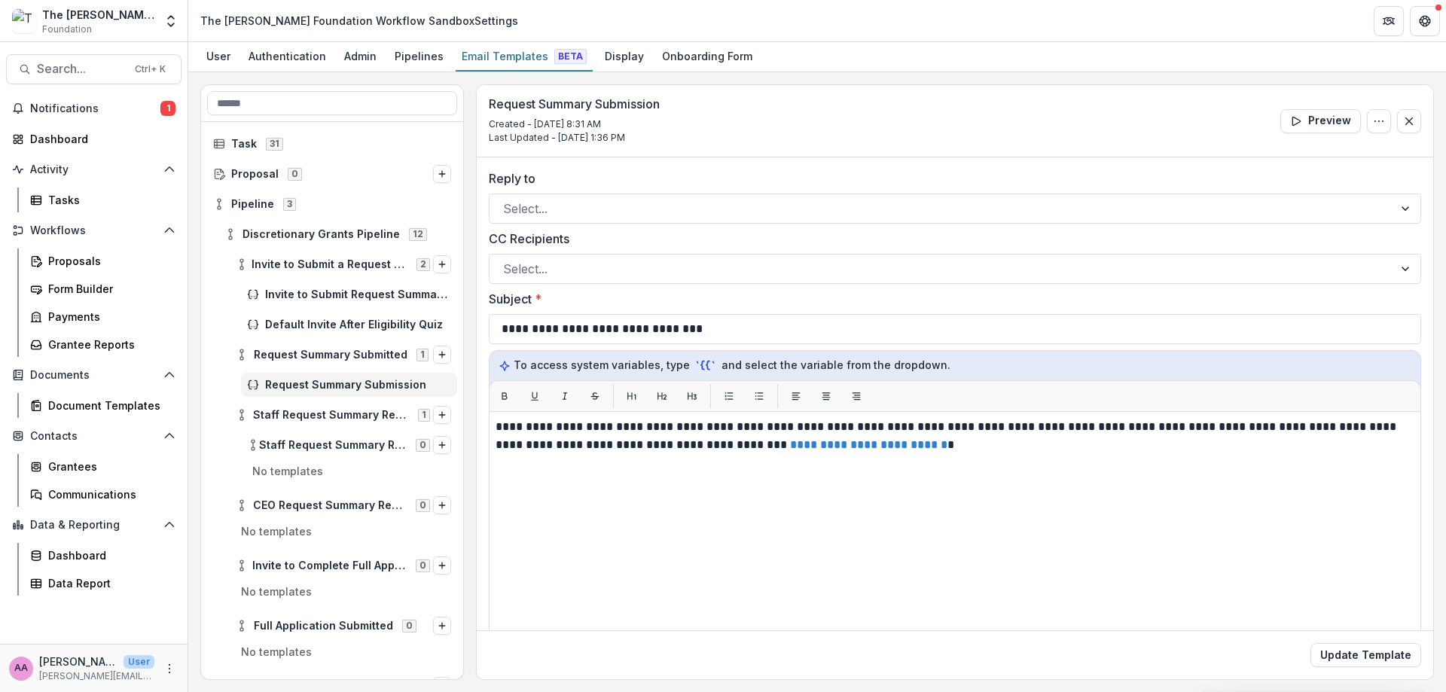
scroll to position [1, 0]
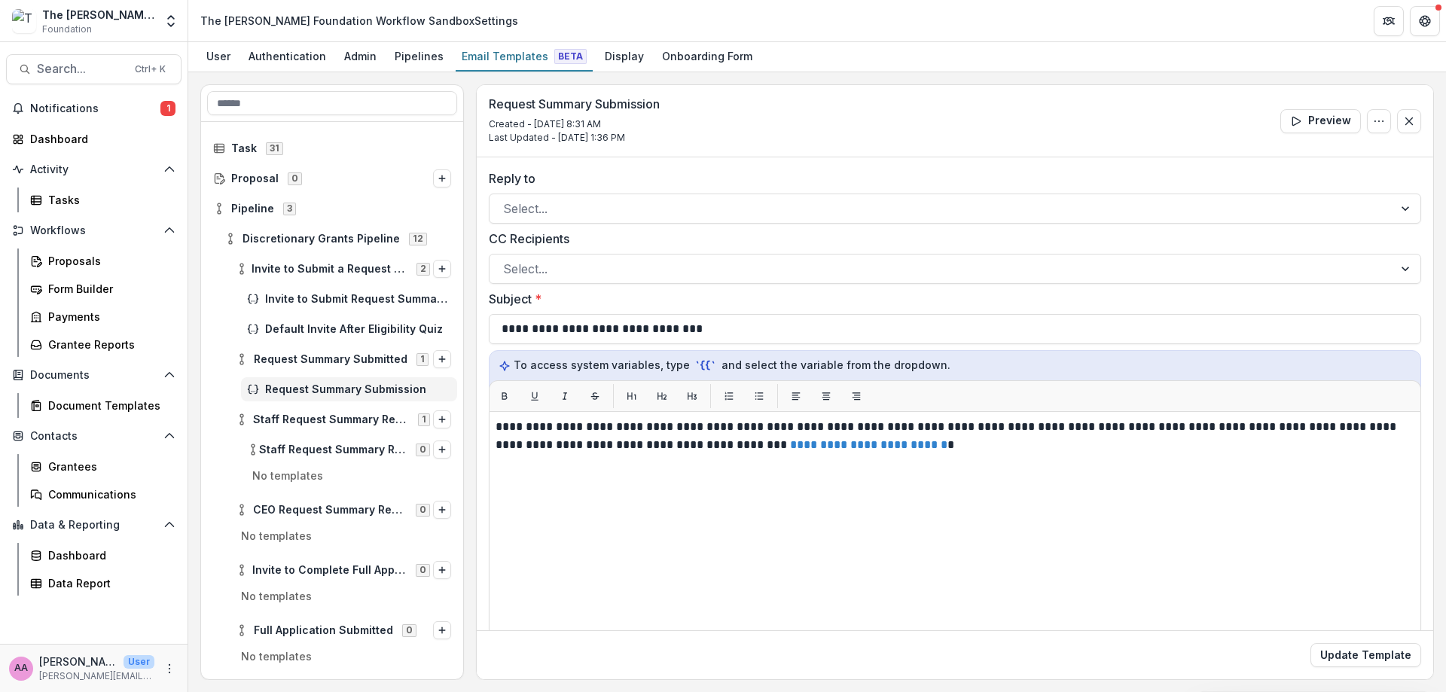
click at [234, 211] on span "Pipeline" at bounding box center [252, 209] width 43 height 13
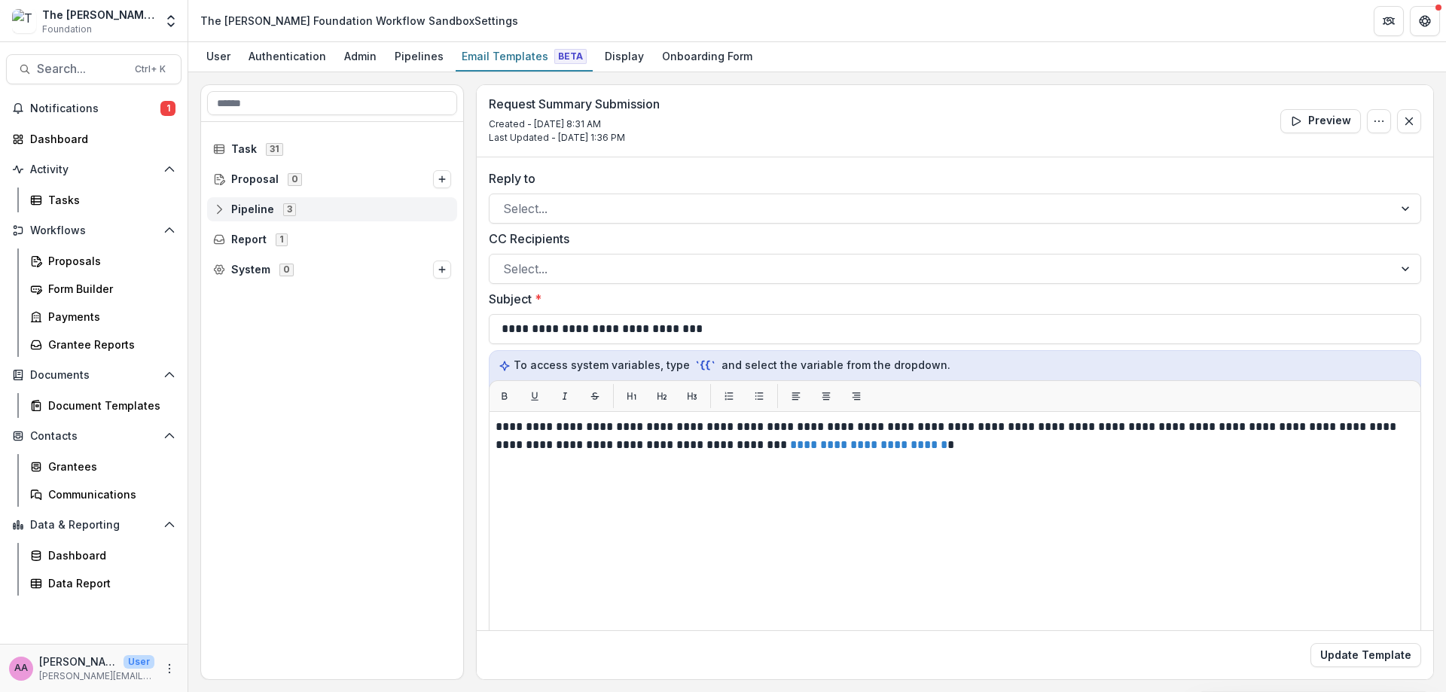
click at [231, 206] on span "Pipeline 3" at bounding box center [332, 209] width 238 height 13
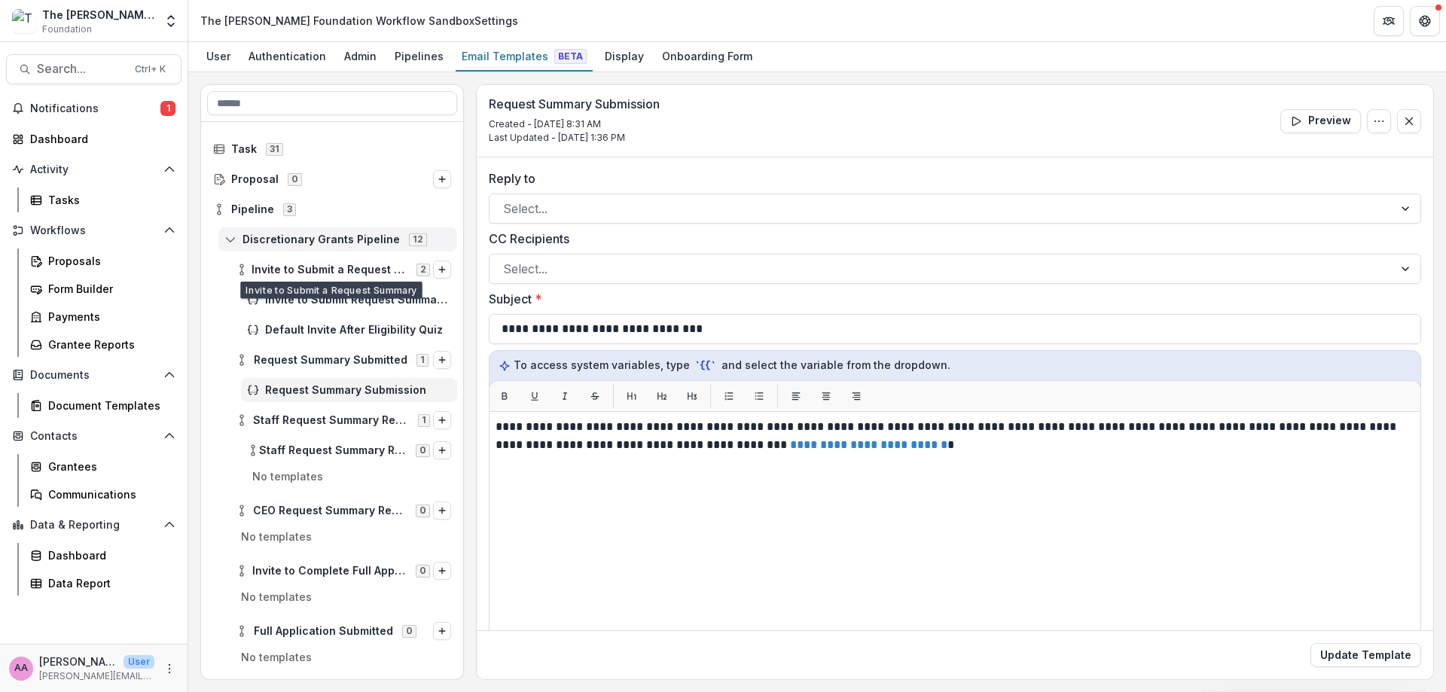
click at [308, 240] on span "Discretionary Grants Pipeline" at bounding box center [321, 240] width 157 height 13
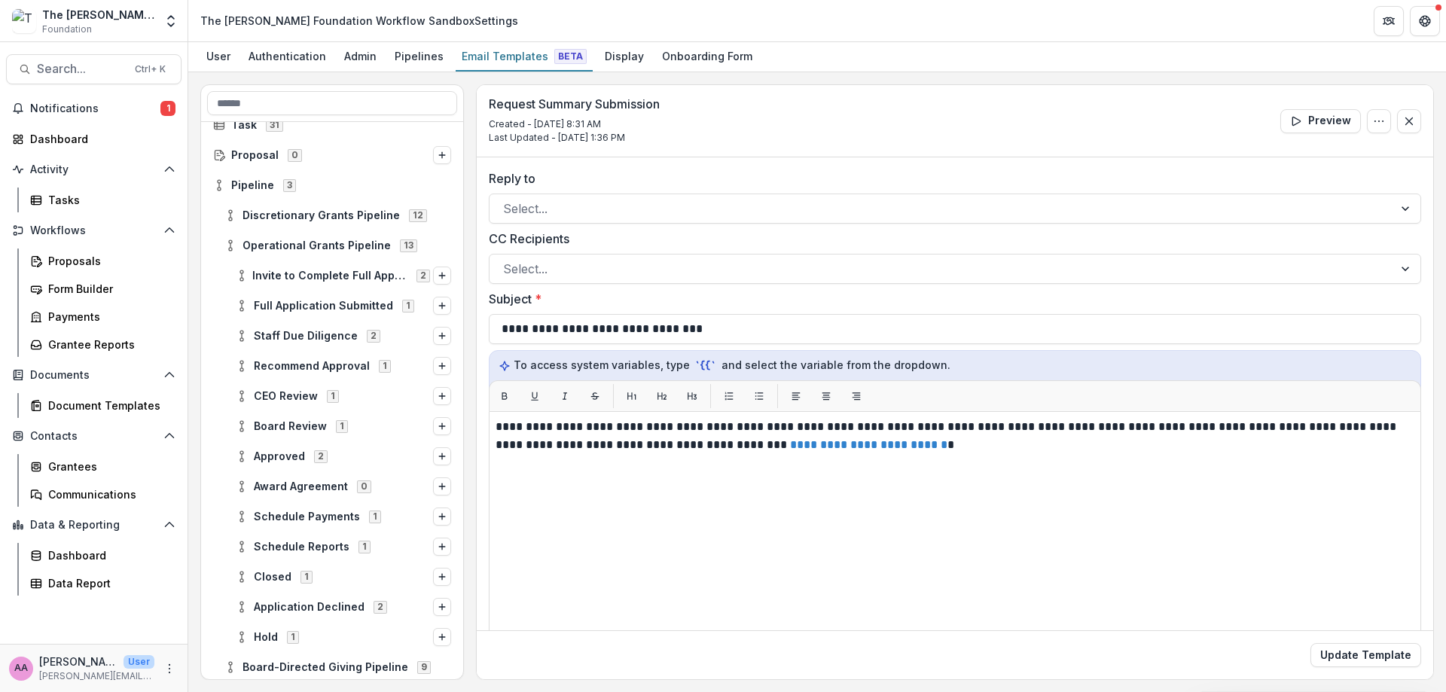
scroll to position [25, 0]
click at [313, 357] on div "Recommend Approval 1" at bounding box center [344, 365] width 228 height 24
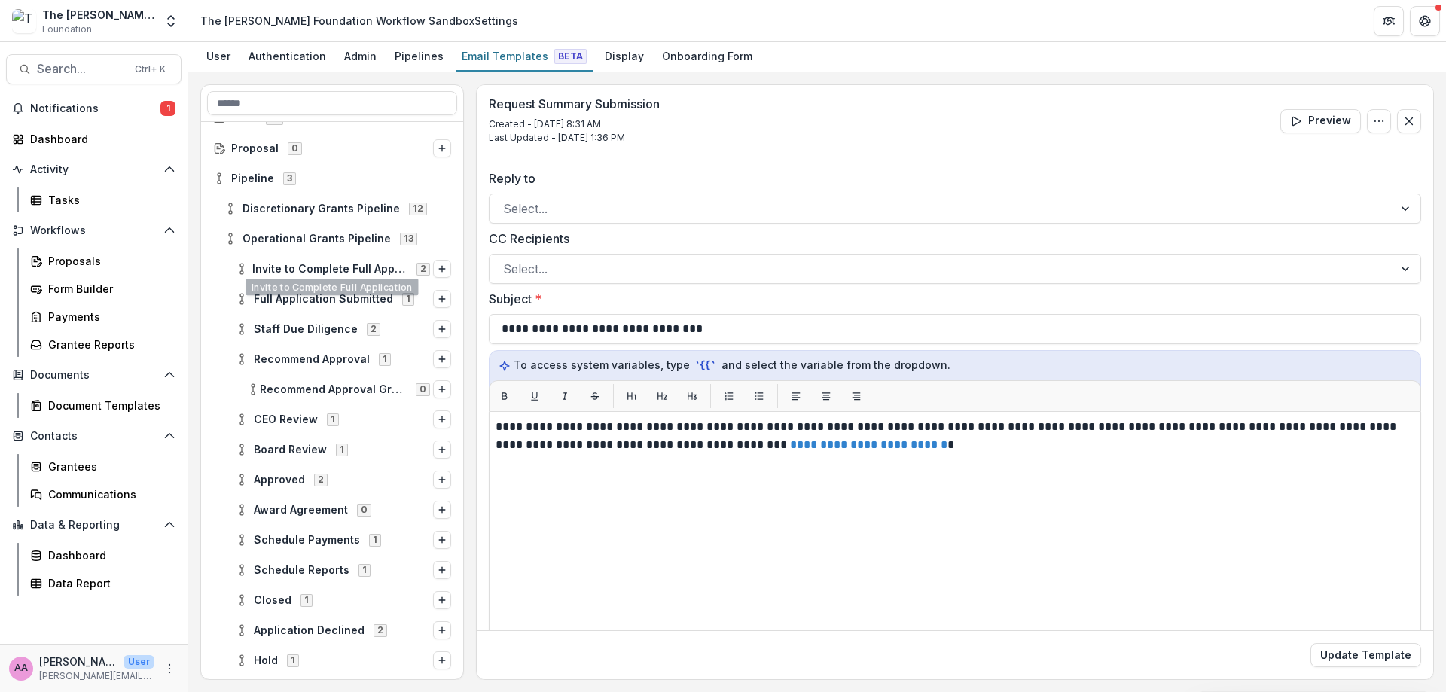
scroll to position [35, 0]
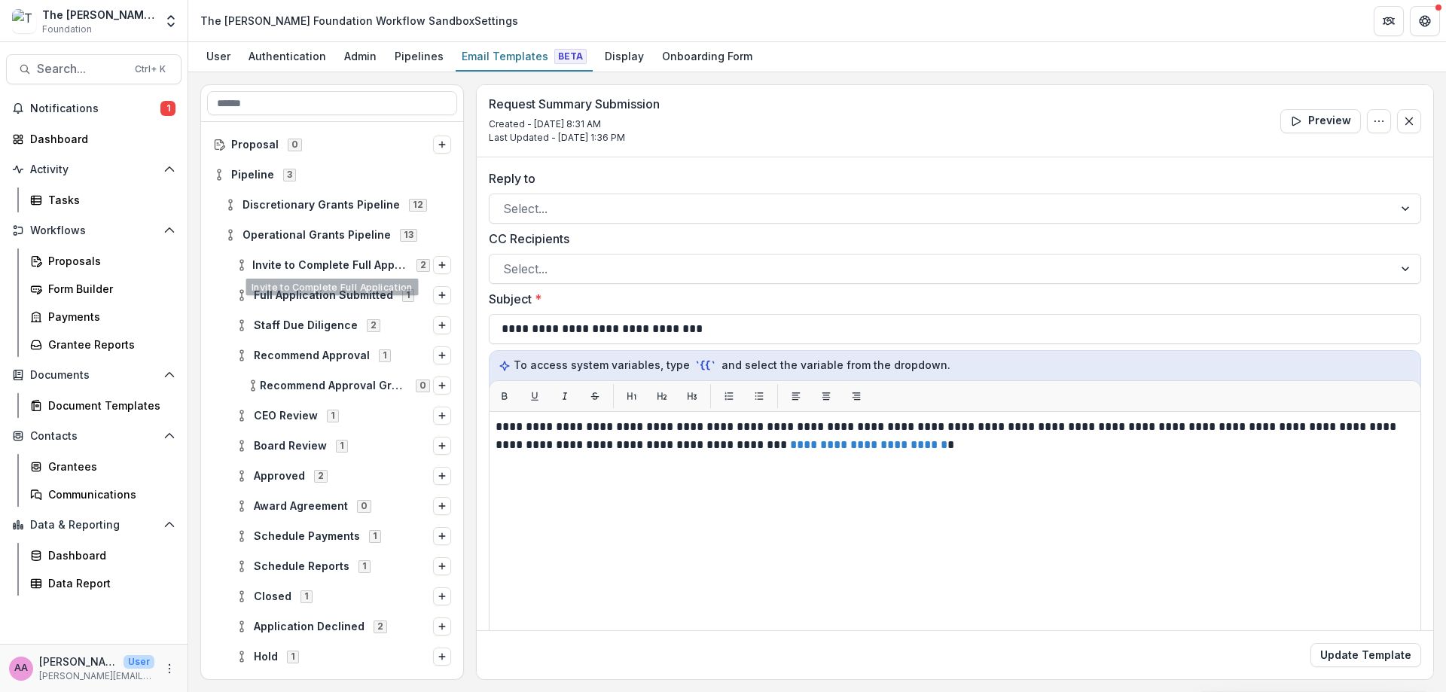
click at [316, 275] on div at bounding box center [332, 418] width 262 height 663
click at [322, 261] on span "Invite to Complete Full Application" at bounding box center [329, 265] width 155 height 13
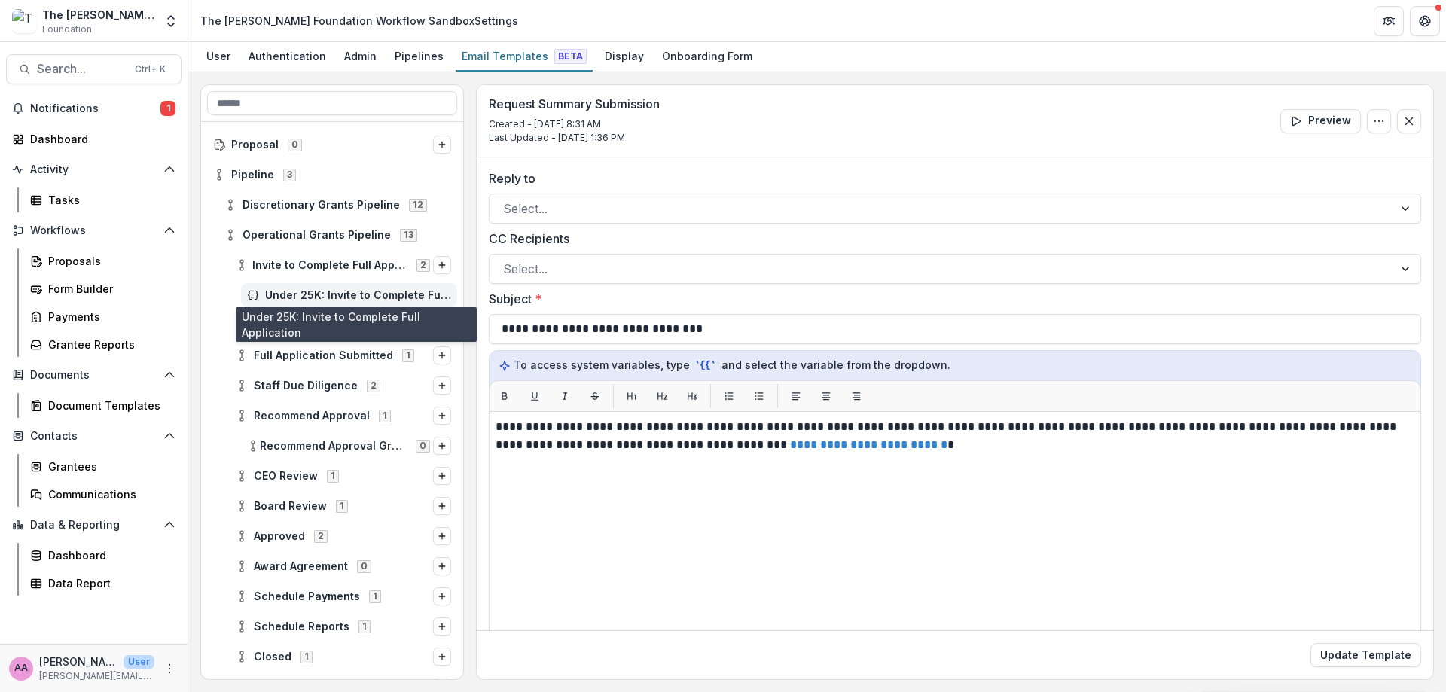
click at [330, 293] on span "Under 25K: Invite to Complete Full Application" at bounding box center [358, 295] width 186 height 13
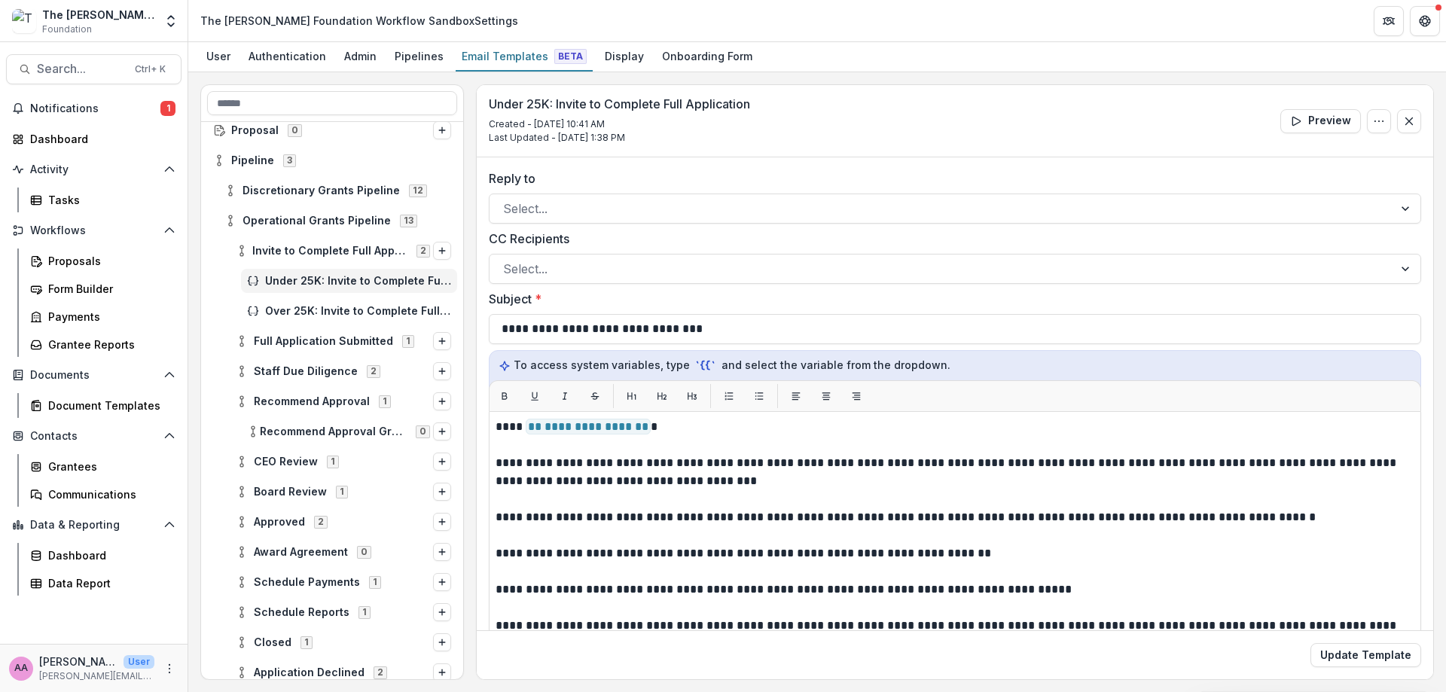
scroll to position [60, 0]
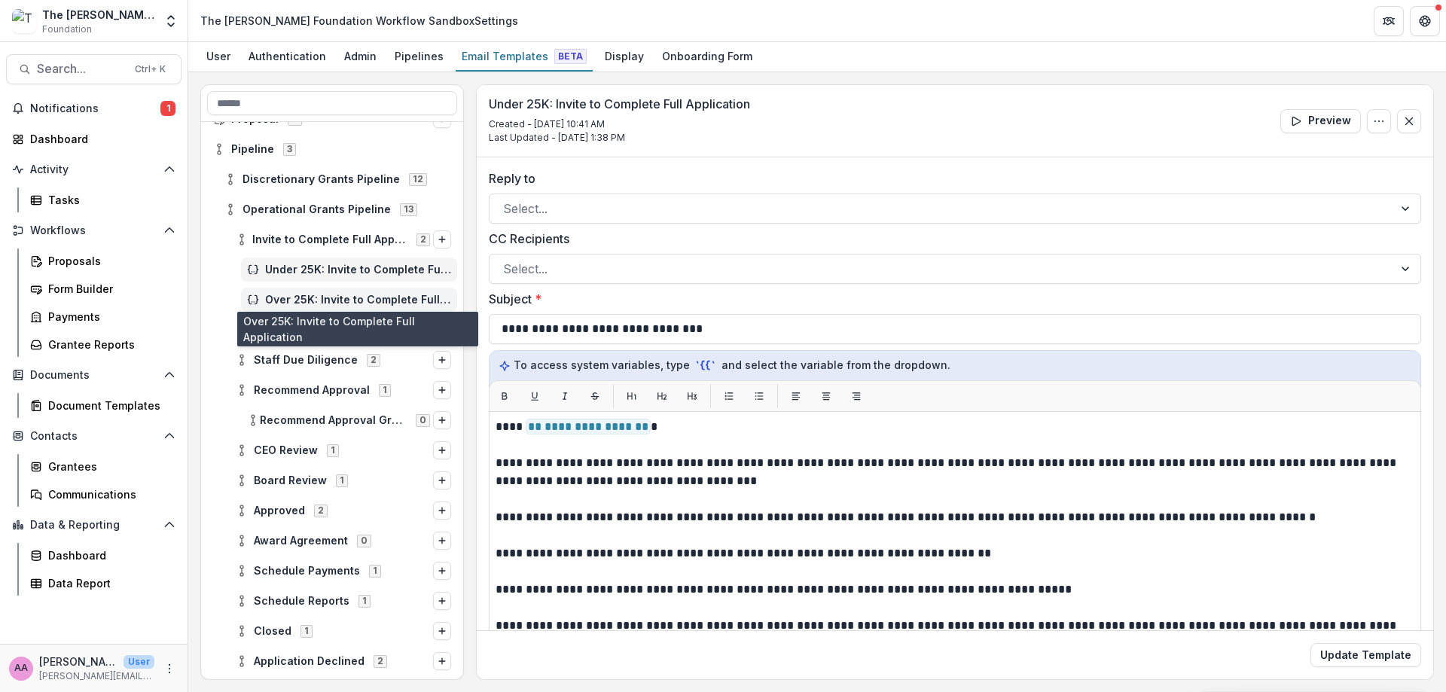
click at [371, 298] on span "Over 25K: Invite to Complete Full Application" at bounding box center [358, 300] width 186 height 13
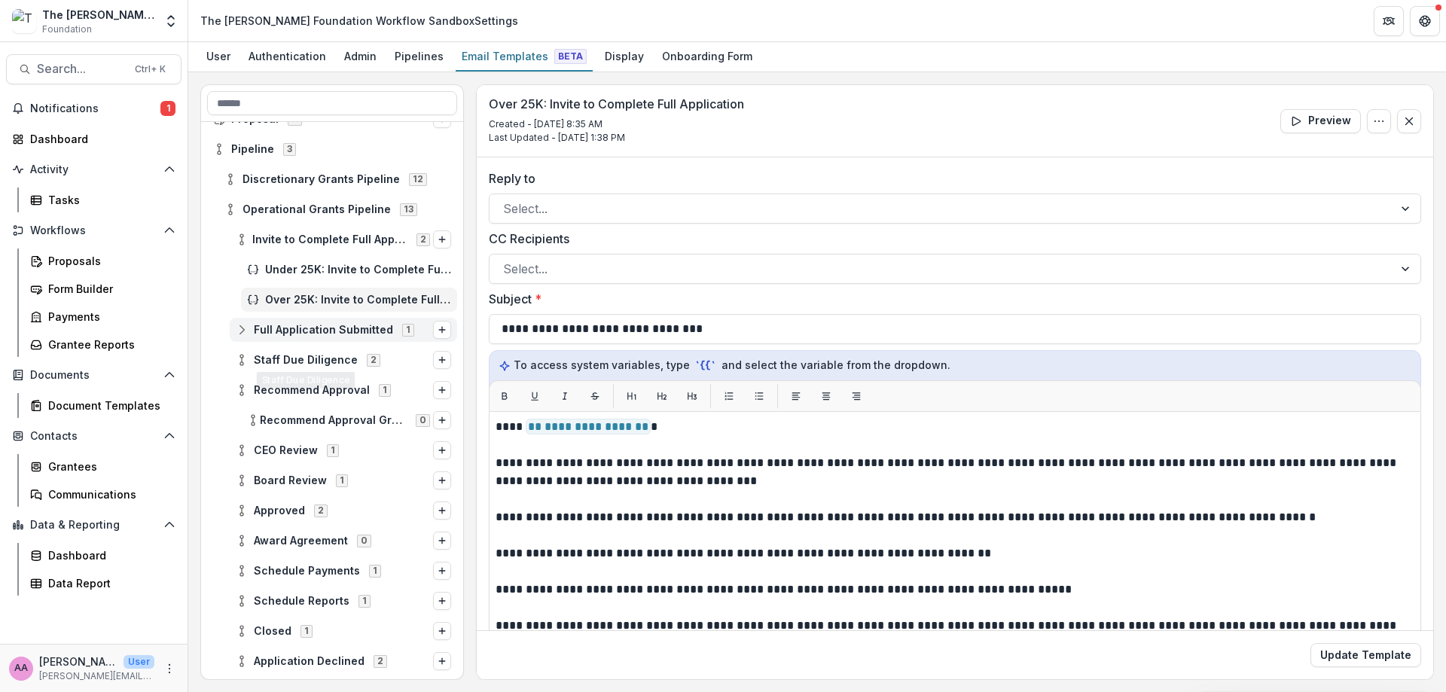
scroll to position [66, 0]
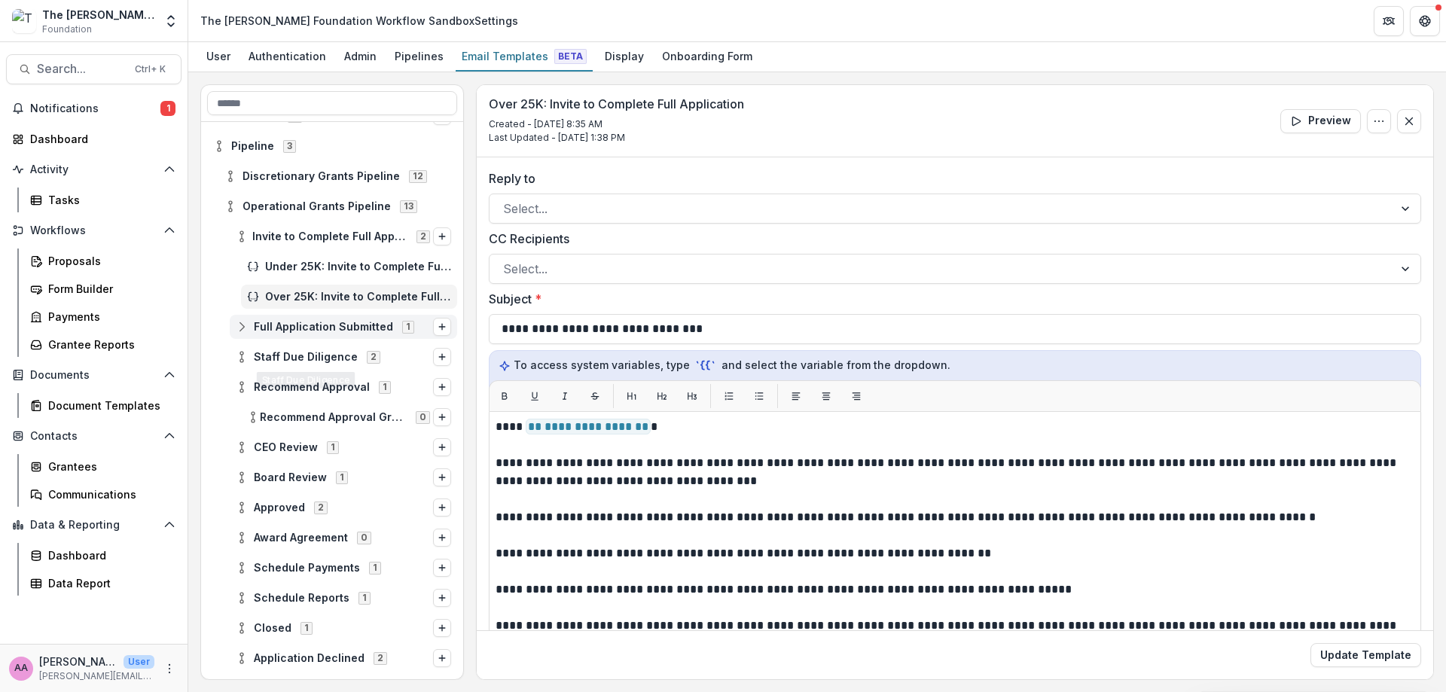
click at [347, 328] on div at bounding box center [332, 420] width 262 height 723
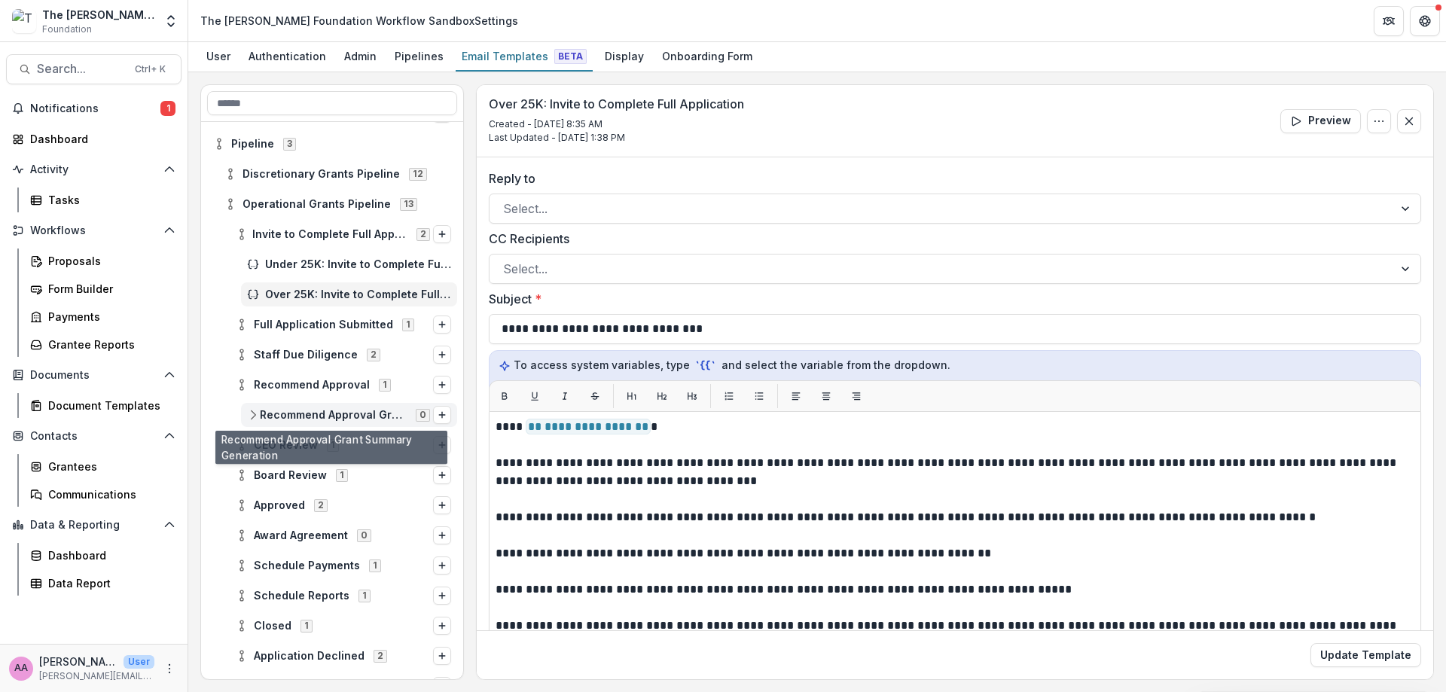
scroll to position [56, 0]
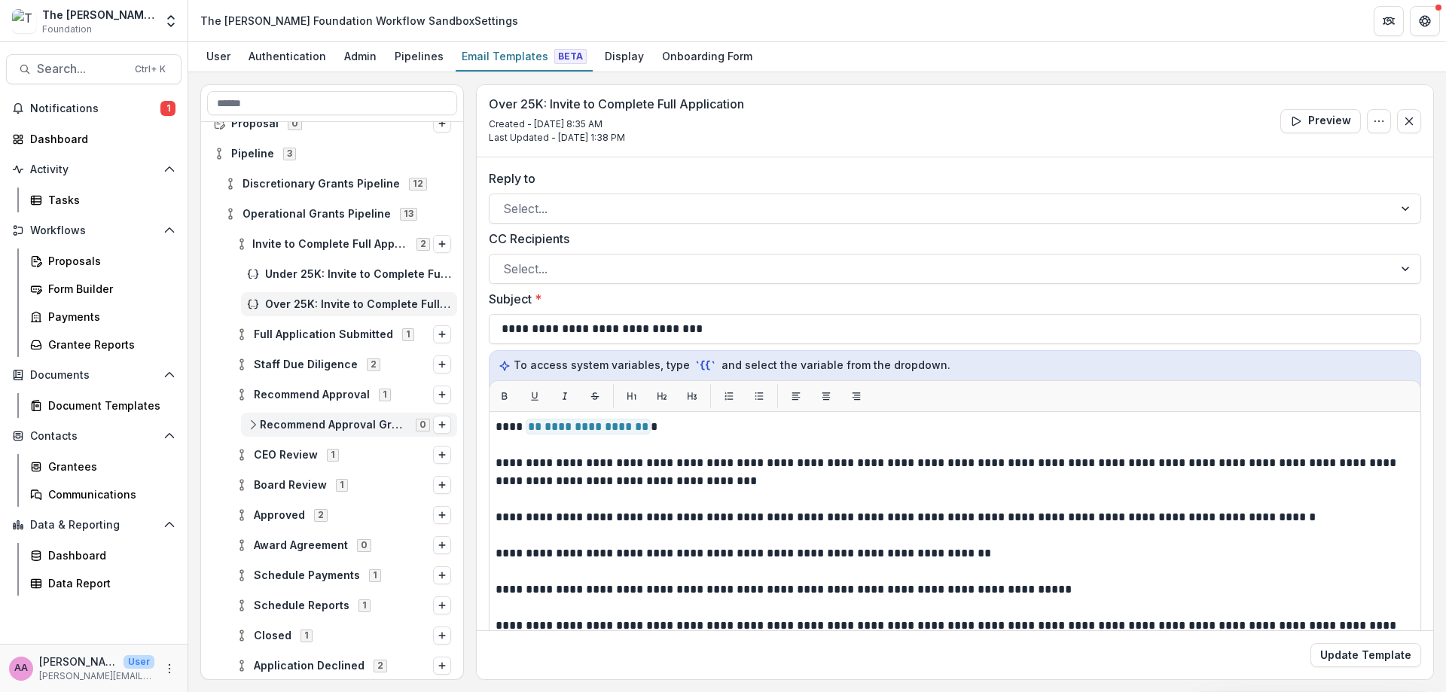
click at [342, 427] on span "Recommend Approval Grant Summary Generation" at bounding box center [333, 425] width 147 height 13
click at [300, 545] on span "Approved" at bounding box center [279, 545] width 51 height 13
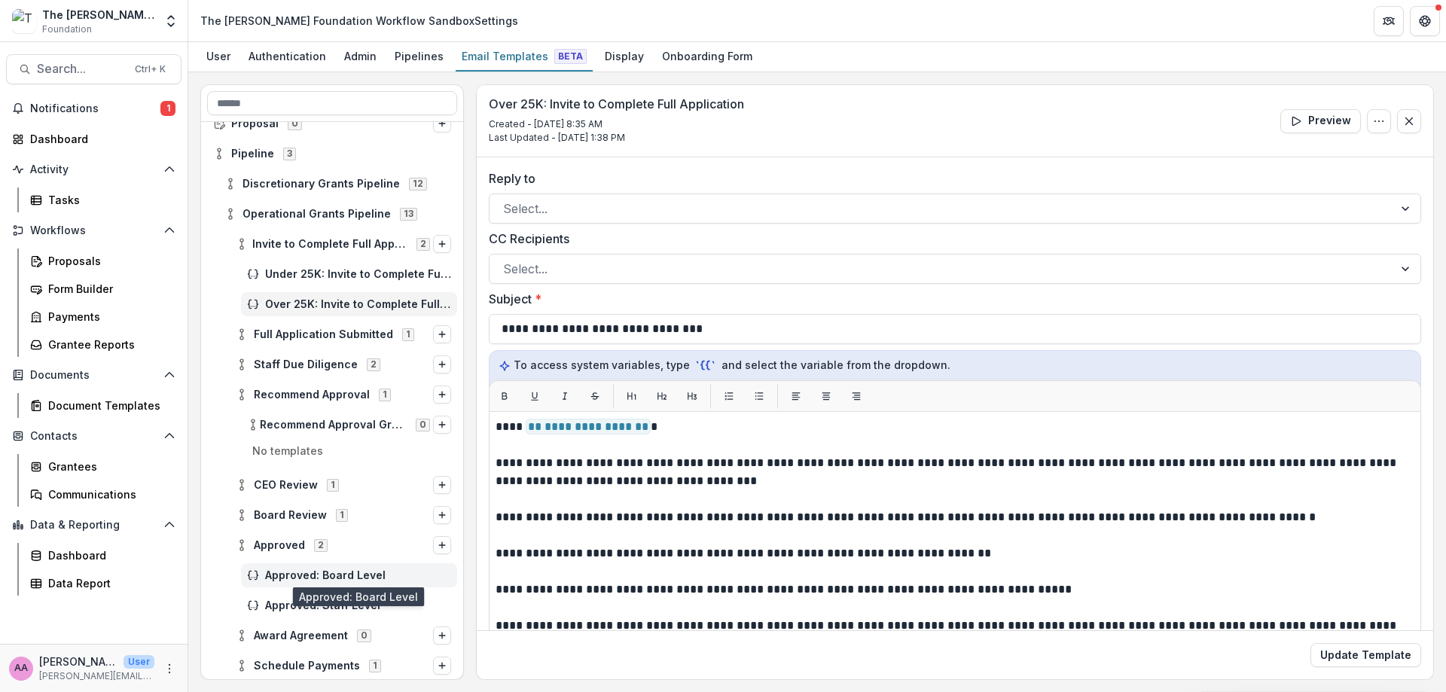
click at [340, 570] on span "Approved: Board Level" at bounding box center [358, 576] width 186 height 13
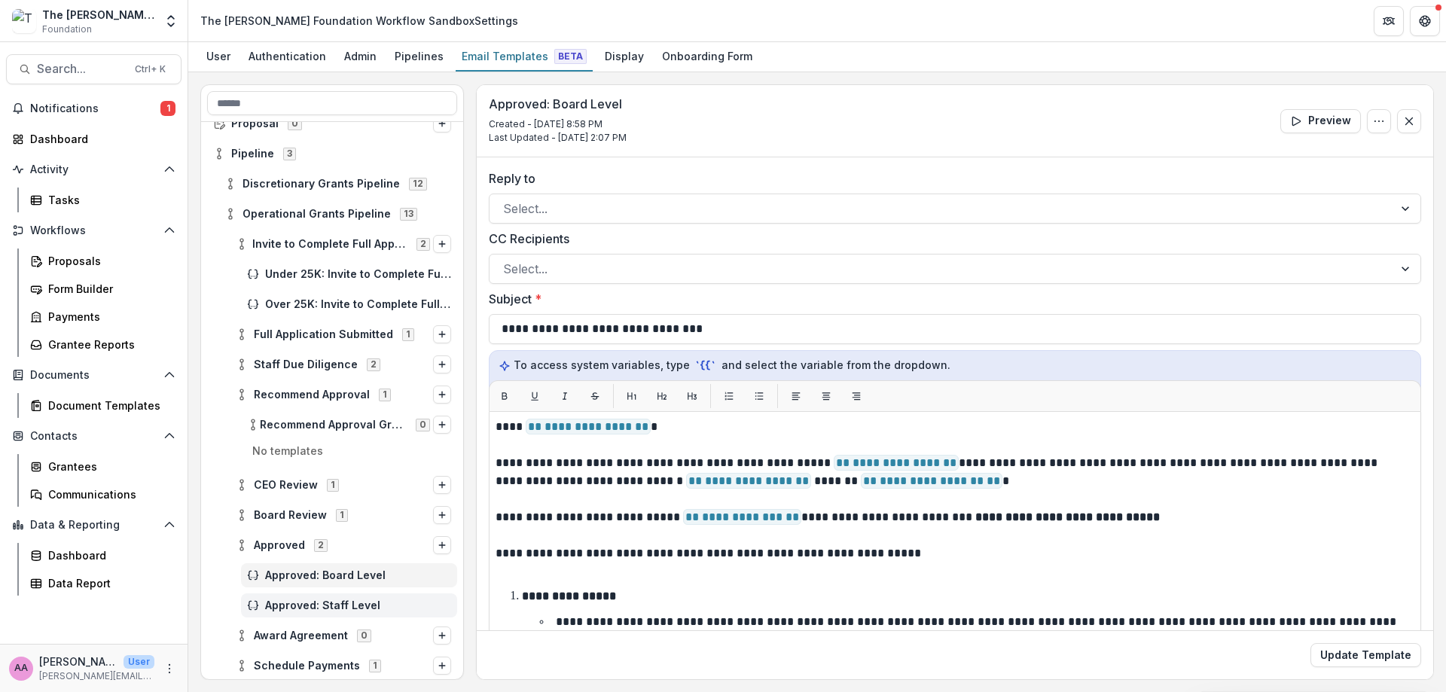
click at [364, 612] on span "Approved: Staff Level" at bounding box center [358, 606] width 186 height 13
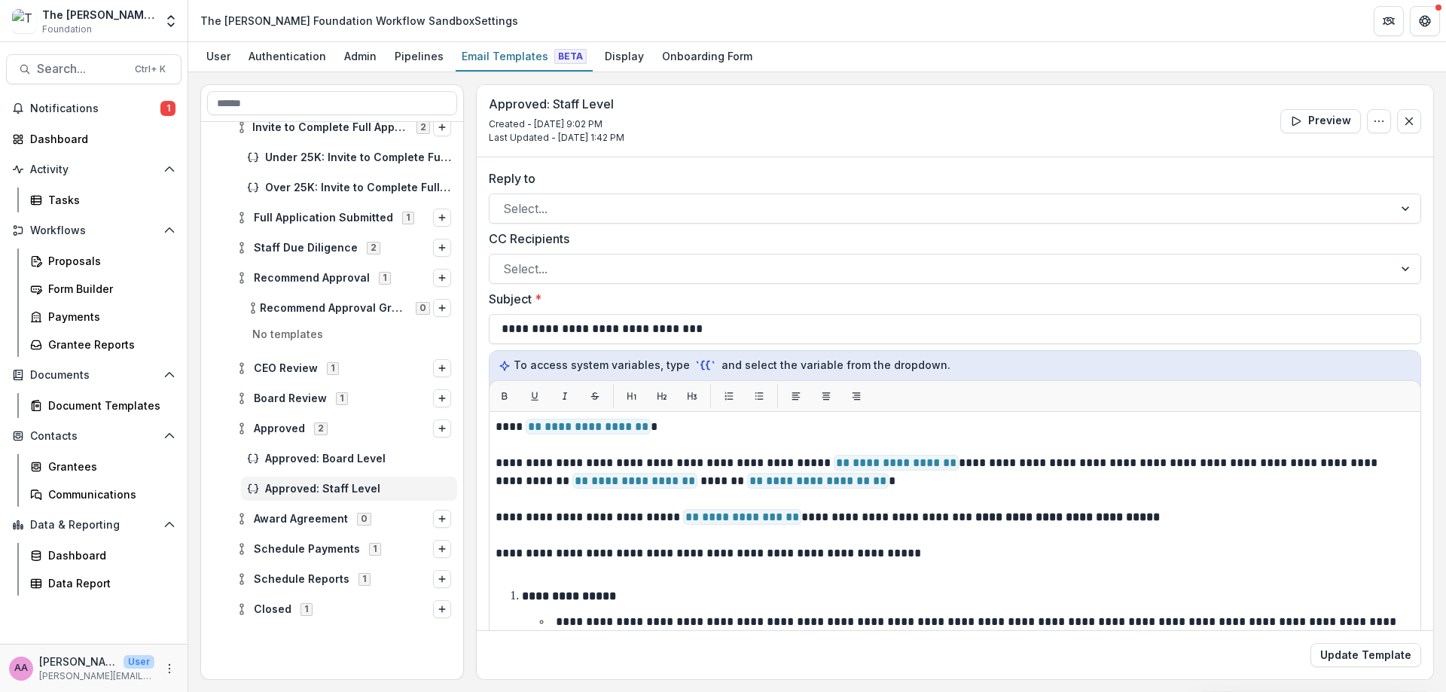
scroll to position [268, 0]
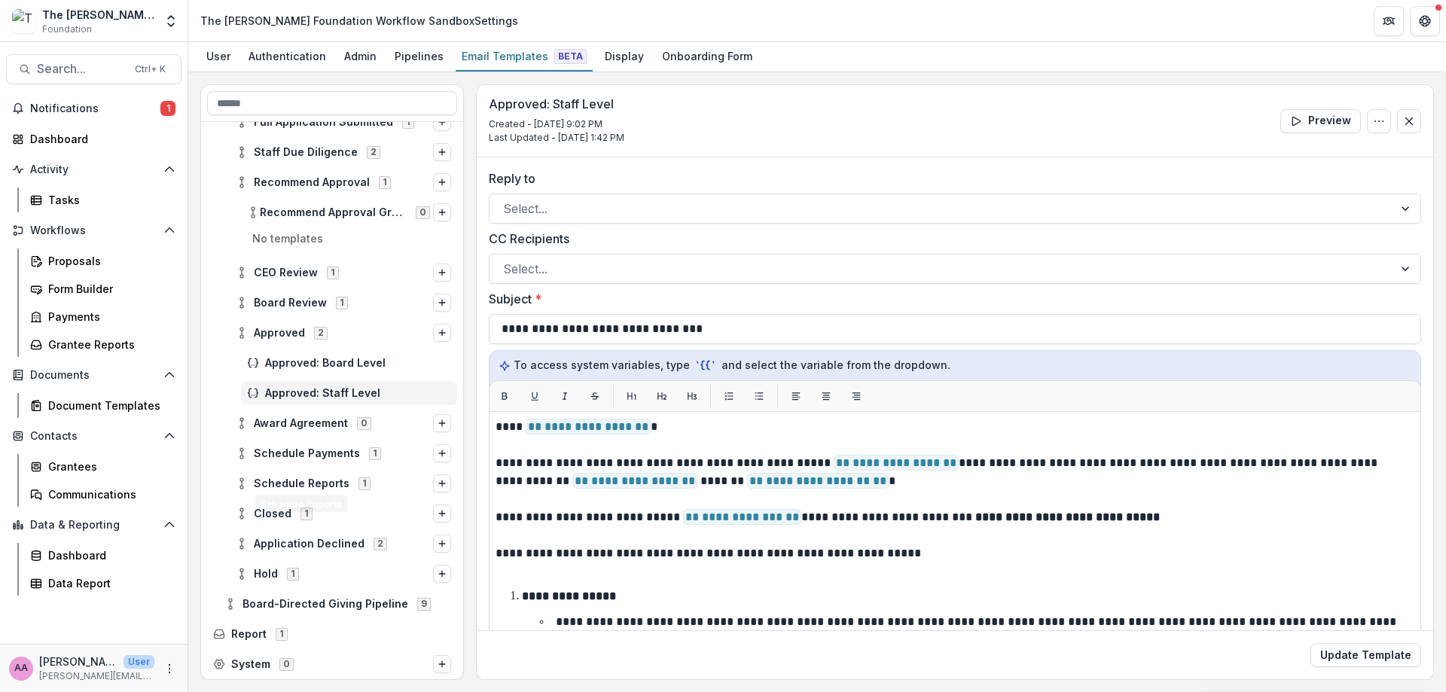
click at [315, 468] on div "Schedule Payments 1" at bounding box center [332, 453] width 262 height 30
click at [319, 547] on span "Application Declined" at bounding box center [309, 544] width 111 height 13
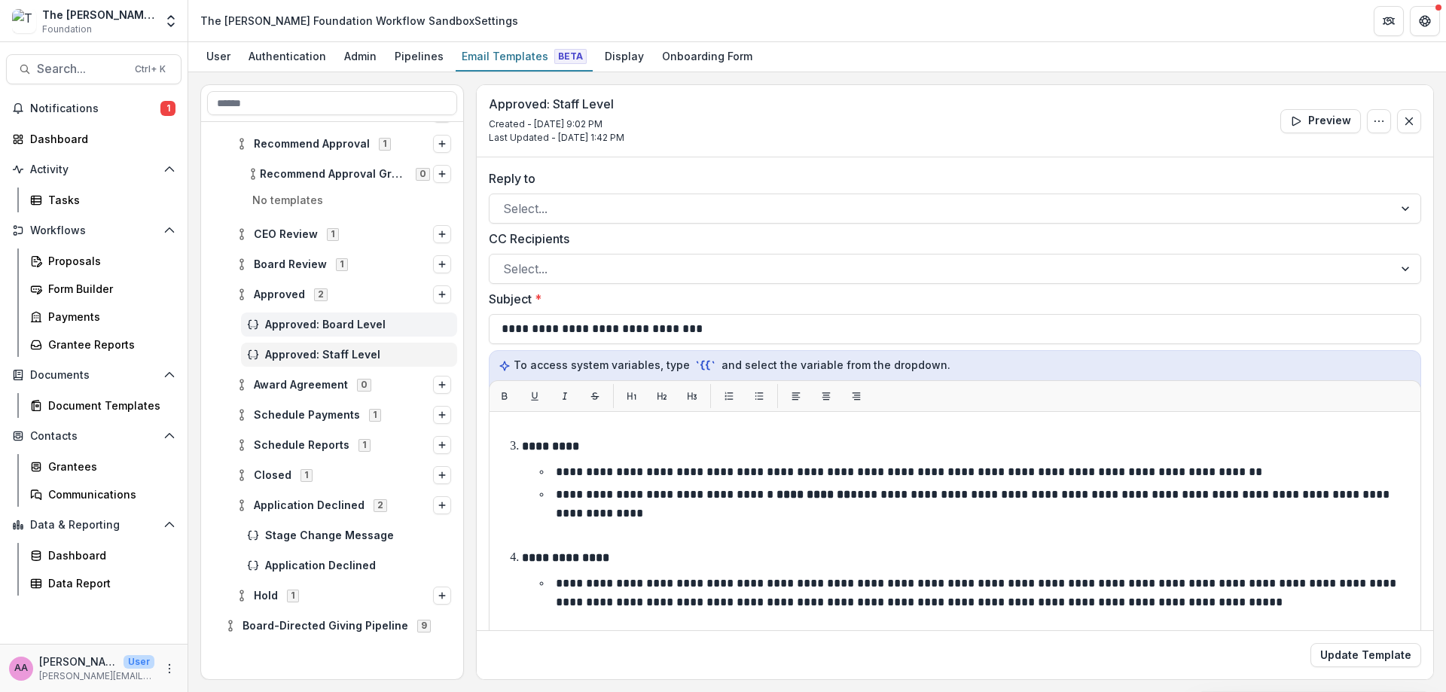
scroll to position [0, 0]
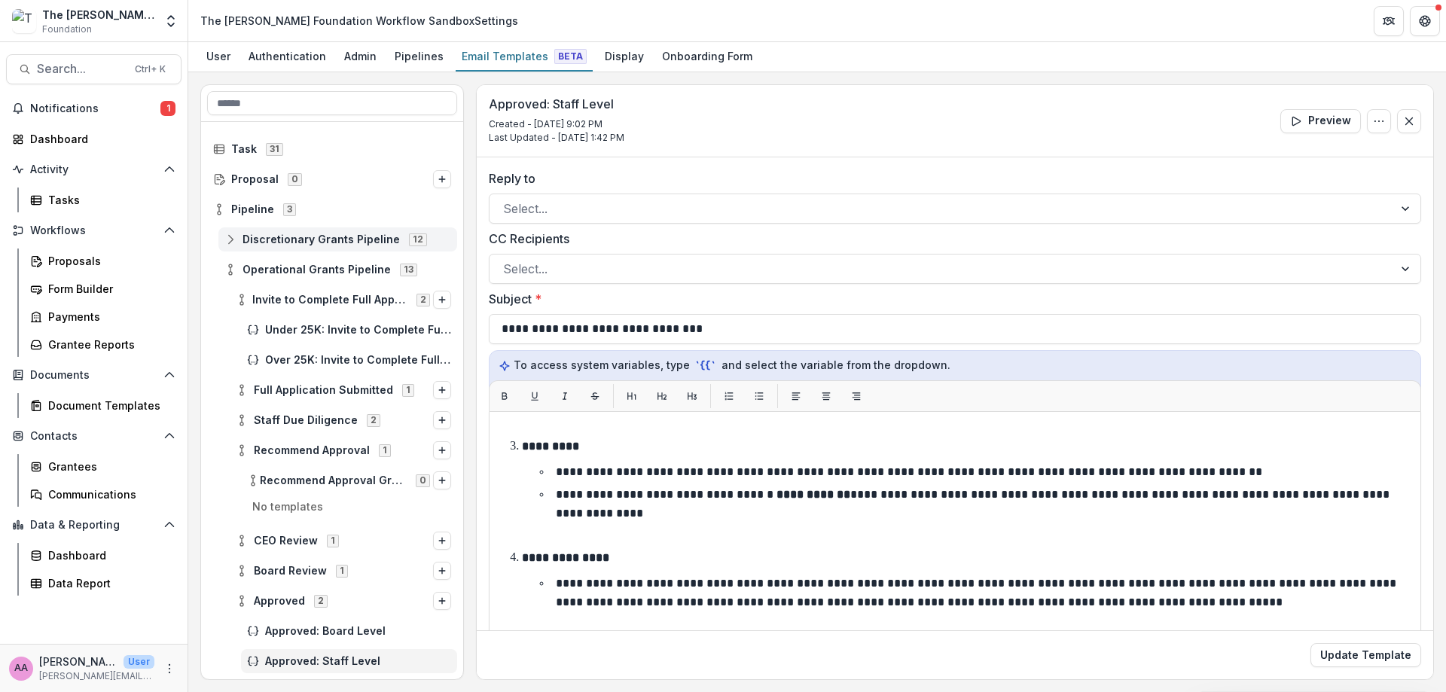
click at [257, 237] on span "Discretionary Grants Pipeline" at bounding box center [321, 240] width 157 height 13
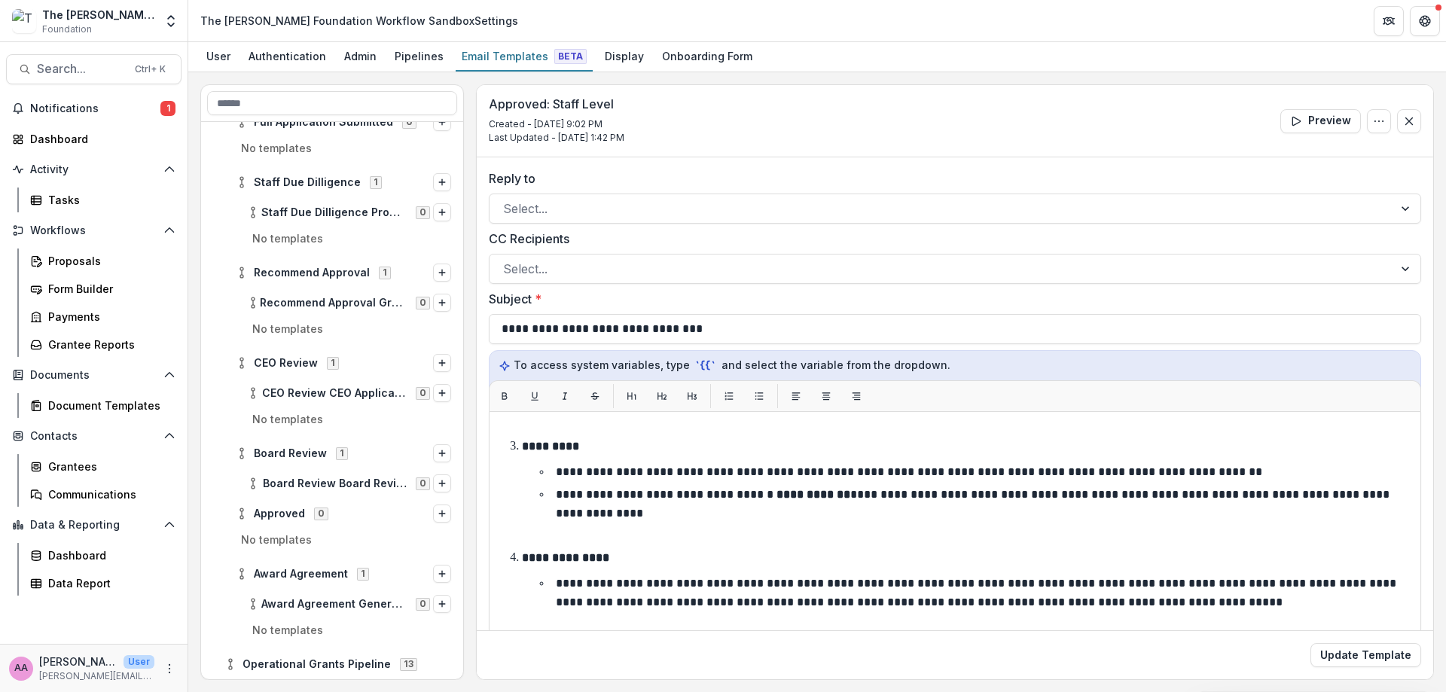
scroll to position [515, 0]
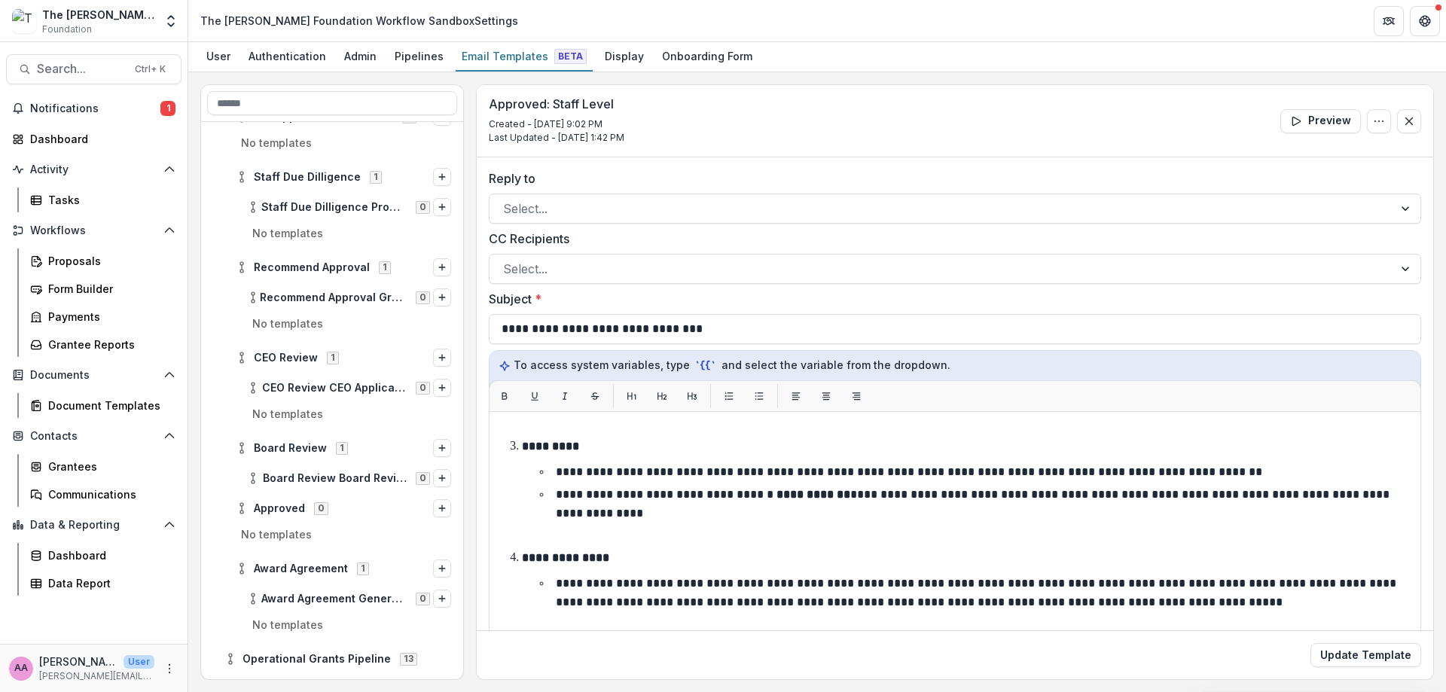
click at [294, 543] on p "No templates" at bounding box center [332, 539] width 250 height 24
click at [274, 508] on span "Approved" at bounding box center [279, 508] width 51 height 13
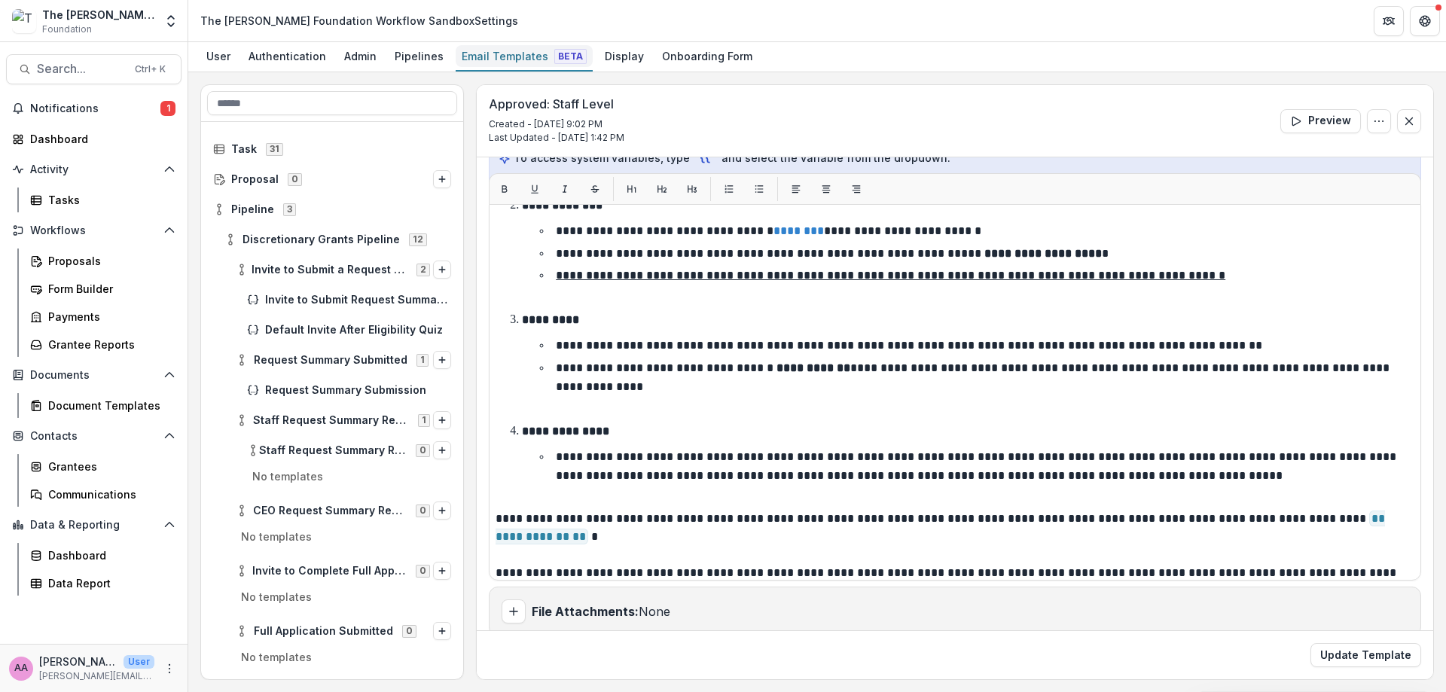
scroll to position [242, 0]
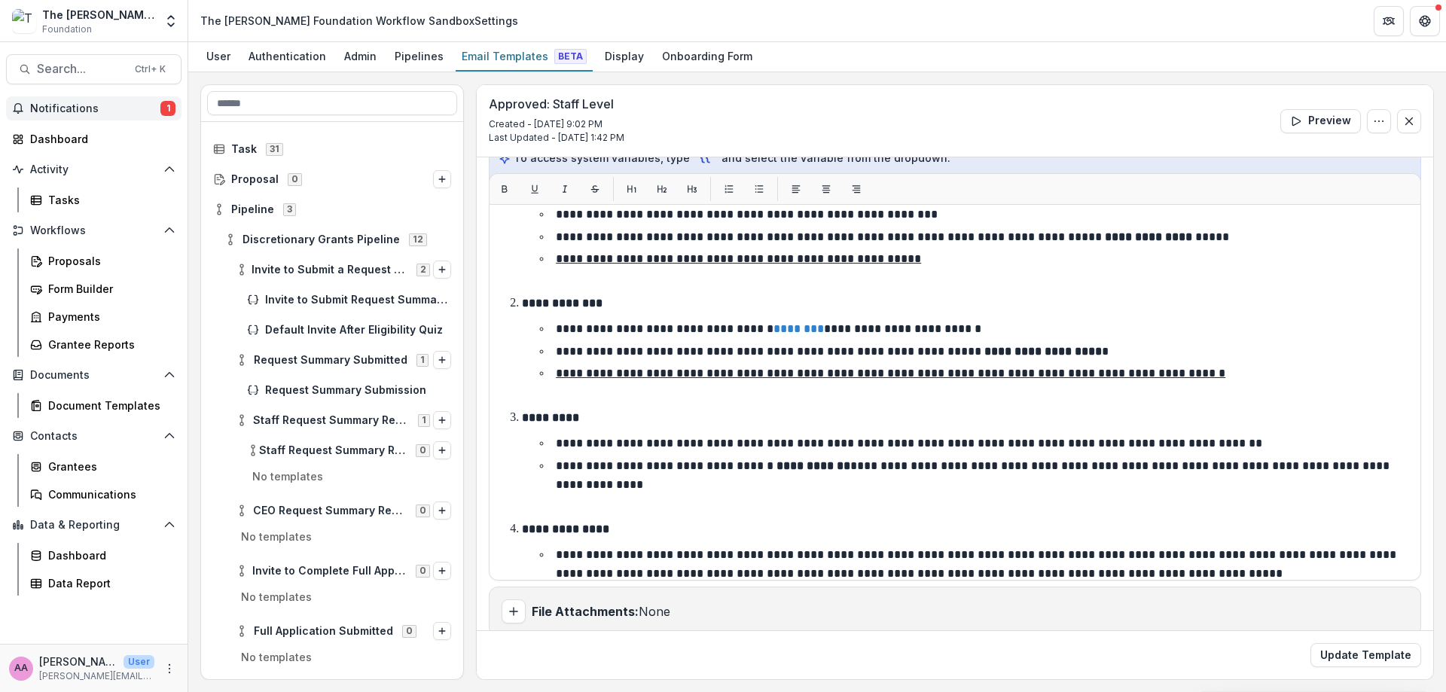
click at [88, 110] on span "Notifications" at bounding box center [95, 108] width 130 height 13
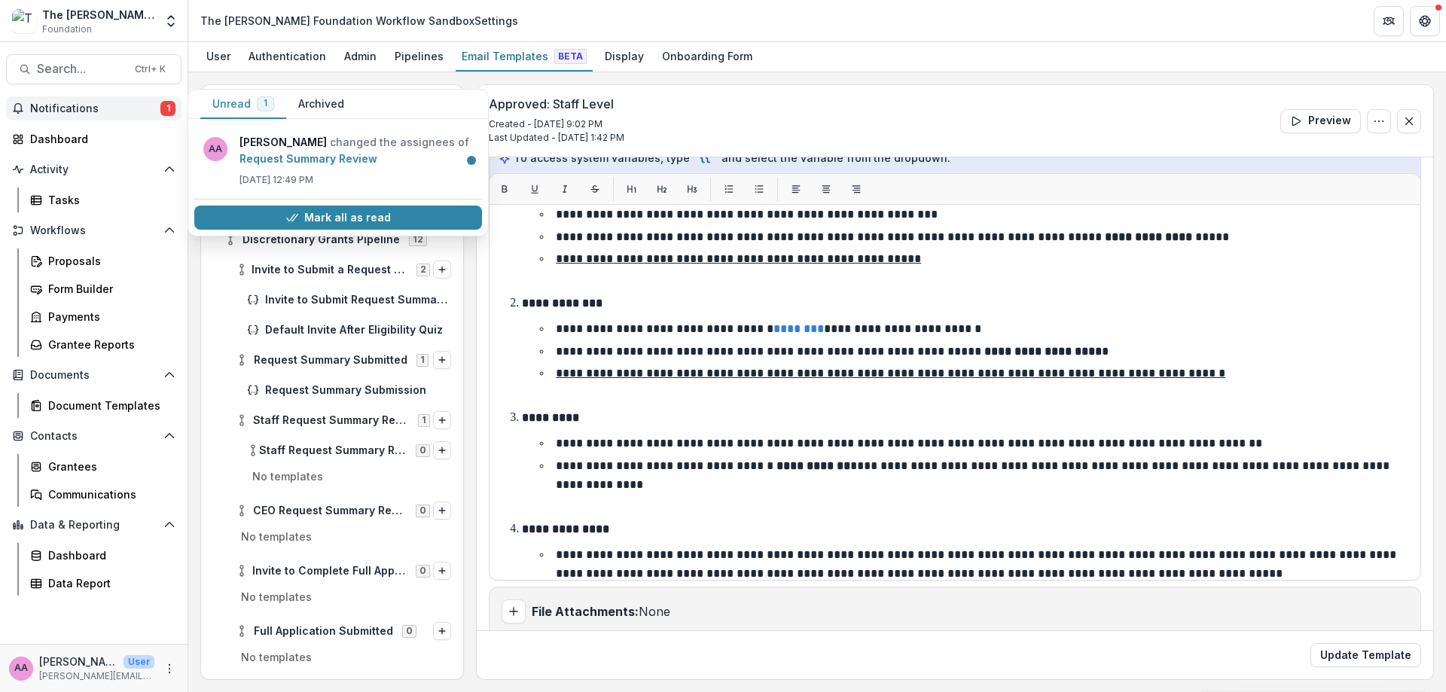
click at [88, 110] on span "Notifications" at bounding box center [95, 108] width 130 height 13
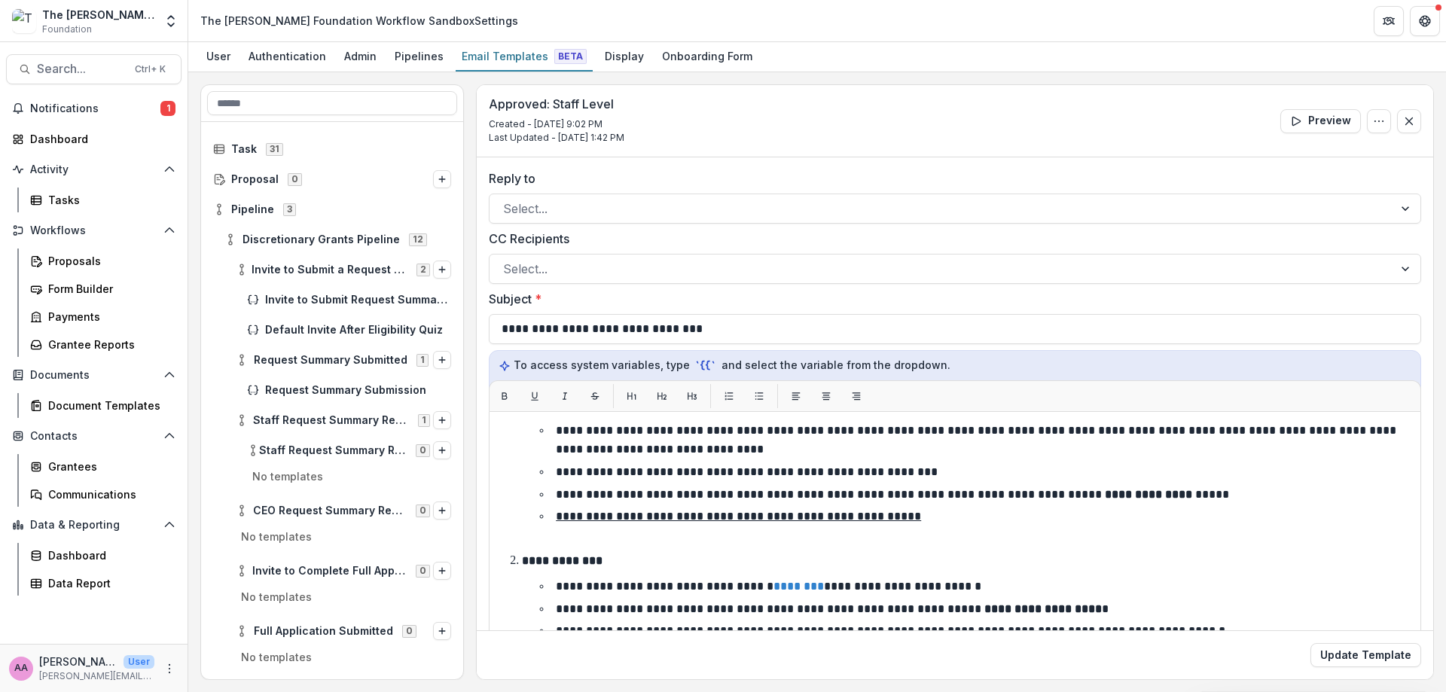
scroll to position [198, 0]
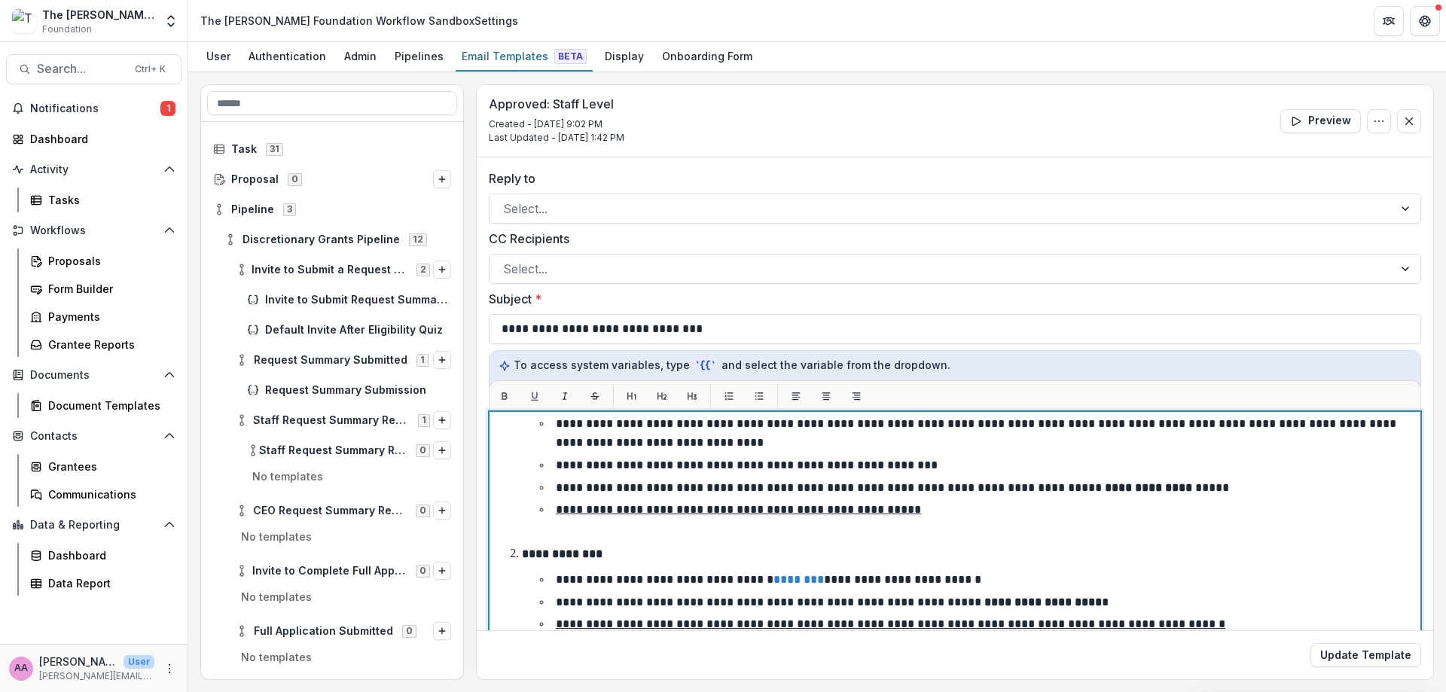
click at [652, 462] on p "**********" at bounding box center [747, 465] width 382 height 11
click at [562, 424] on p "**********" at bounding box center [978, 433] width 844 height 31
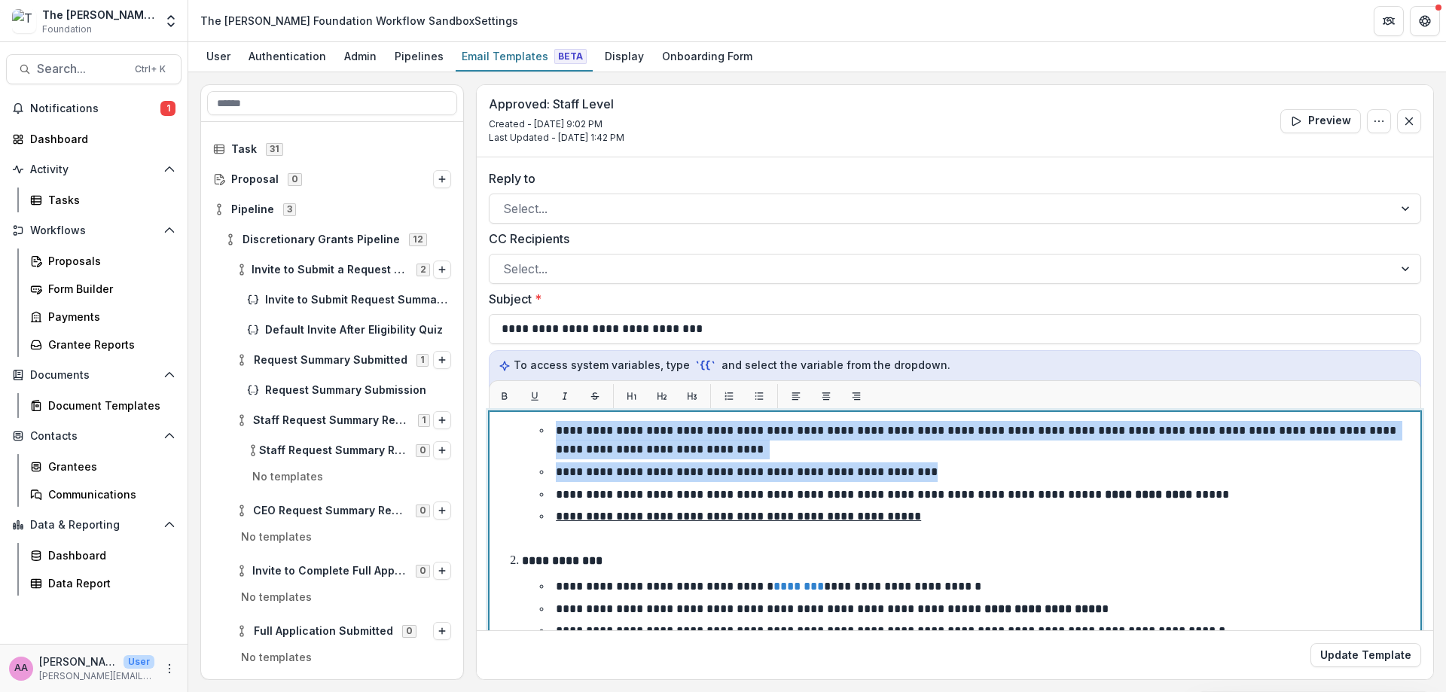
drag, startPoint x: 555, startPoint y: 423, endPoint x: 942, endPoint y: 468, distance: 389.7
click at [942, 468] on ul "**********" at bounding box center [979, 483] width 871 height 125
copy ul "**********"
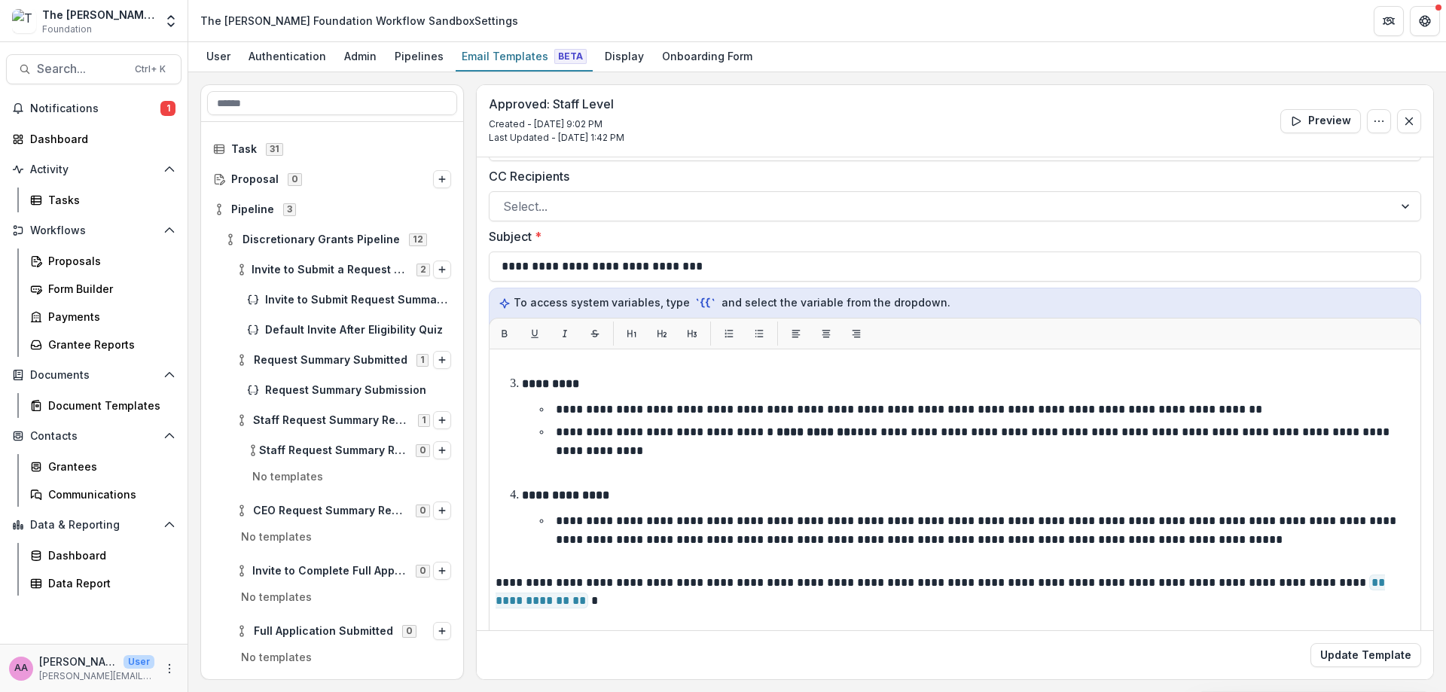
scroll to position [130, 0]
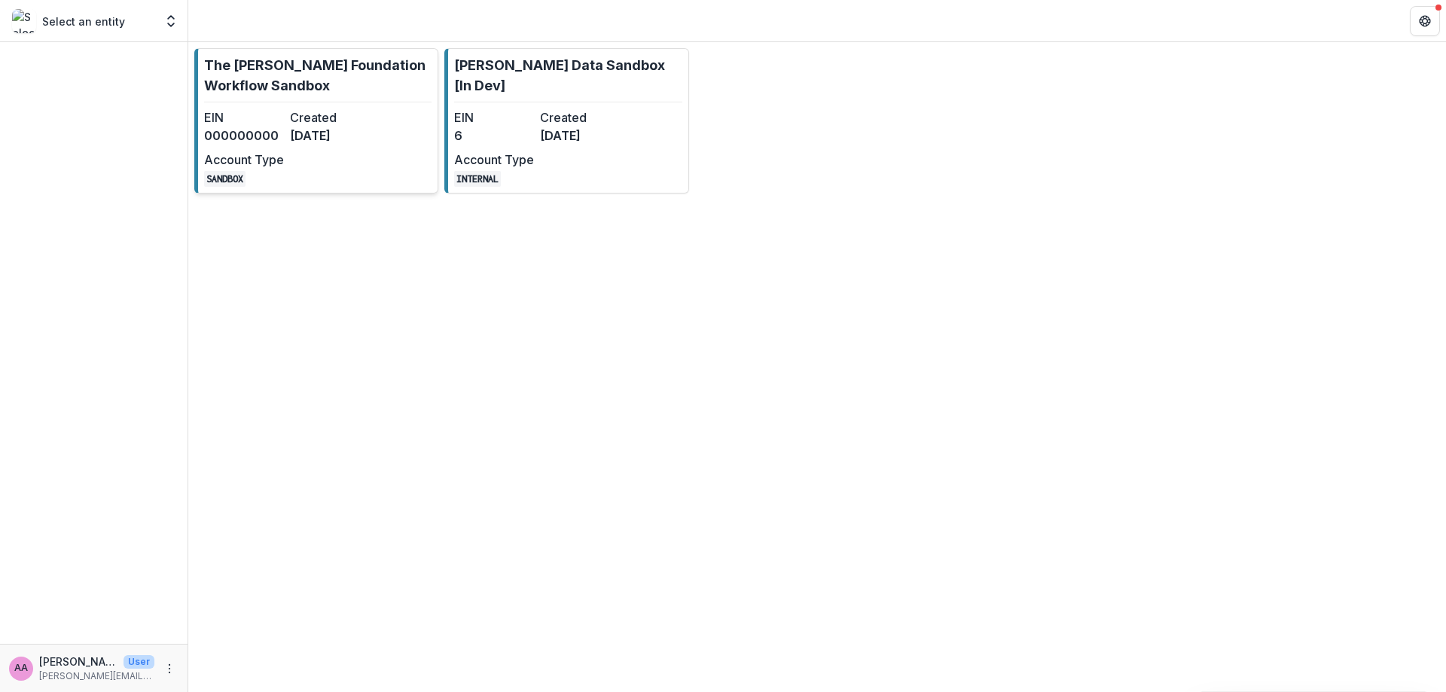
click at [230, 74] on p "The [PERSON_NAME] Foundation Workflow Sandbox" at bounding box center [318, 75] width 228 height 41
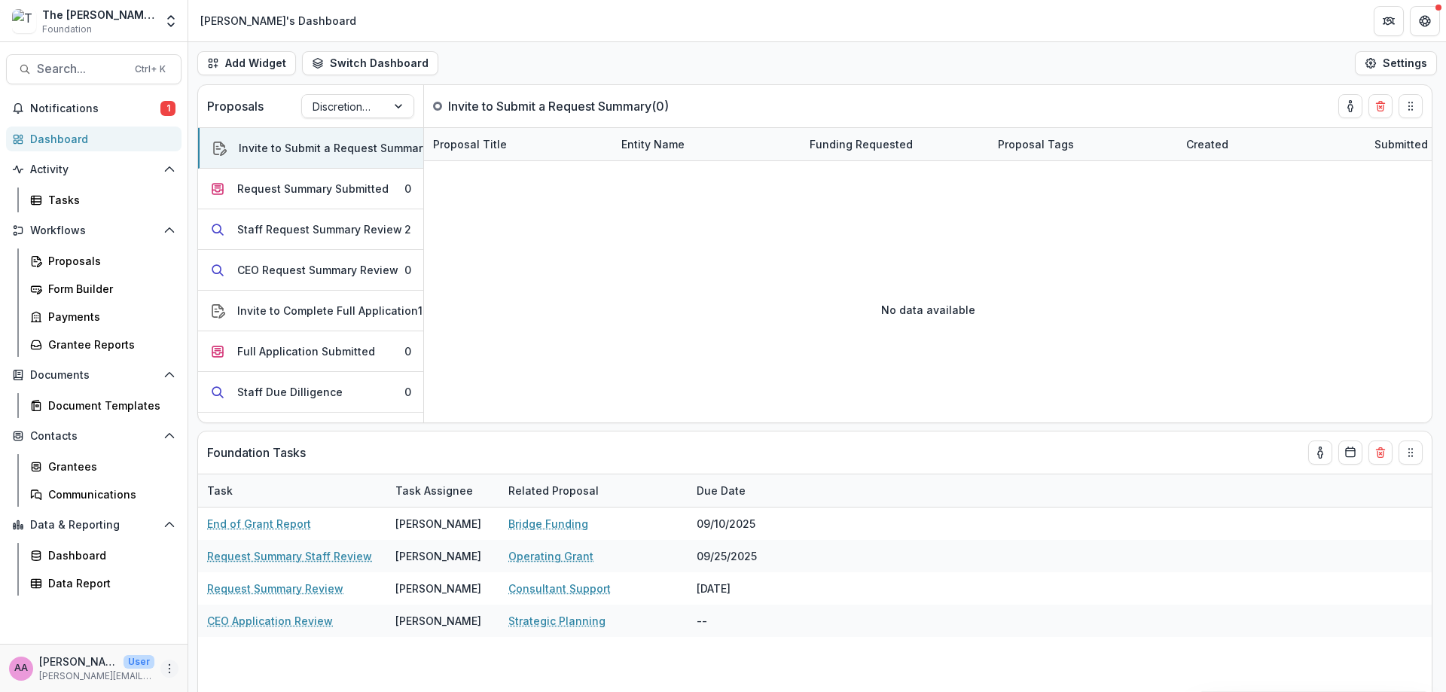
drag, startPoint x: 163, startPoint y: 676, endPoint x: 171, endPoint y: 673, distance: 8.8
click at [163, 676] on div "AA [PERSON_NAME] Axe User [PERSON_NAME][EMAIL_ADDRESS][DOMAIN_NAME]" at bounding box center [93, 668] width 169 height 29
click at [181, 665] on div "AA [PERSON_NAME] Axe User [PERSON_NAME][EMAIL_ADDRESS][DOMAIN_NAME]" at bounding box center [94, 668] width 188 height 48
click at [177, 665] on button "More" at bounding box center [169, 669] width 18 height 18
click at [253, 643] on link "User Settings" at bounding box center [268, 636] width 161 height 25
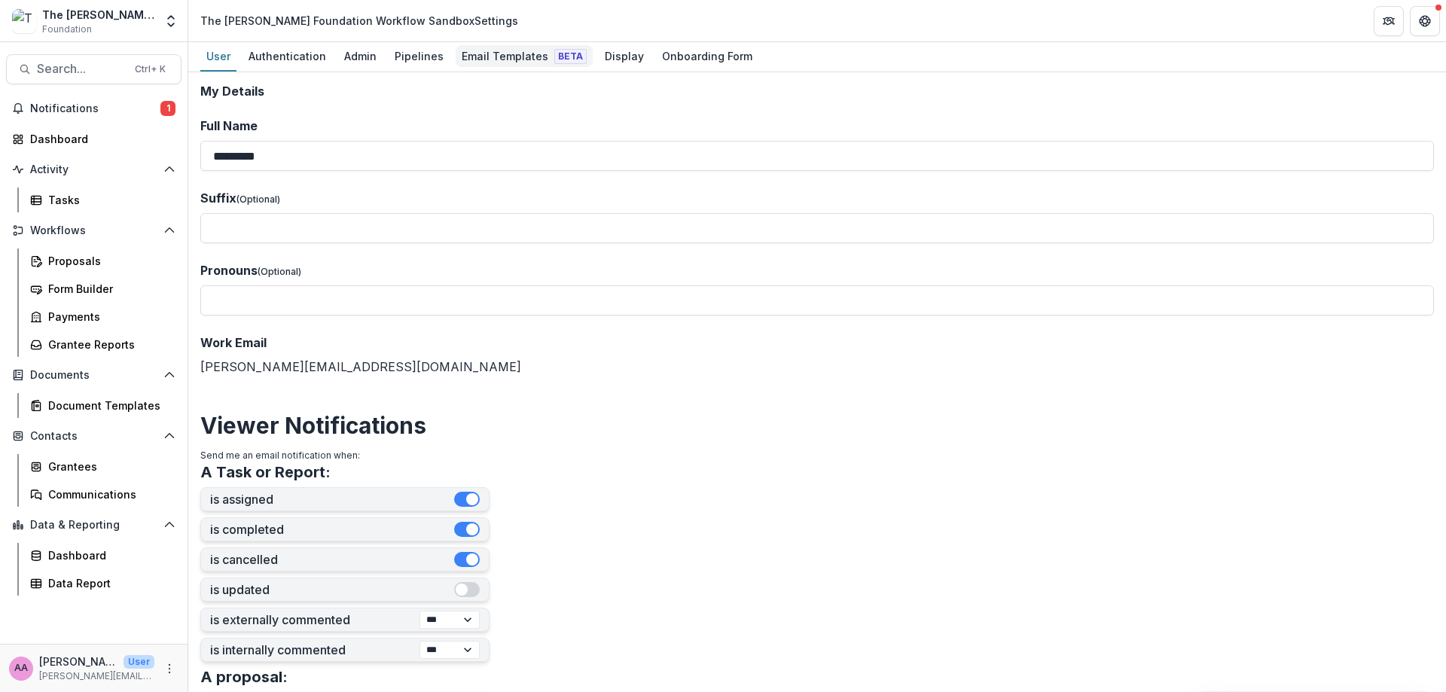
click at [487, 57] on div "Email Templates Beta" at bounding box center [524, 56] width 137 height 22
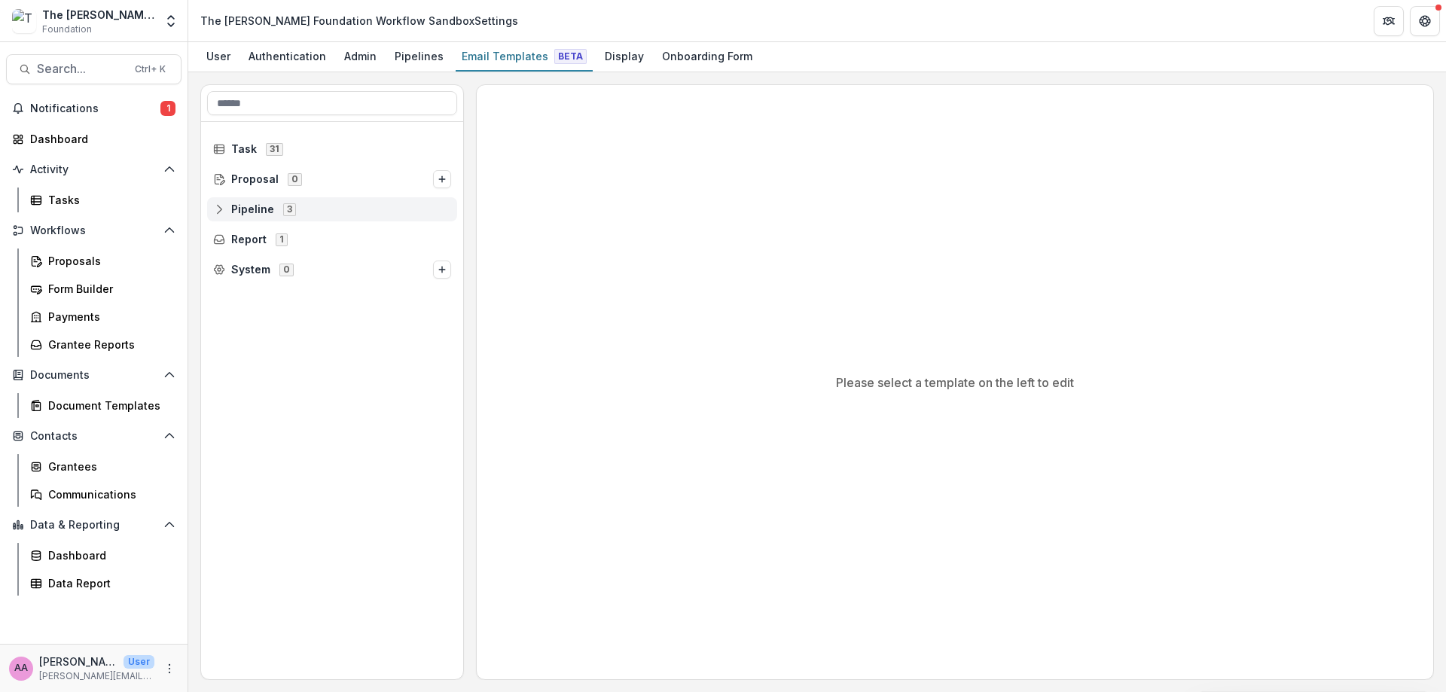
click at [230, 207] on span "Pipeline 3" at bounding box center [332, 209] width 238 height 13
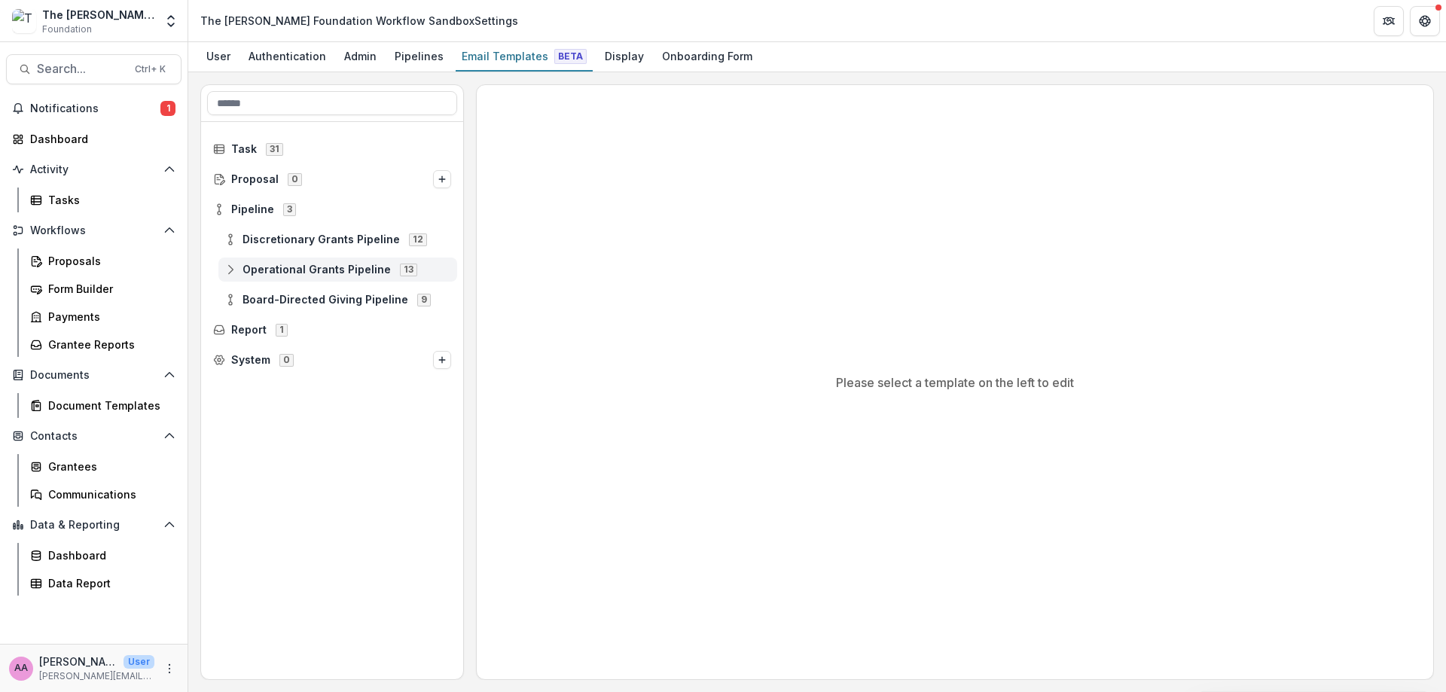
click at [243, 276] on span "Operational Grants Pipeline" at bounding box center [317, 270] width 148 height 13
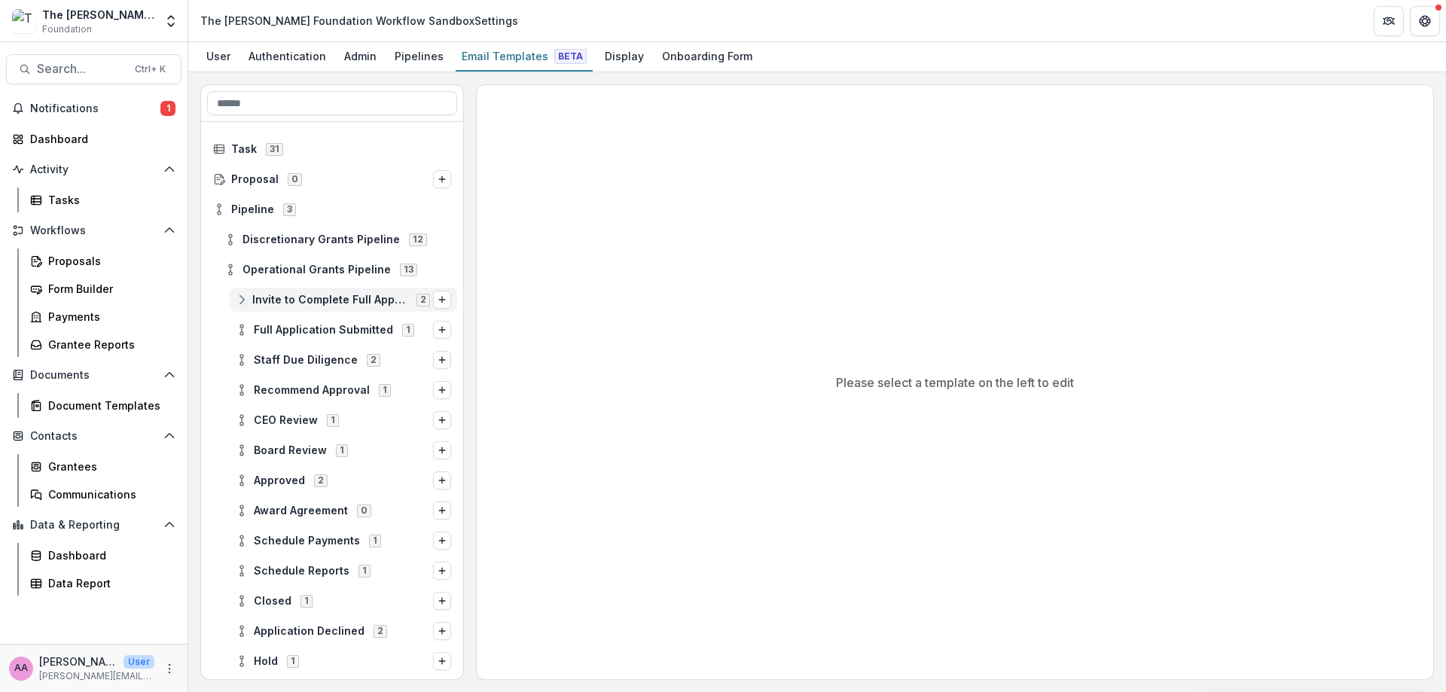
click at [293, 304] on span "Invite to Complete Full Application" at bounding box center [329, 300] width 155 height 13
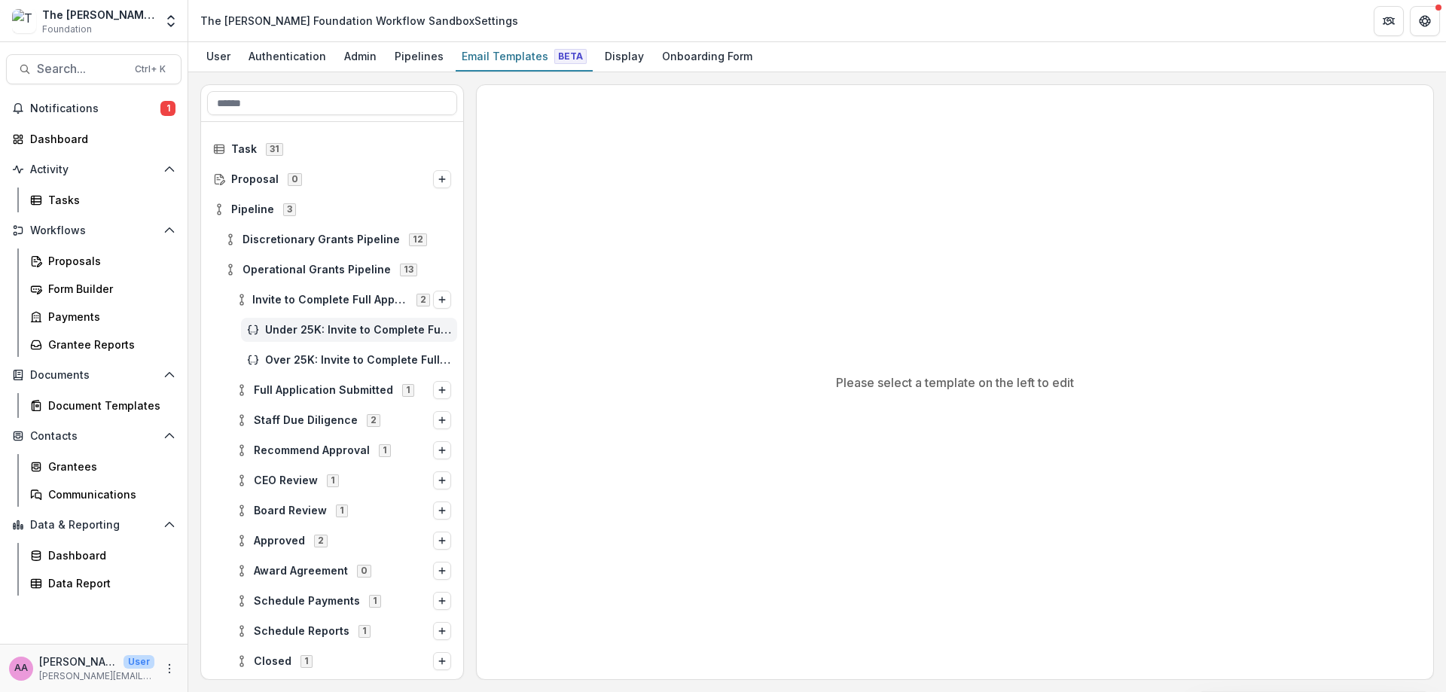
click at [311, 326] on span "Under 25K: Invite to Complete Full Application" at bounding box center [358, 330] width 186 height 13
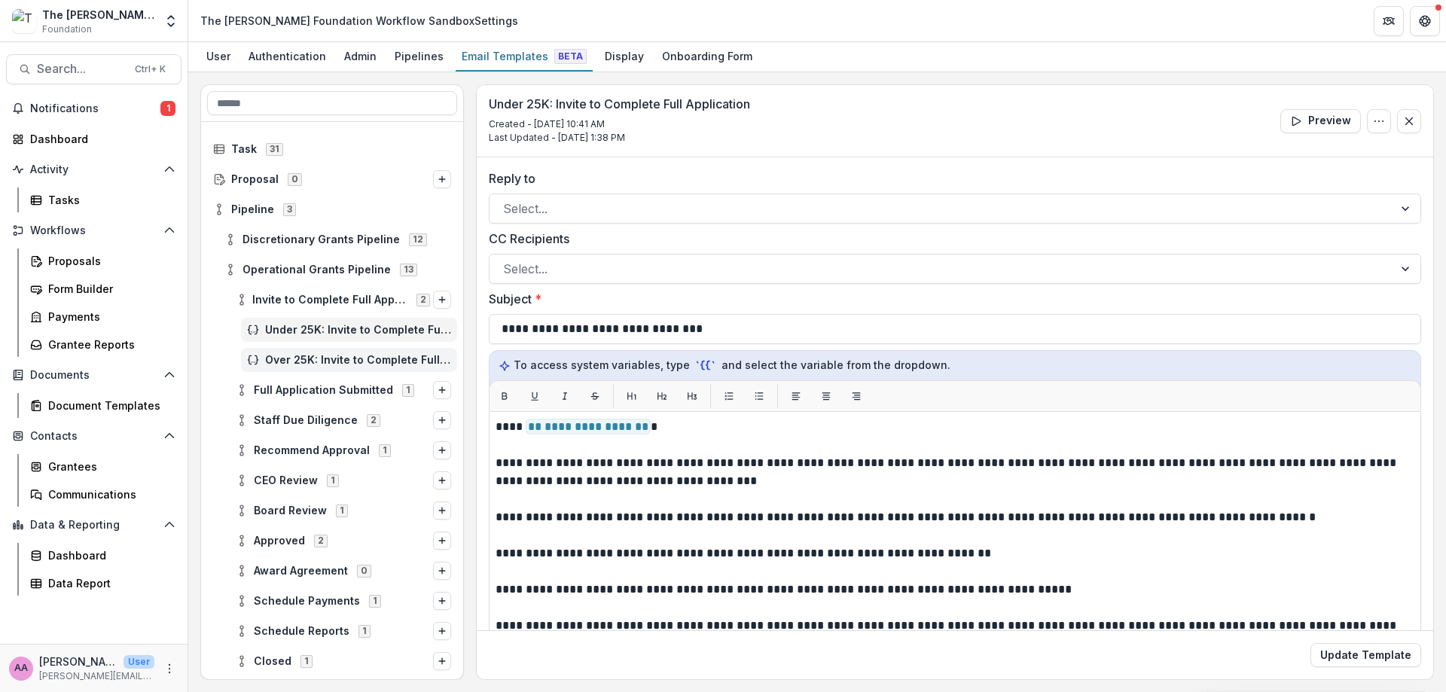
click at [322, 348] on div "Over 25K: Invite to Complete Full Application" at bounding box center [349, 360] width 216 height 24
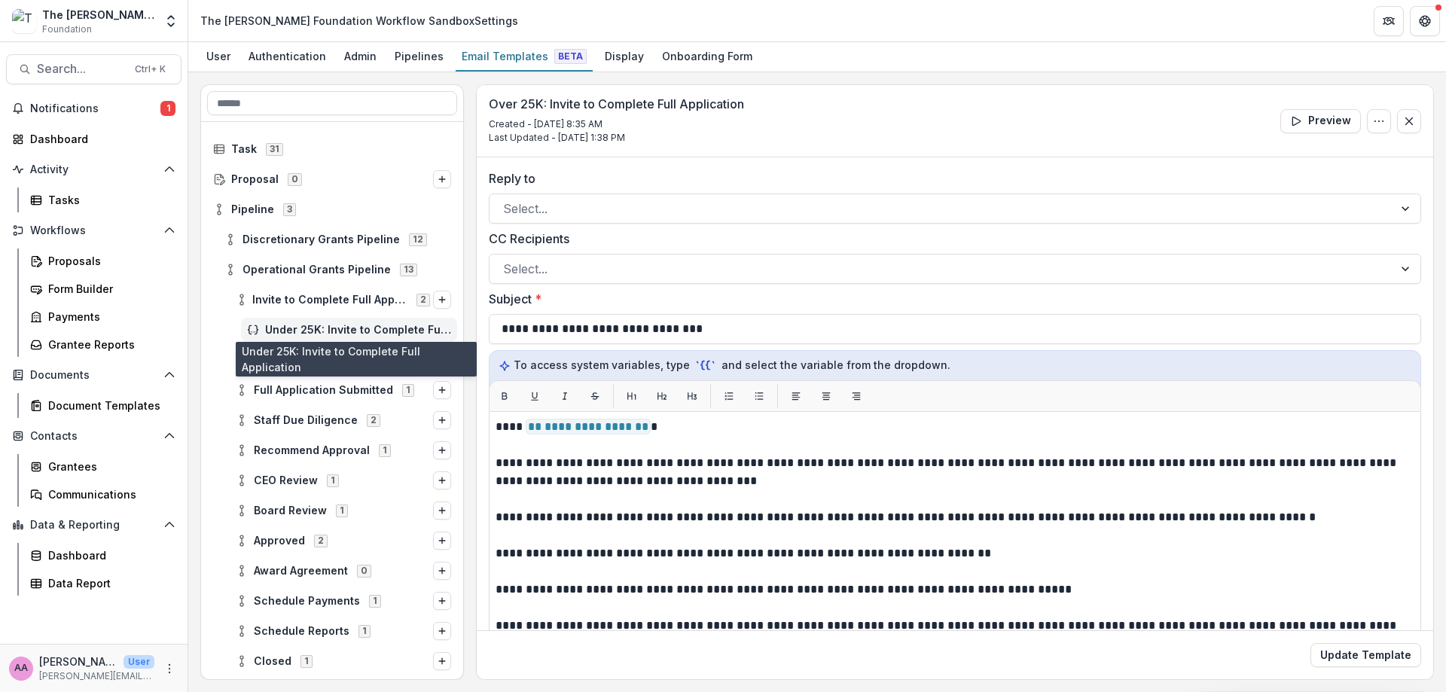
click at [332, 327] on span "Under 25K: Invite to Complete Full Application" at bounding box center [358, 330] width 186 height 13
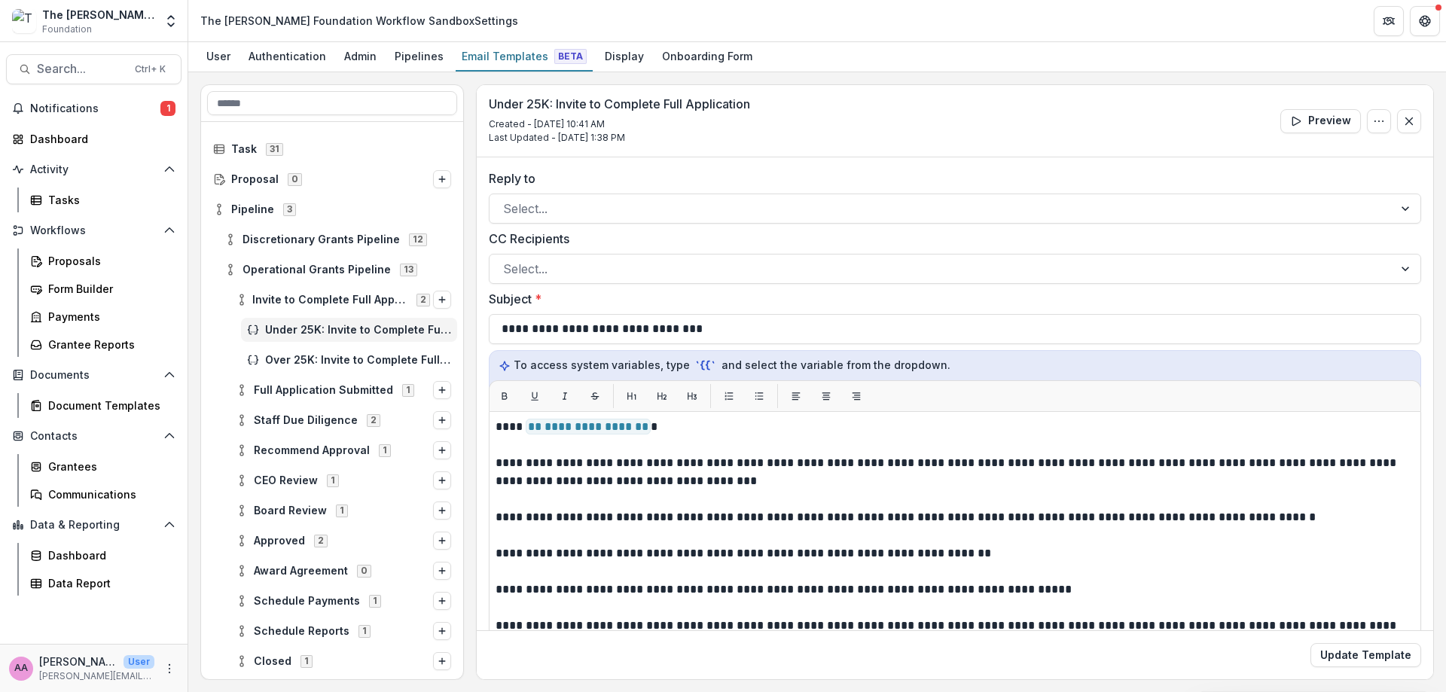
click at [372, 403] on div "Full Application Submitted 1" at bounding box center [332, 390] width 262 height 30
click at [362, 360] on span "Over 25K: Invite to Complete Full Application" at bounding box center [358, 360] width 186 height 13
click at [347, 383] on div "Full Application Submitted 1" at bounding box center [344, 390] width 228 height 24
click at [355, 423] on span "Full Application Submitted" at bounding box center [358, 420] width 186 height 13
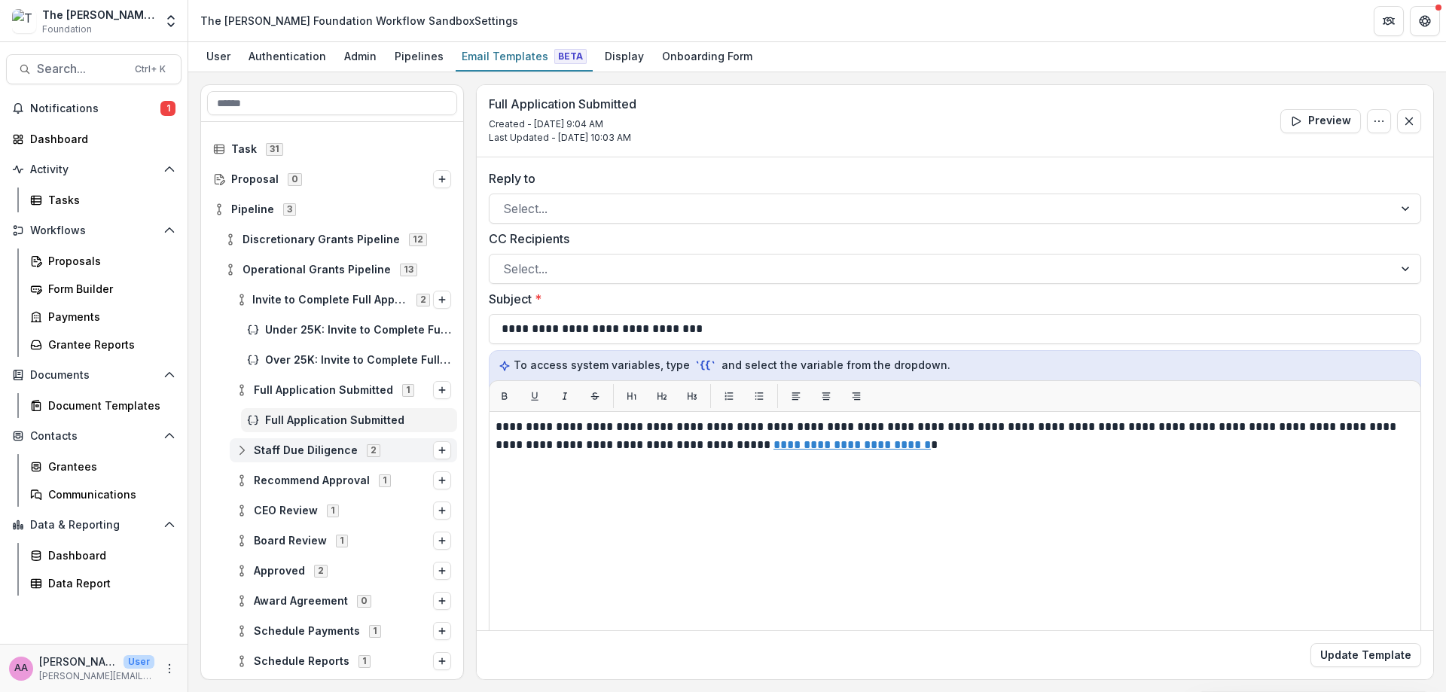
click at [353, 448] on span "Staff Due Diligence 2" at bounding box center [334, 450] width 197 height 13
click at [351, 484] on span "Staff Due Diligence Programs Review" at bounding box center [334, 481] width 145 height 13
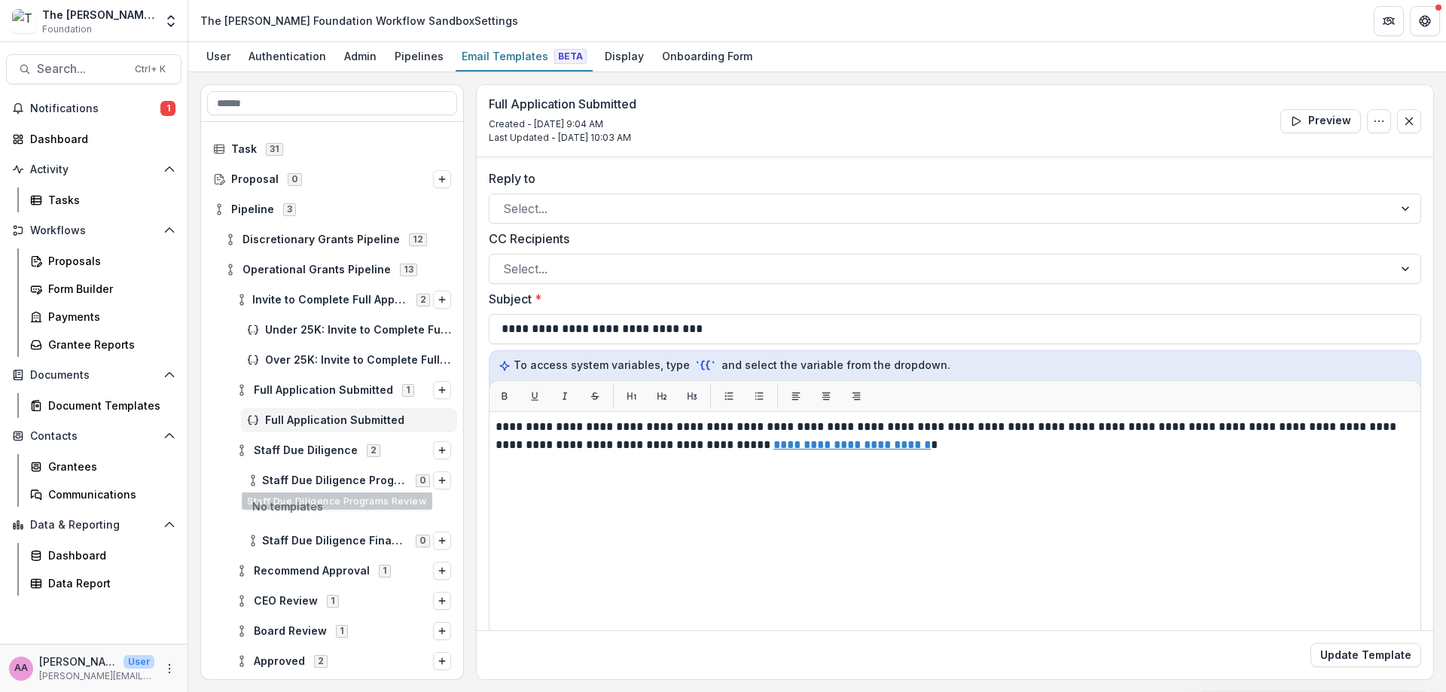
click at [334, 463] on div "Staff Due Diligence 2" at bounding box center [332, 450] width 262 height 30
click at [336, 445] on span "Staff Due Diligence" at bounding box center [306, 450] width 104 height 13
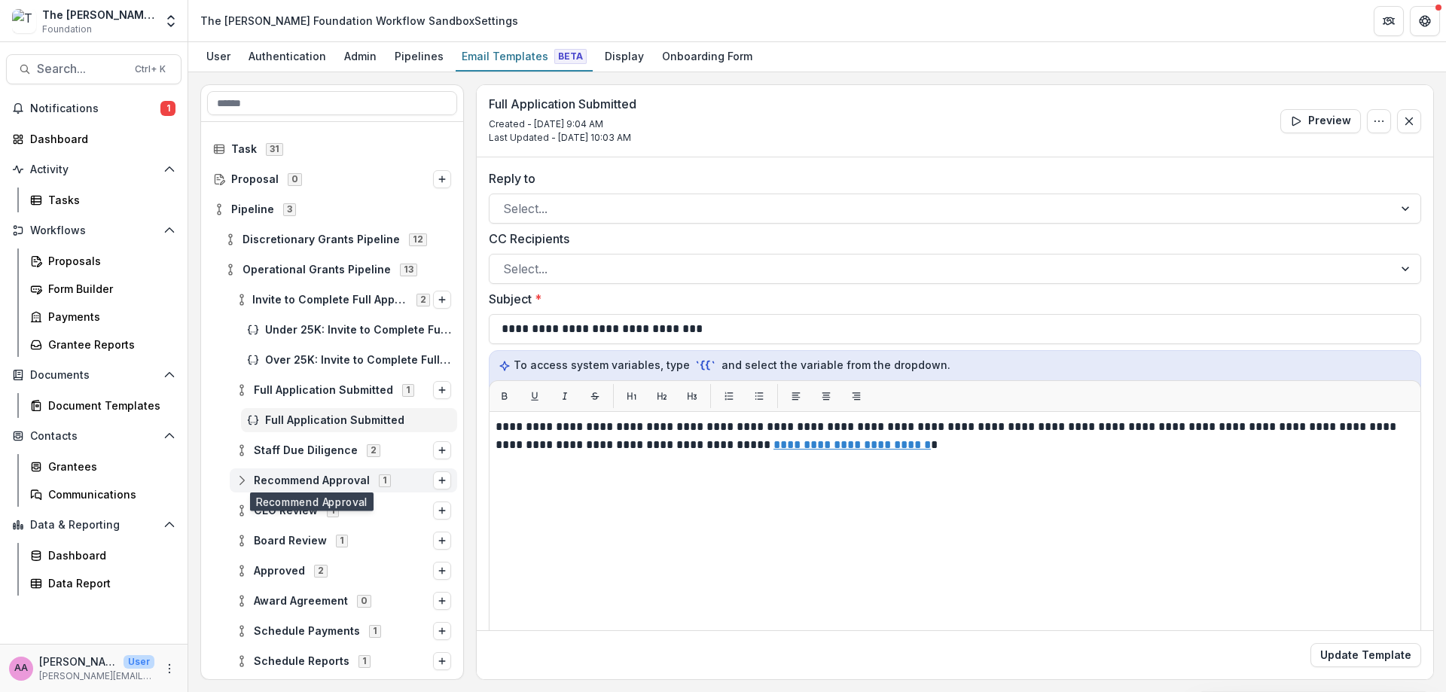
click at [282, 482] on span "Recommend Approval" at bounding box center [312, 481] width 116 height 13
click at [290, 501] on div "Recommend Approval Grant Summary Generation 0" at bounding box center [349, 511] width 216 height 24
click at [293, 505] on span "Recommend Approval Grant Summary Generation" at bounding box center [333, 511] width 147 height 13
click at [292, 612] on div "Approved 2" at bounding box center [344, 601] width 228 height 24
click at [291, 595] on span "Approved" at bounding box center [279, 601] width 51 height 13
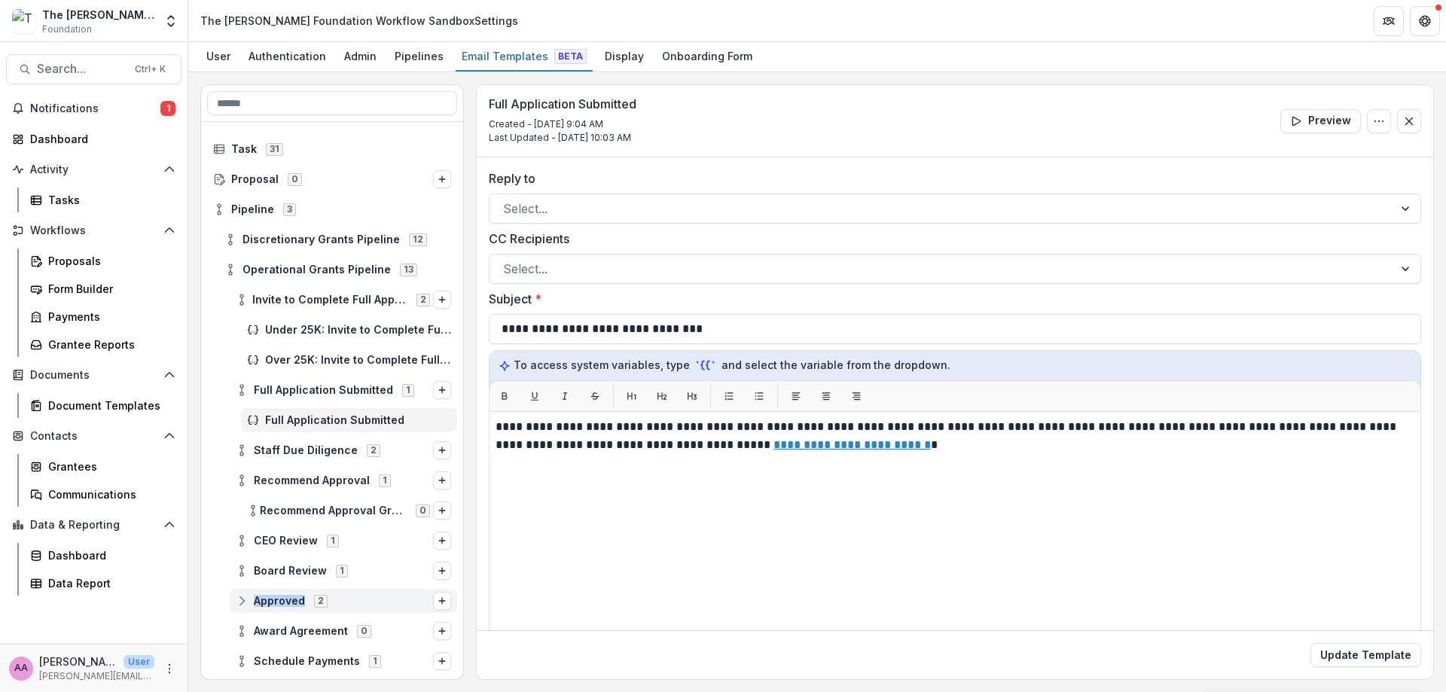
click at [291, 595] on span "Approved" at bounding box center [279, 601] width 51 height 13
click at [340, 638] on div "Approved: Board Level" at bounding box center [349, 631] width 216 height 24
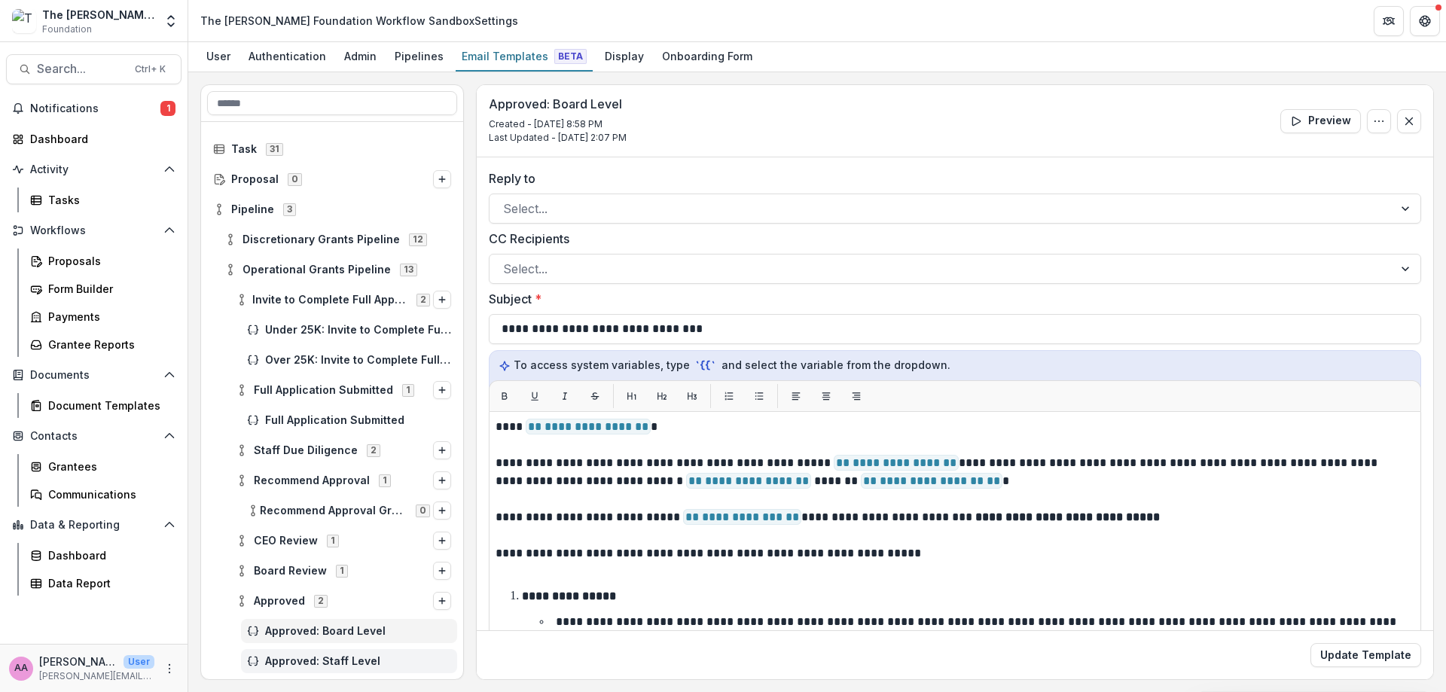
click at [361, 655] on span "Approved: Staff Level" at bounding box center [358, 661] width 186 height 13
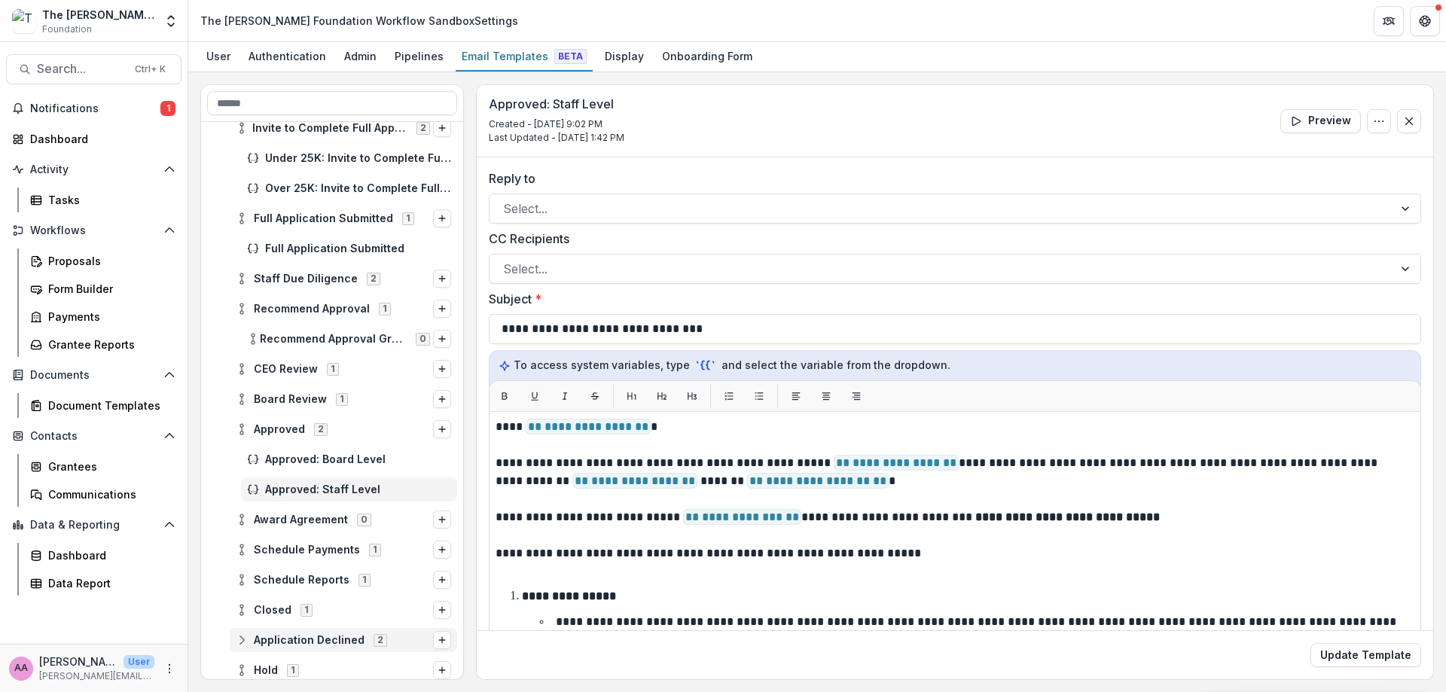
click at [317, 644] on span "Application Declined" at bounding box center [309, 640] width 111 height 13
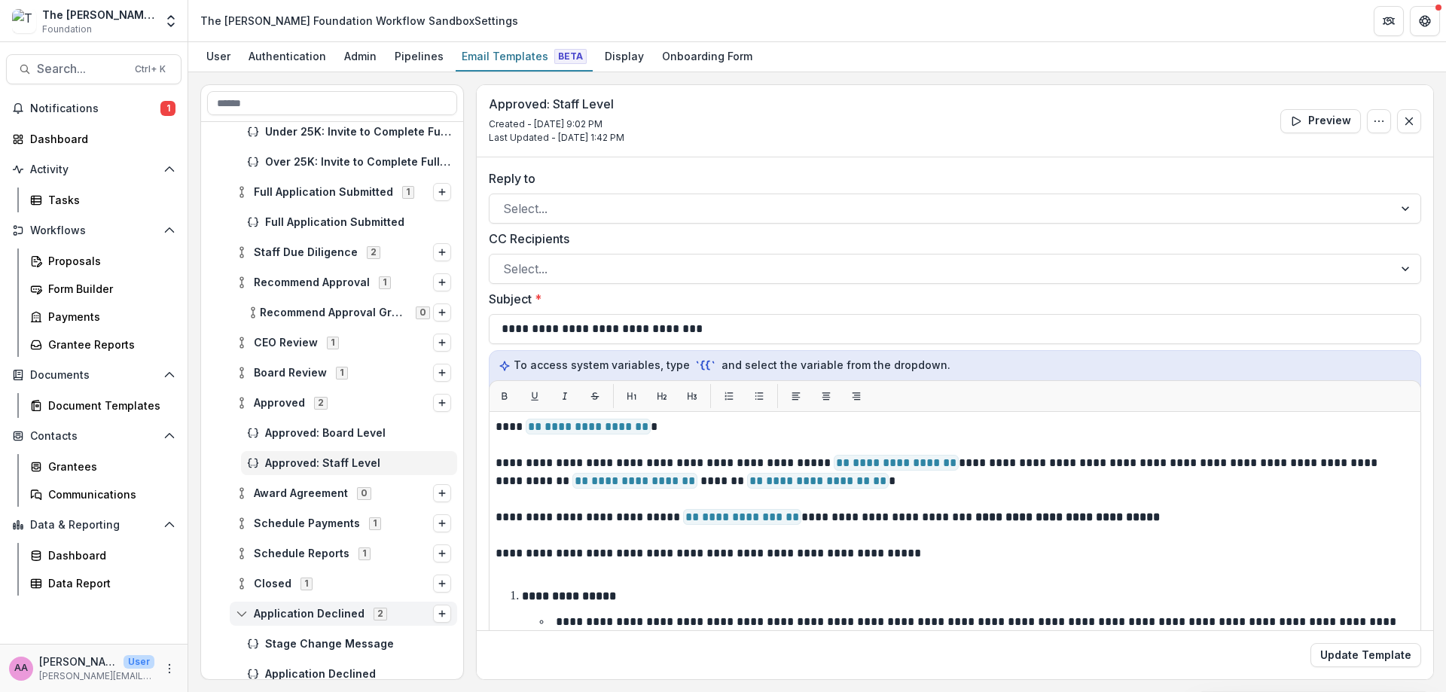
scroll to position [199, 0]
click at [317, 644] on span "Stage Change Message" at bounding box center [358, 643] width 186 height 13
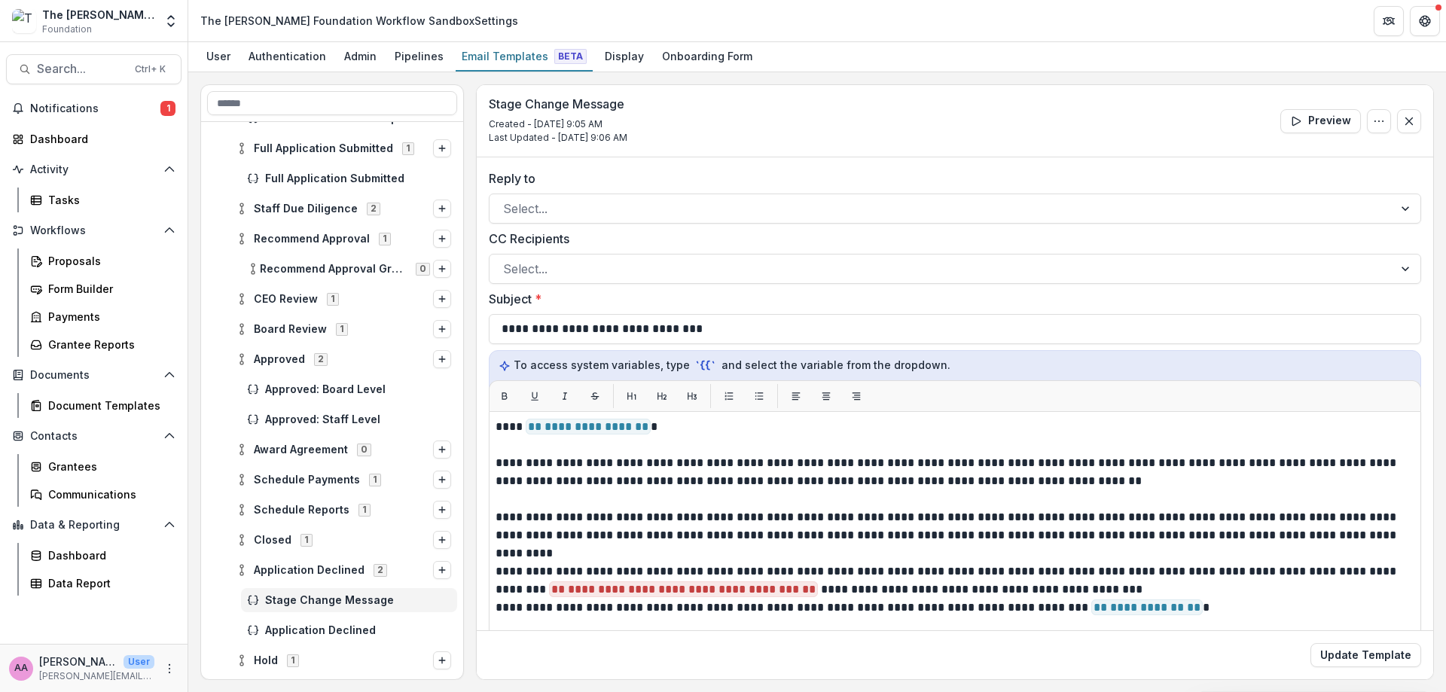
scroll to position [251, 0]
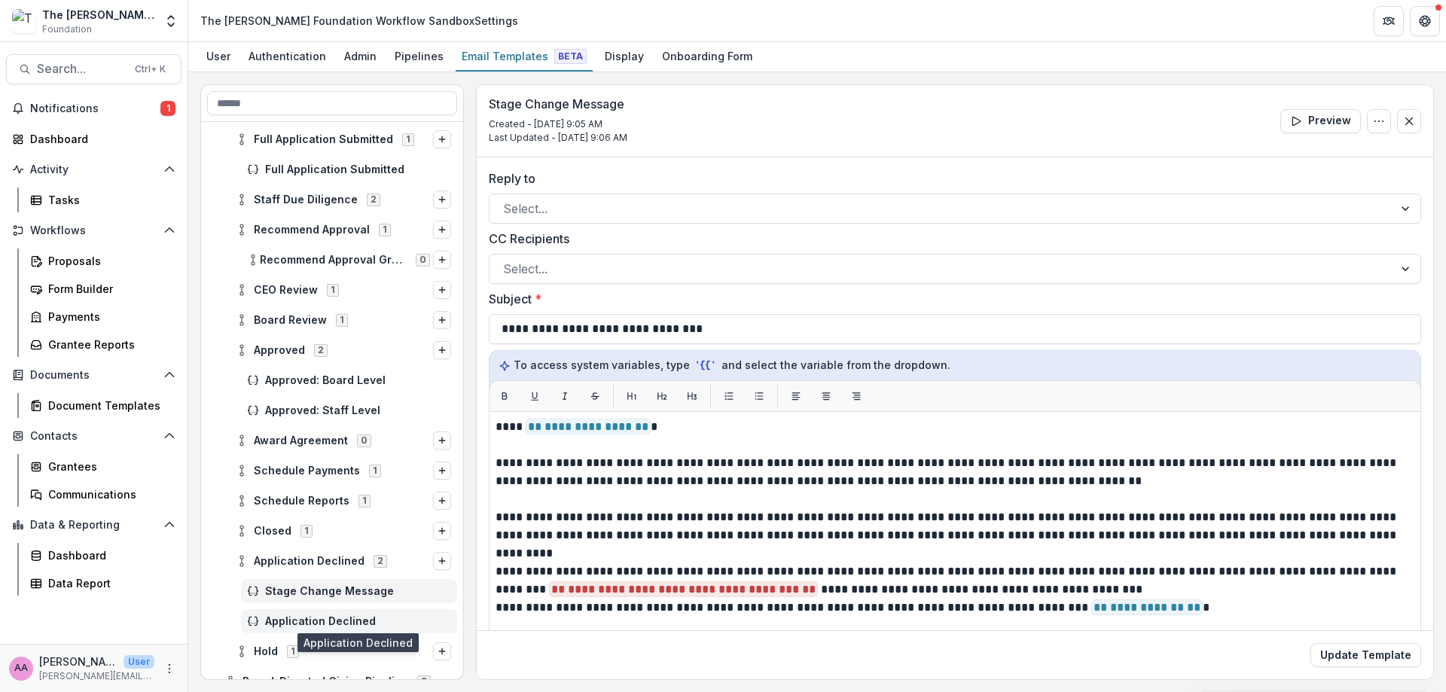
click at [340, 619] on span "Application Declined" at bounding box center [358, 621] width 186 height 13
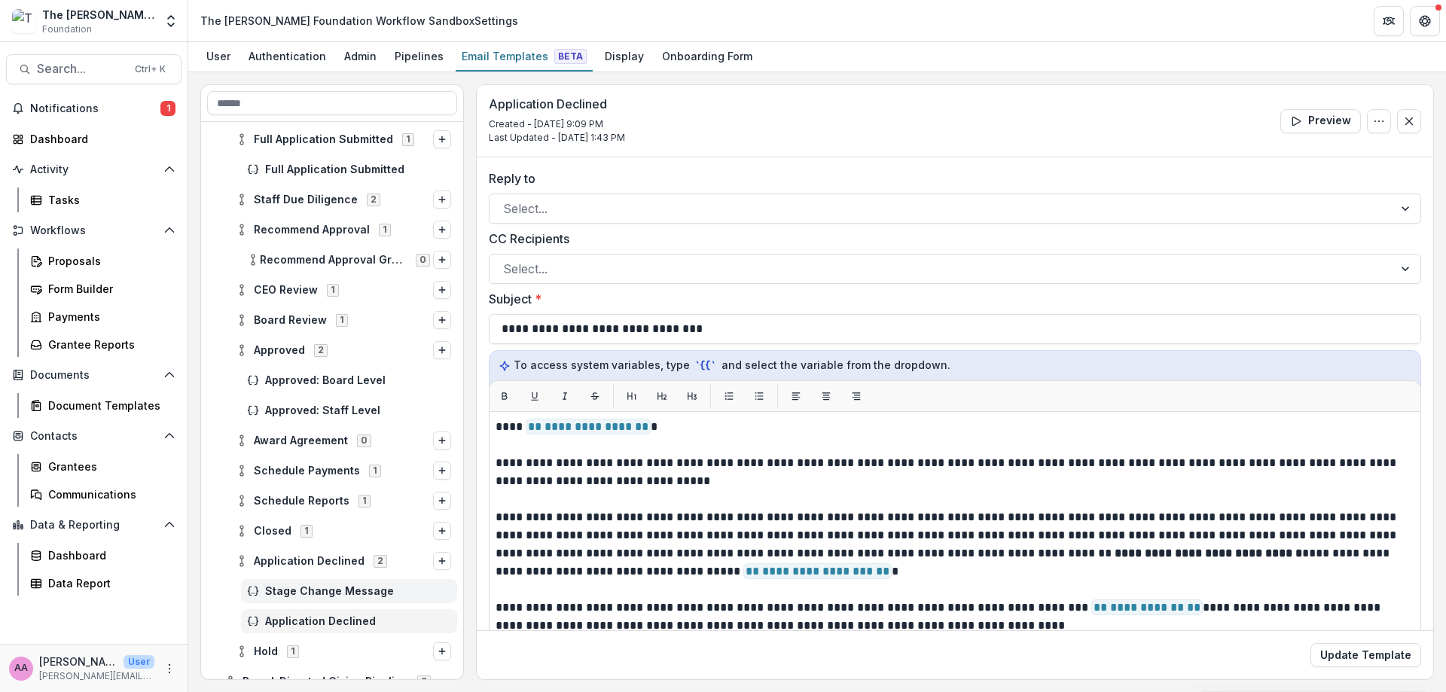
click at [313, 599] on div "Stage Change Message" at bounding box center [349, 591] width 216 height 24
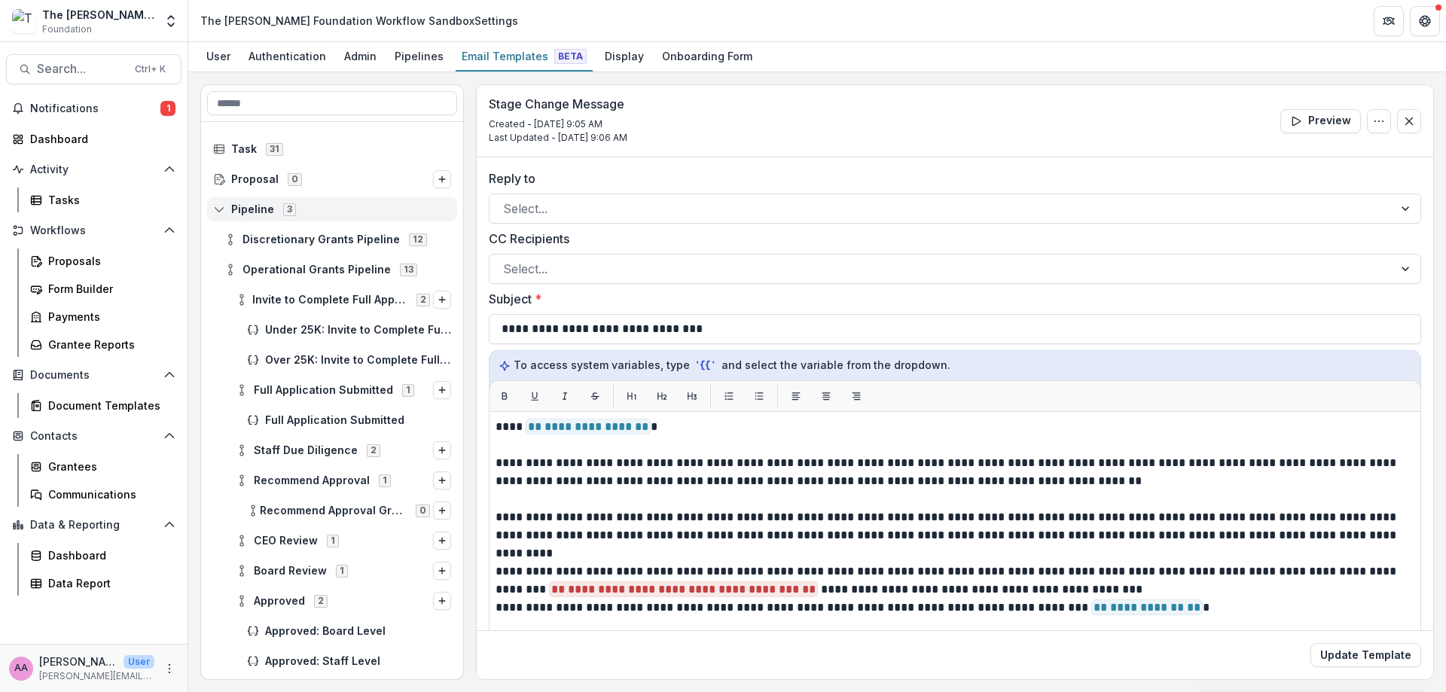
click at [242, 209] on span "Pipeline" at bounding box center [252, 209] width 43 height 13
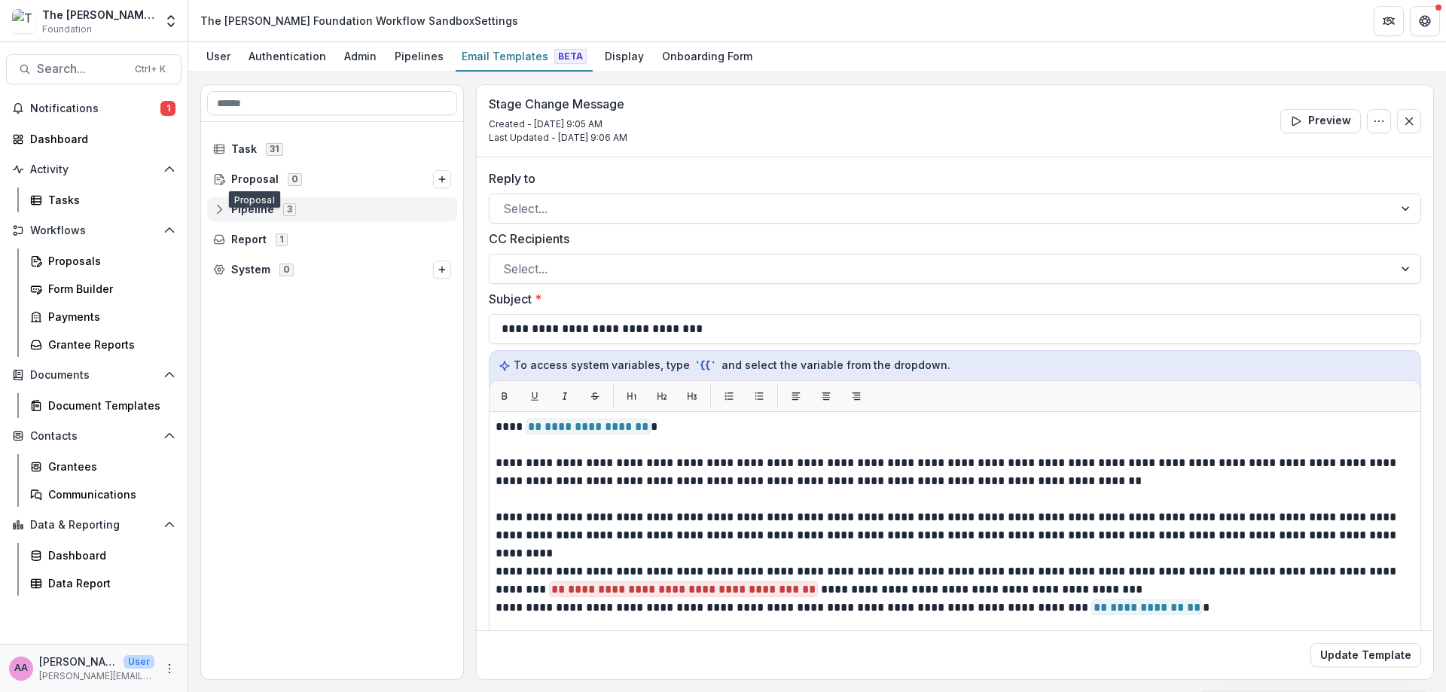
click at [230, 201] on div "Pipeline 3" at bounding box center [332, 209] width 250 height 24
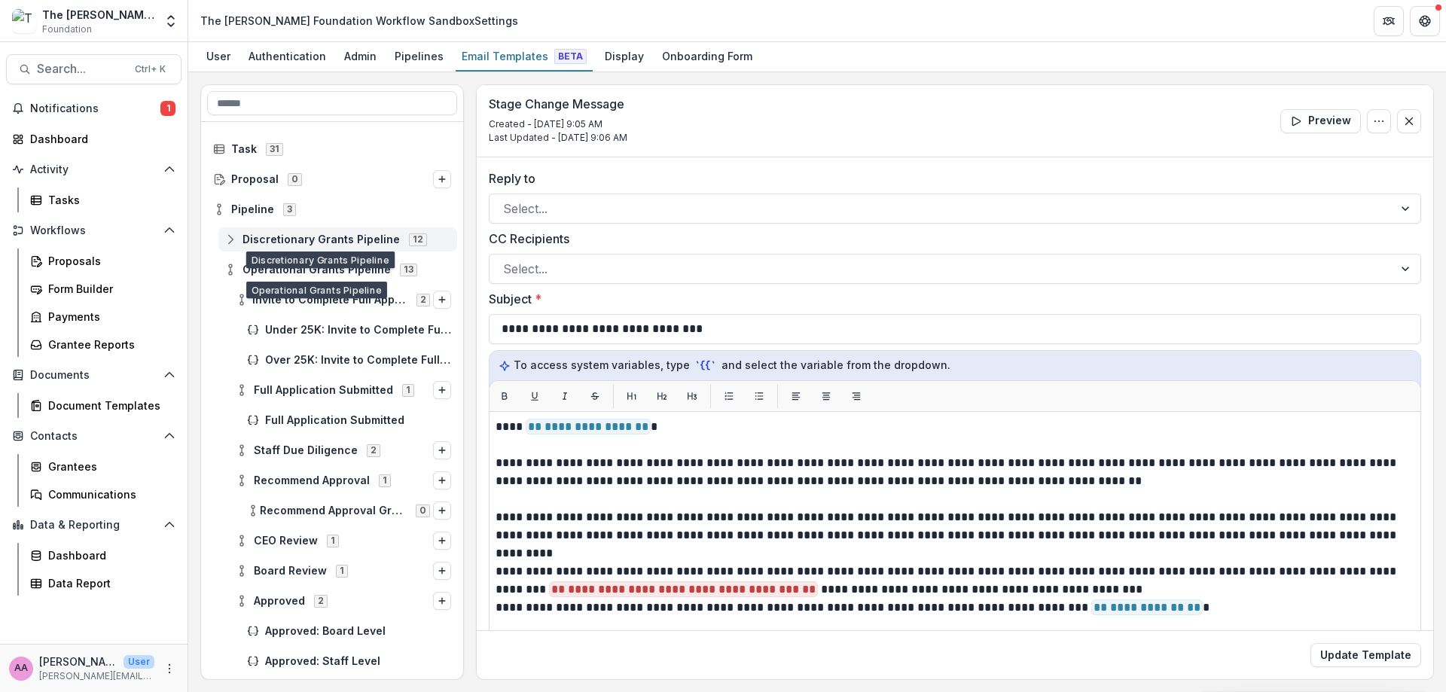
click at [292, 243] on span "Discretionary Grants Pipeline" at bounding box center [321, 240] width 157 height 13
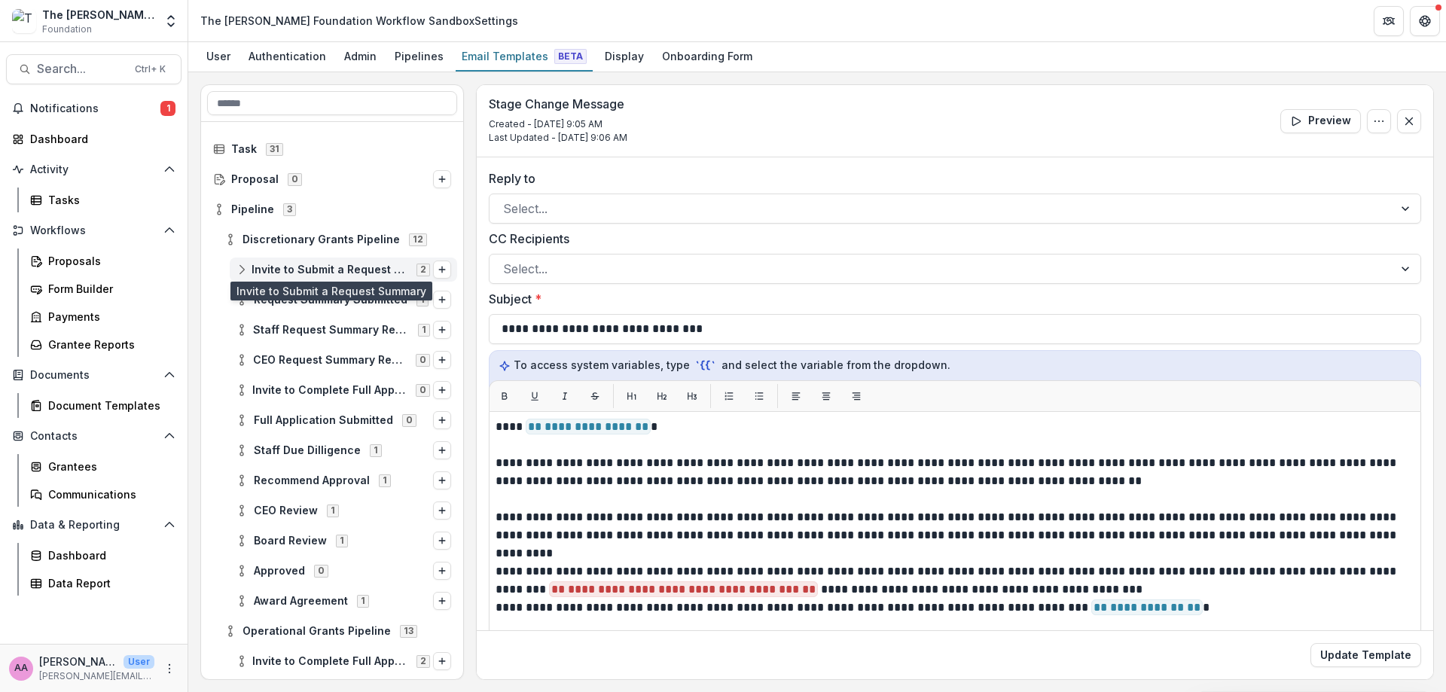
click at [274, 273] on span "Invite to Submit a Request Summary" at bounding box center [330, 270] width 156 height 13
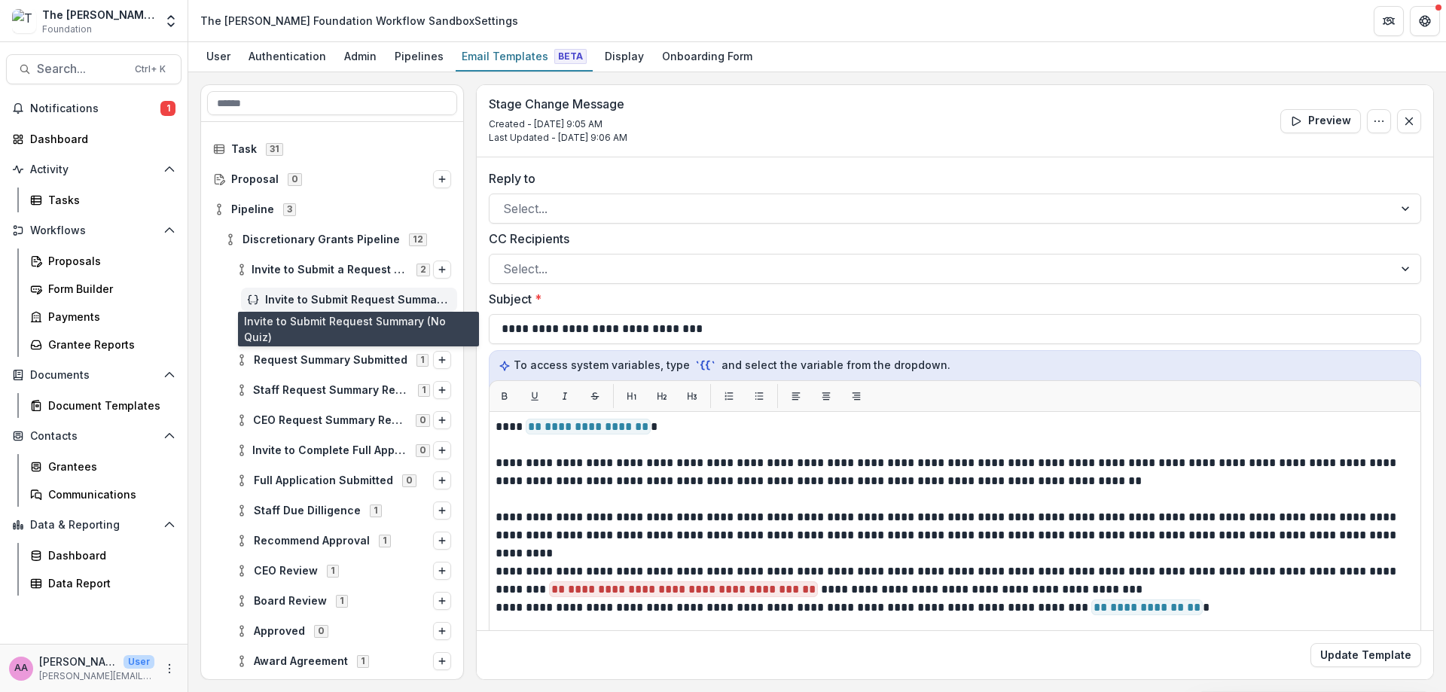
click at [281, 300] on span "Invite to Submit Request Summary (No Quiz)" at bounding box center [358, 300] width 186 height 13
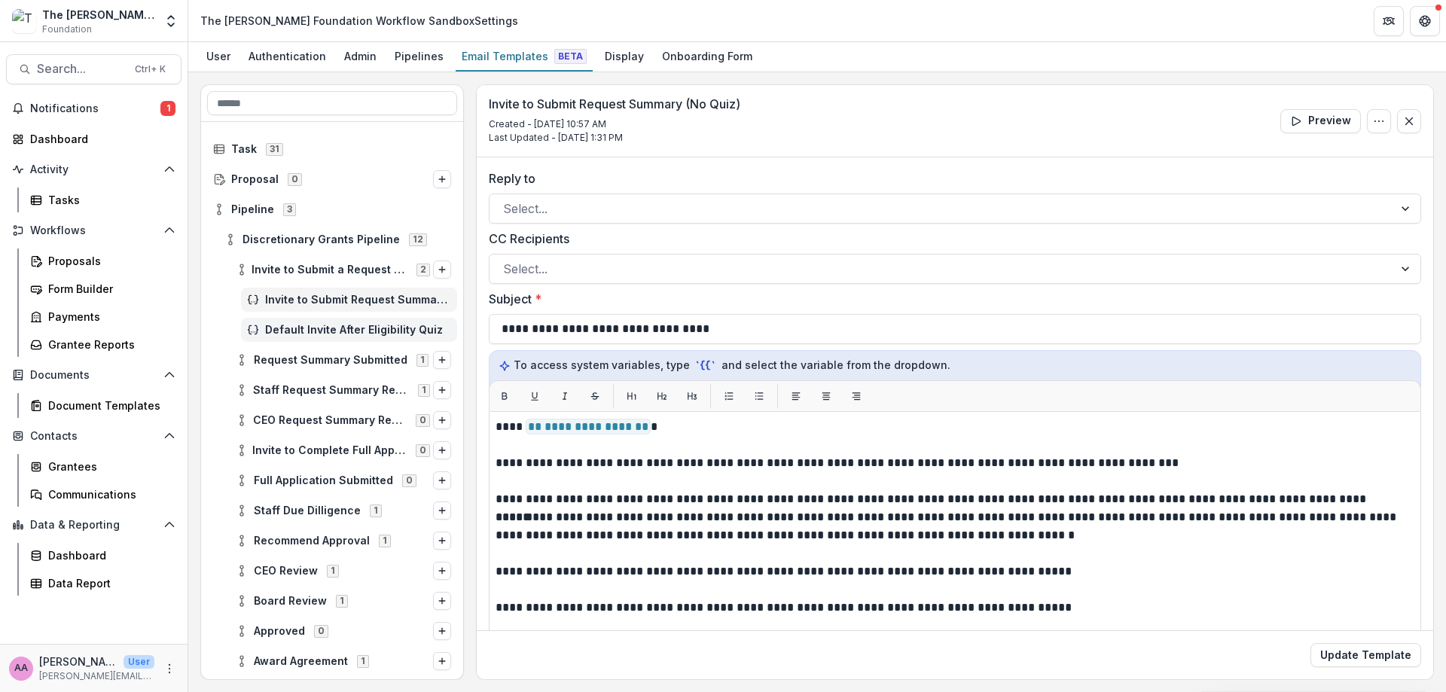
click at [415, 340] on div "Default Invite After Eligibility Quiz" at bounding box center [349, 330] width 216 height 24
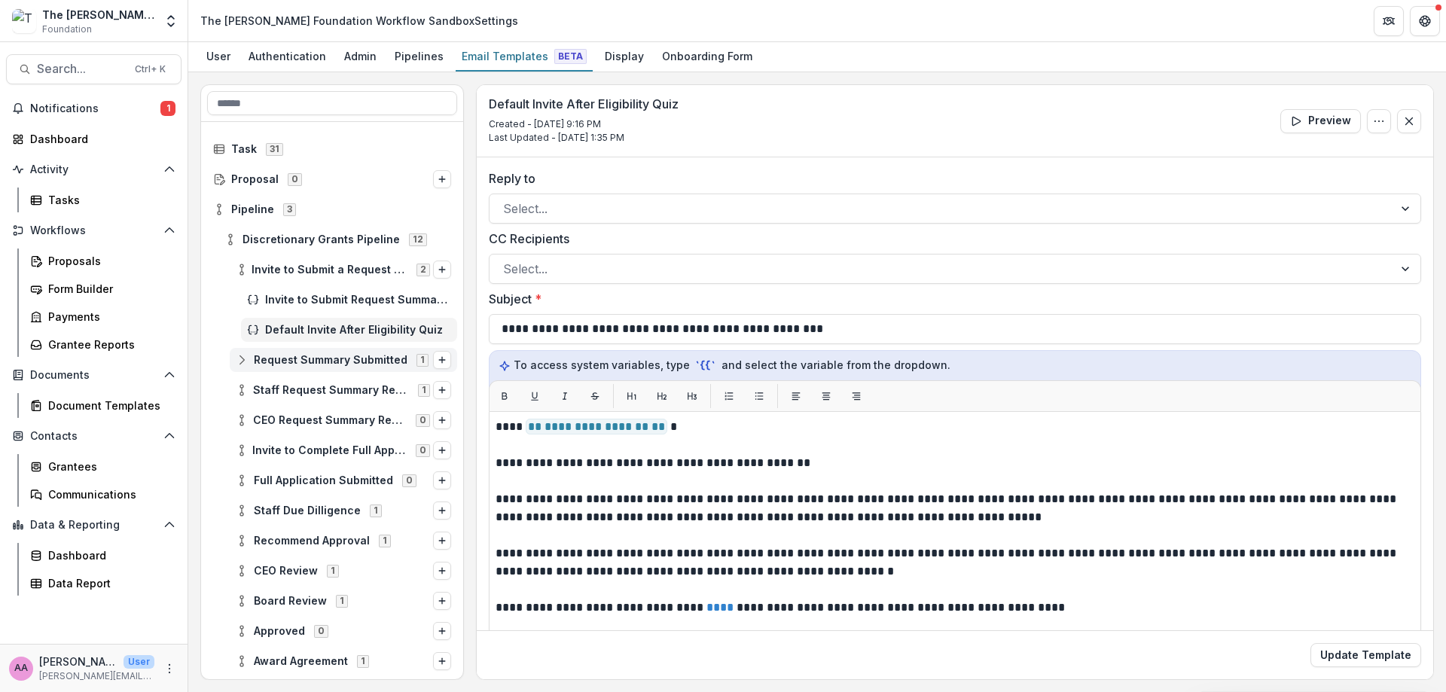
click at [353, 362] on span "Request Summary Submitted" at bounding box center [331, 360] width 154 height 13
click at [345, 427] on div "Staff Request Summary Review 1" at bounding box center [344, 420] width 228 height 24
click at [348, 487] on div "CEO Request Summary Review 0" at bounding box center [344, 481] width 228 height 24
click at [362, 542] on span "Invite to Complete Full Application" at bounding box center [329, 541] width 154 height 13
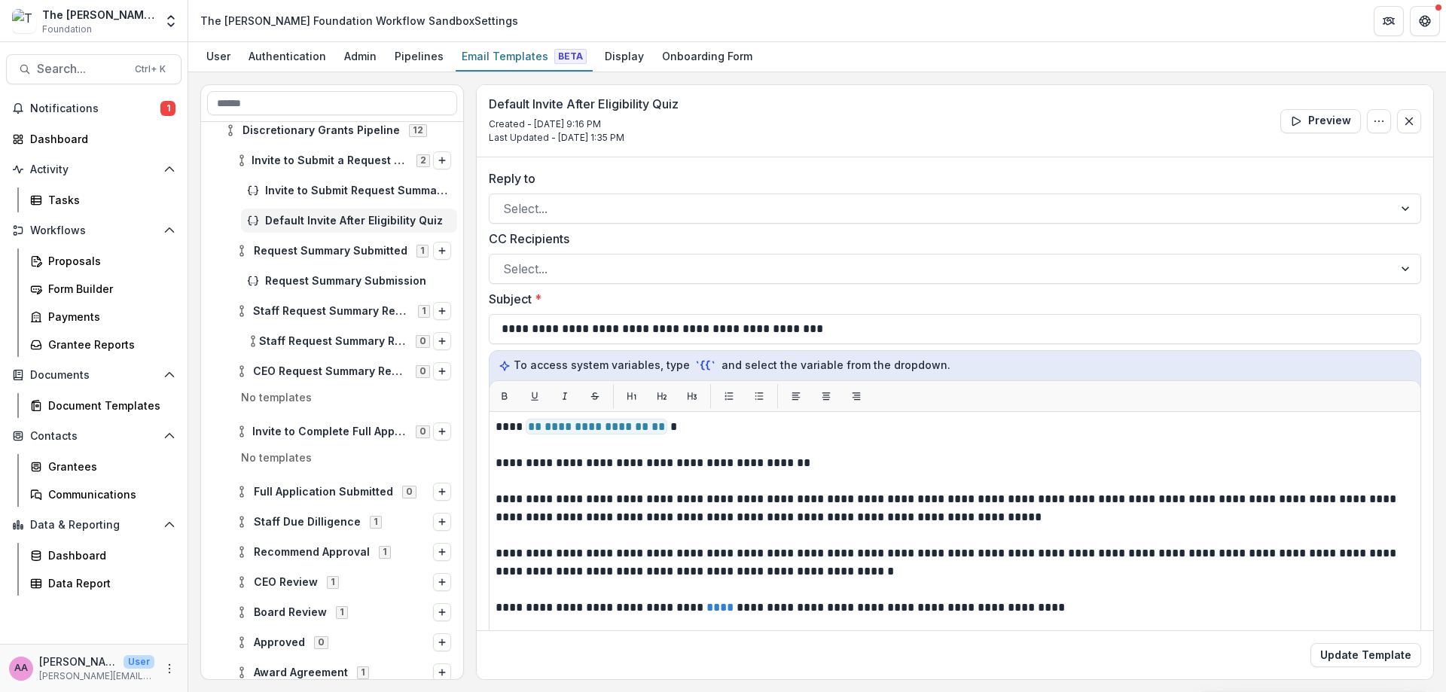
scroll to position [115, 0]
click at [294, 496] on div "Full Application Submitted 0" at bounding box center [344, 486] width 228 height 24
click at [295, 554] on div "Staff Due Dilligence 1" at bounding box center [344, 546] width 228 height 24
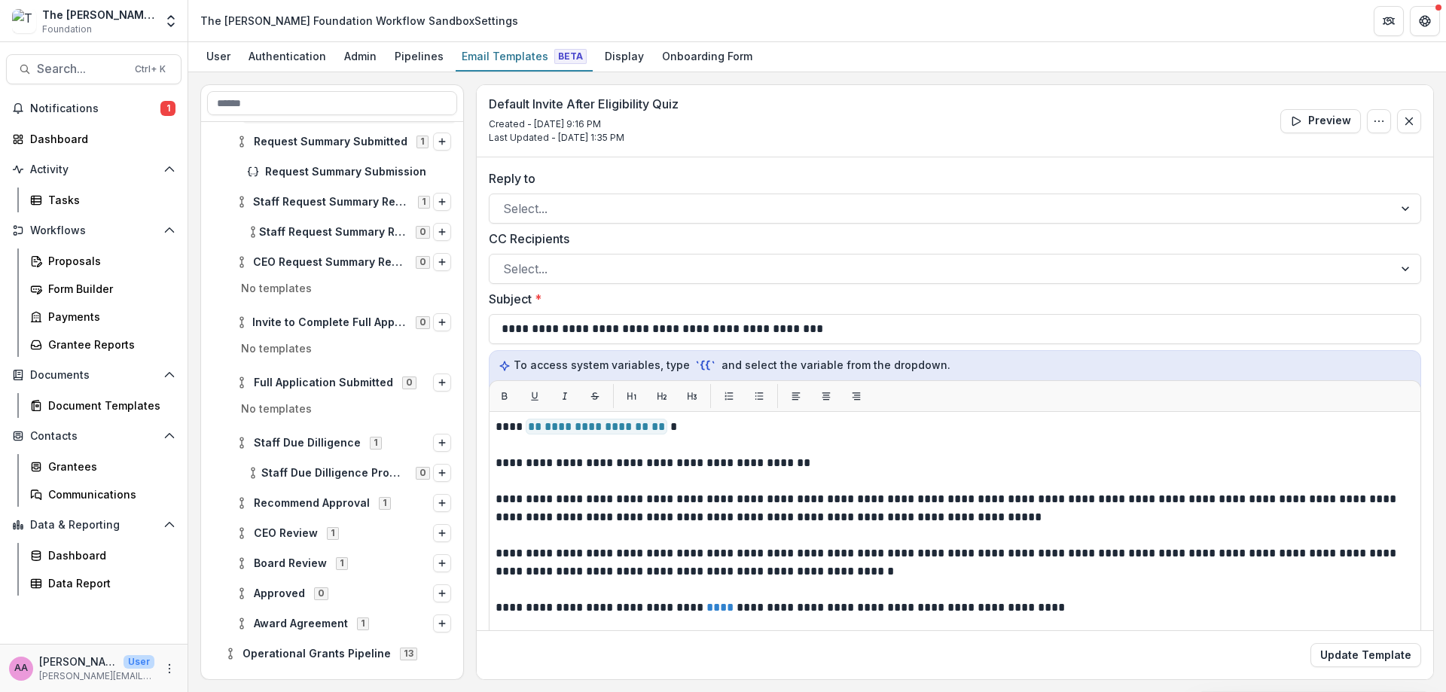
scroll to position [225, 0]
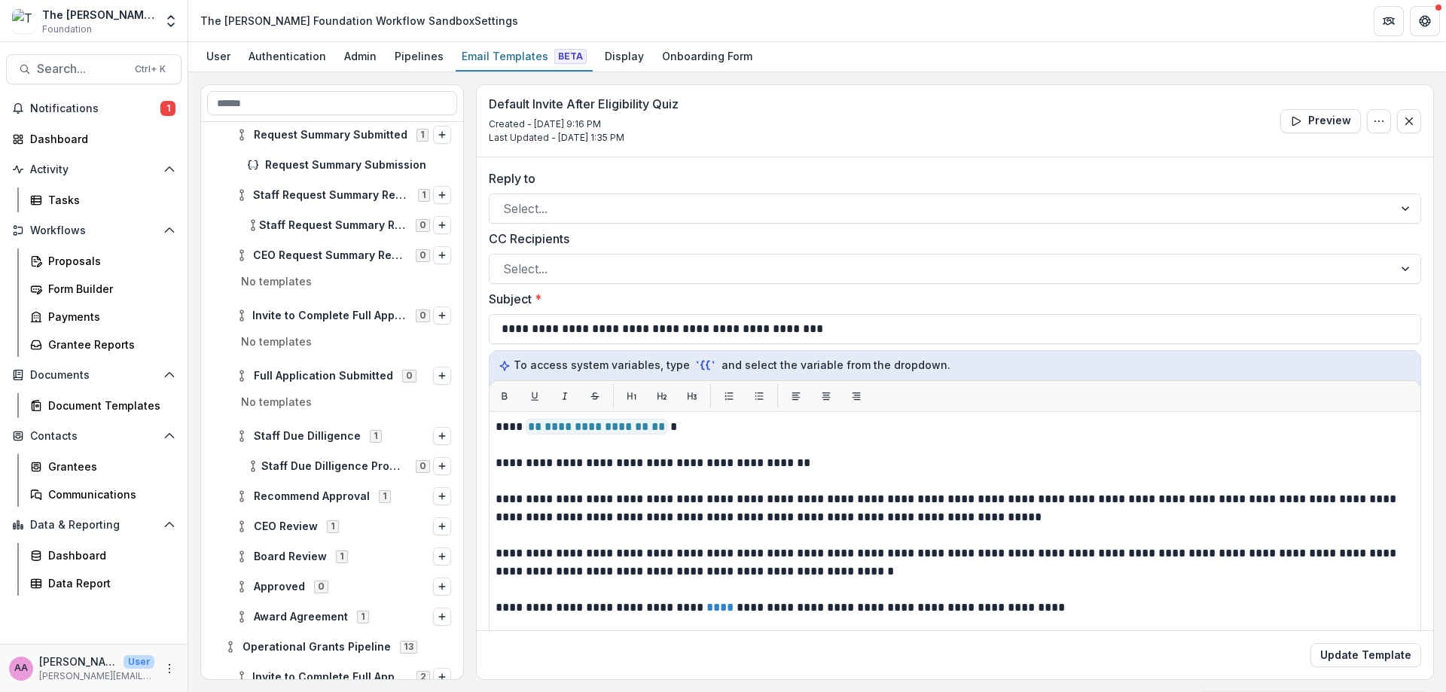
click at [279, 484] on div "Recommend Approval 1" at bounding box center [344, 496] width 228 height 24
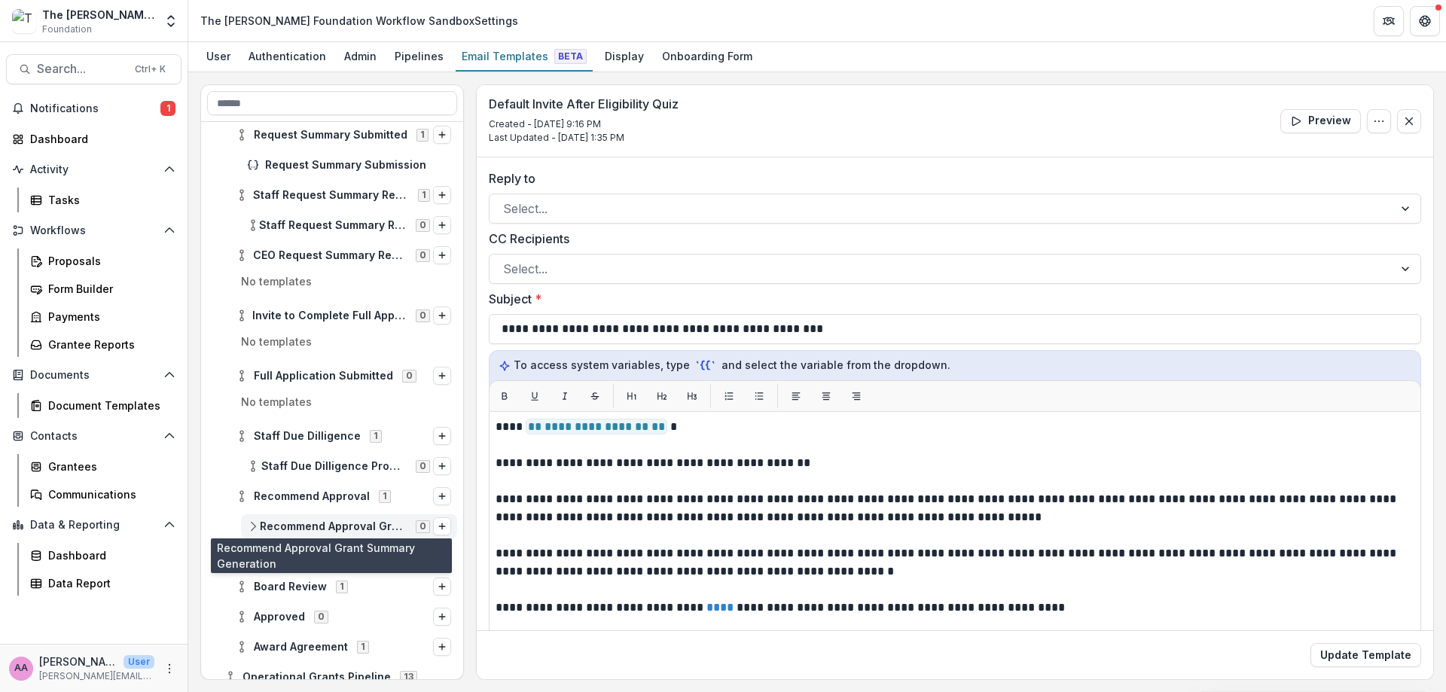
click at [277, 530] on span "Recommend Approval Grant Summary Generation" at bounding box center [333, 527] width 147 height 13
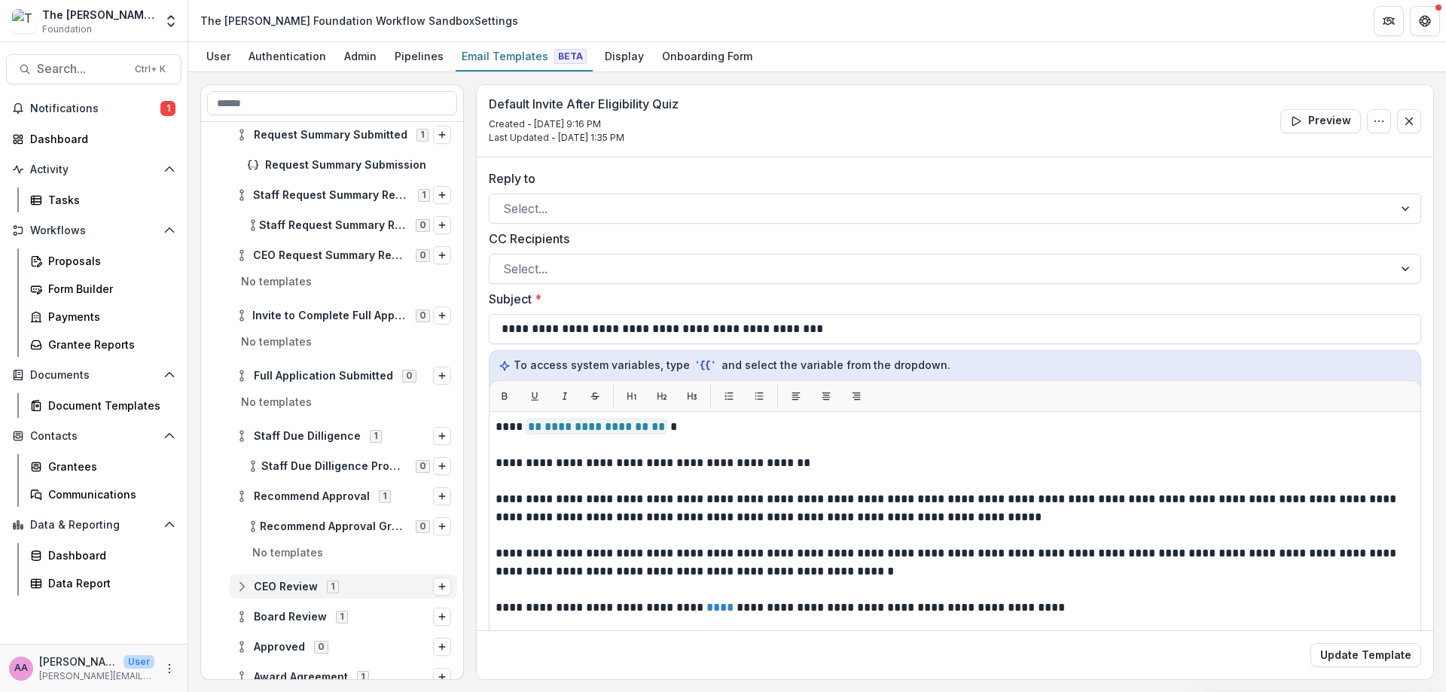
click at [278, 578] on div "CEO Review 1" at bounding box center [344, 587] width 228 height 24
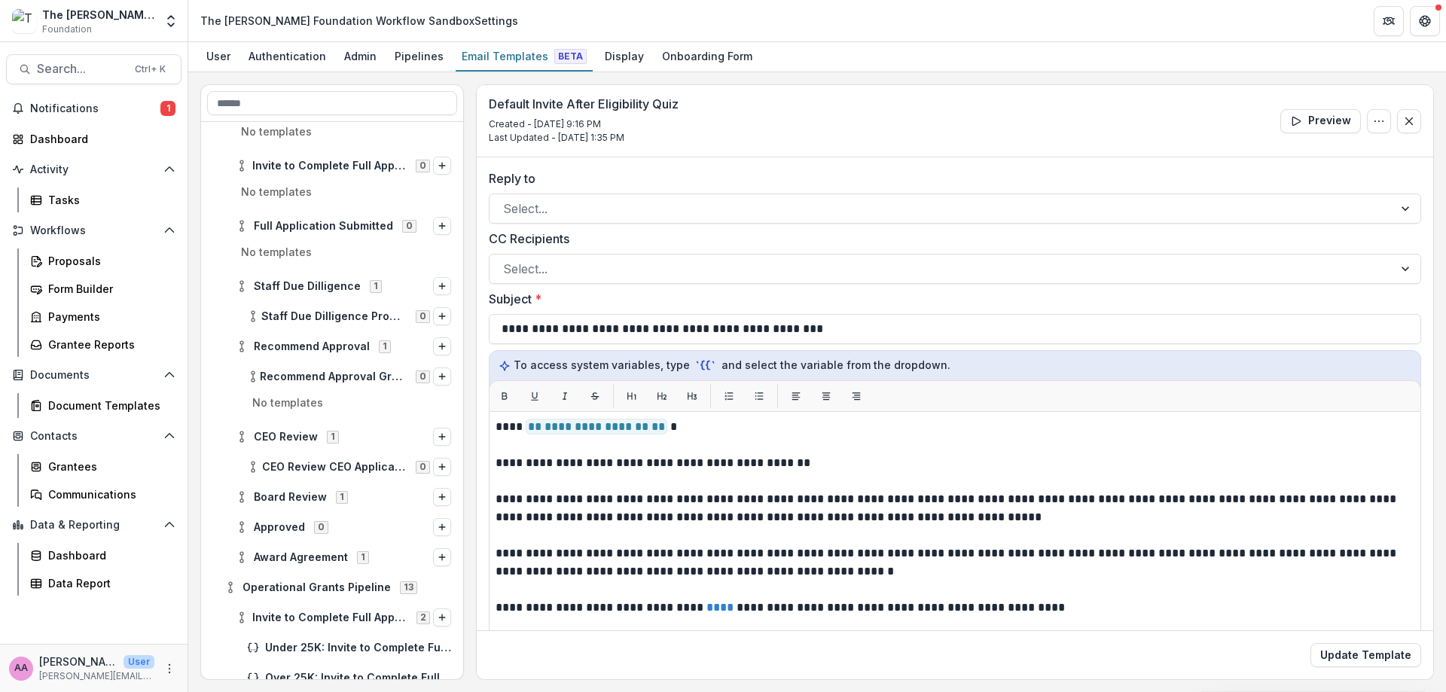
scroll to position [386, 0]
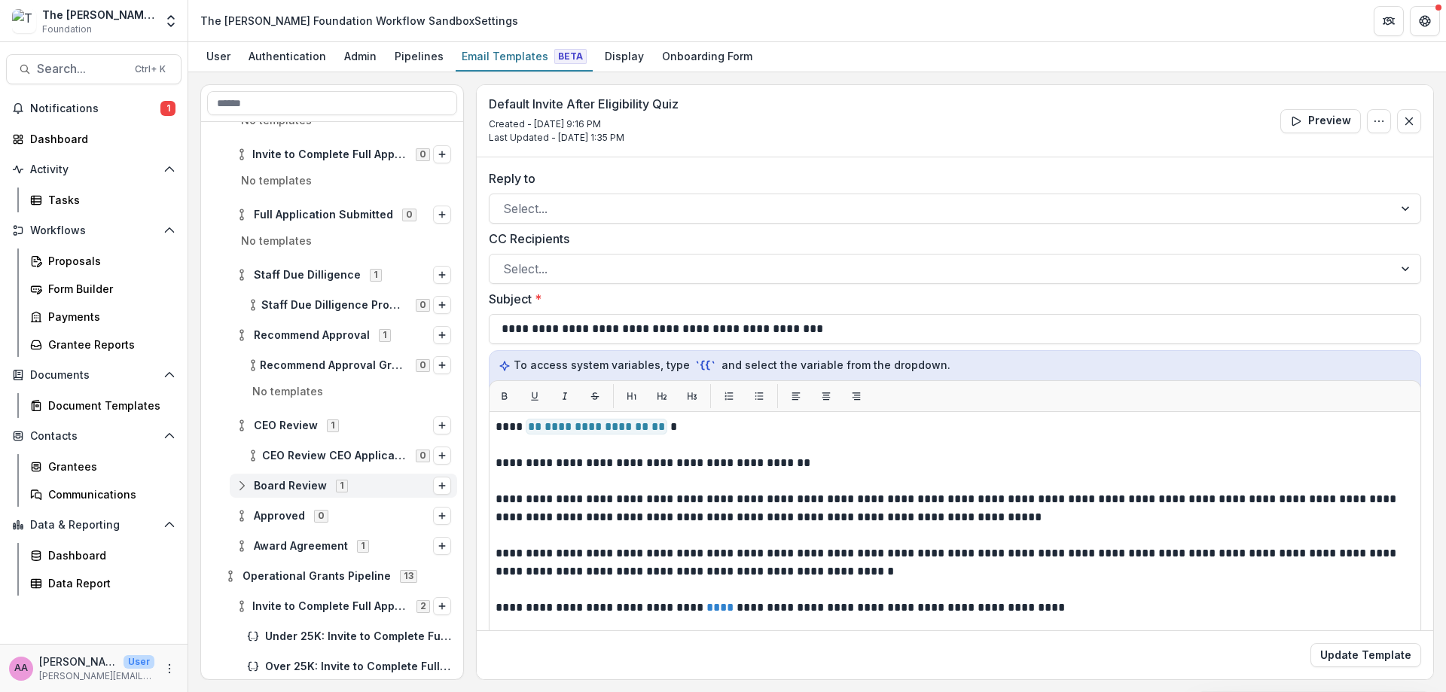
click at [264, 481] on span "Board Review" at bounding box center [290, 486] width 73 height 13
click at [271, 549] on span "Approved" at bounding box center [279, 546] width 51 height 13
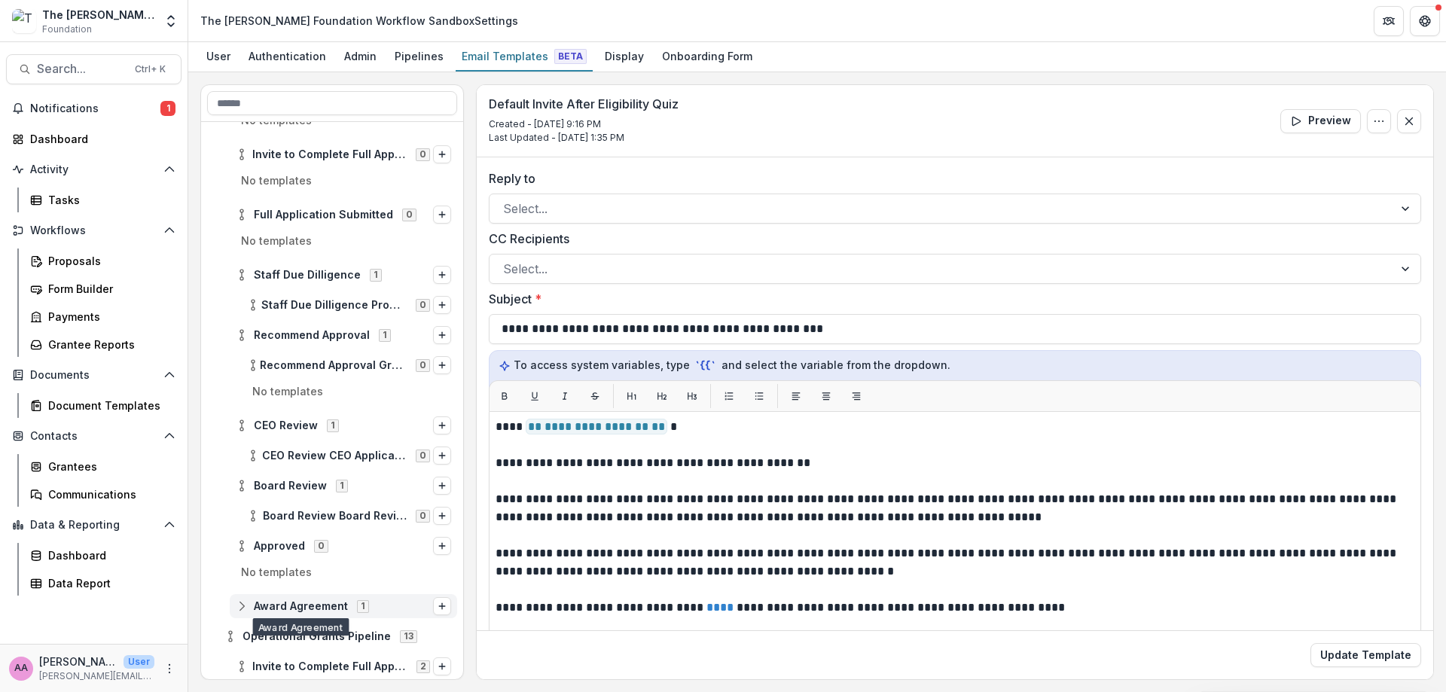
click at [298, 609] on span "Award Agreement" at bounding box center [301, 606] width 94 height 13
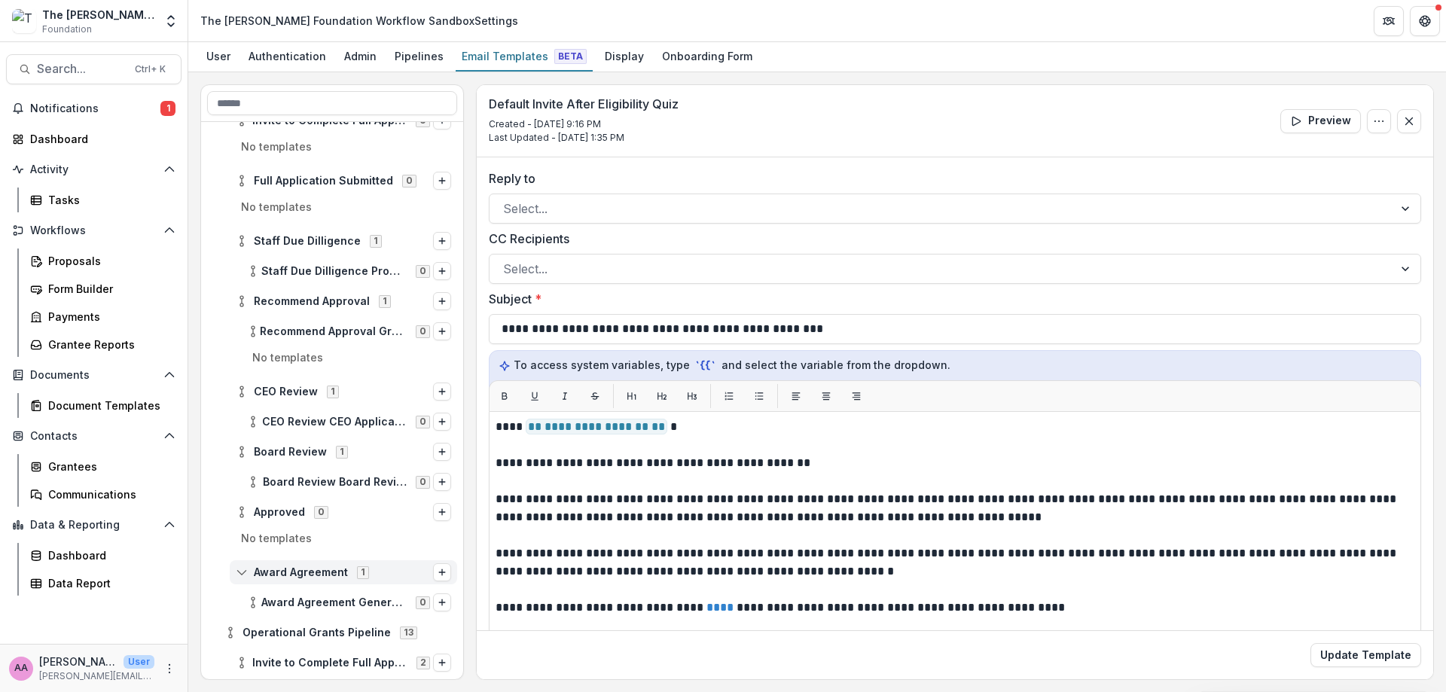
scroll to position [443, 0]
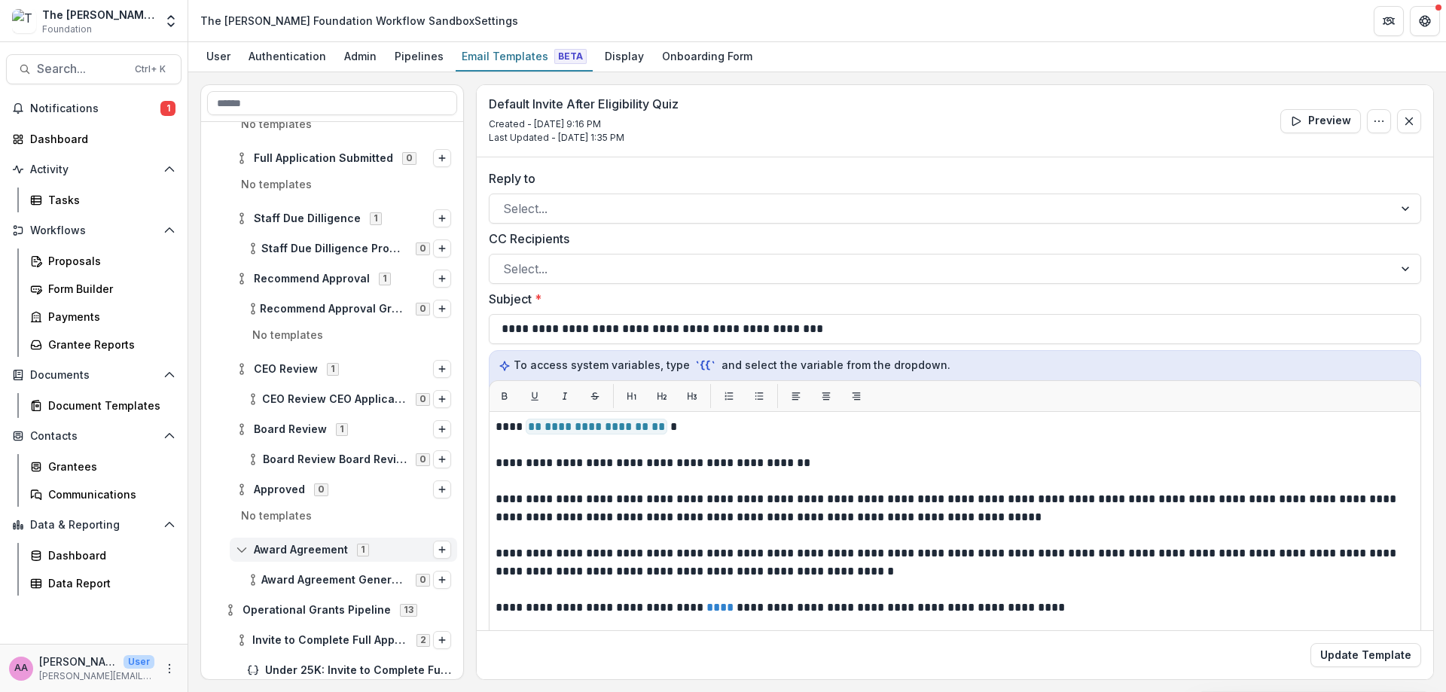
click at [298, 609] on span "Operational Grants Pipeline" at bounding box center [317, 610] width 148 height 13
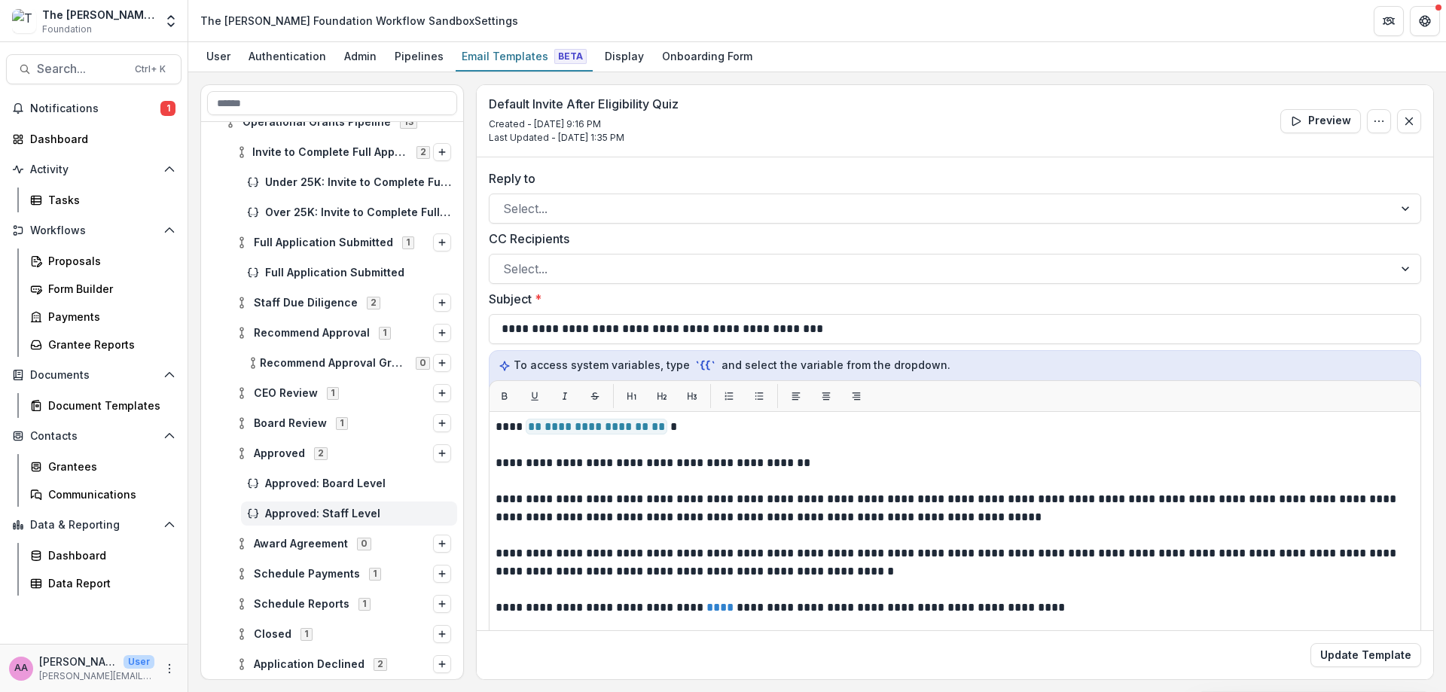
scroll to position [938, 0]
